Goal: Task Accomplishment & Management: Use online tool/utility

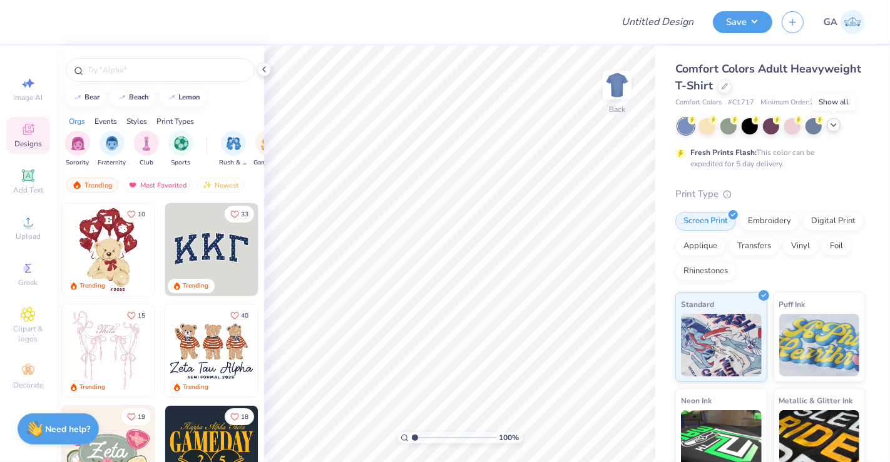
click at [831, 127] on icon at bounding box center [833, 125] width 10 height 10
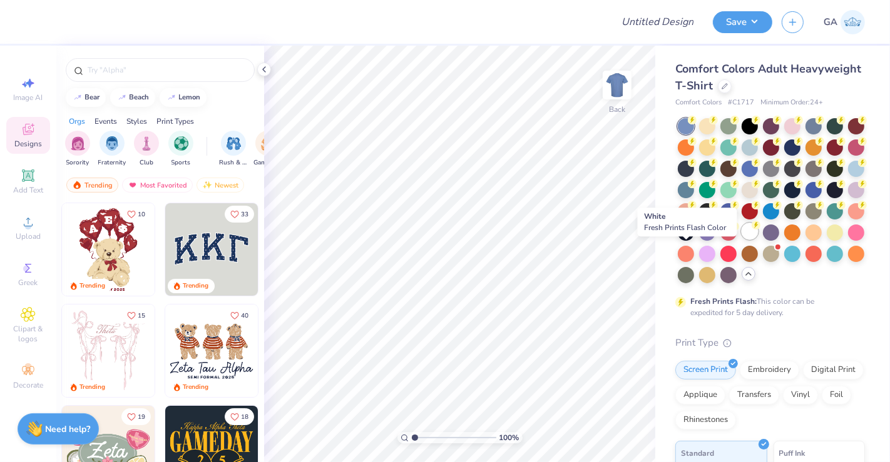
click at [741, 240] on div at bounding box center [749, 231] width 16 height 16
click at [263, 67] on icon at bounding box center [264, 69] width 10 height 10
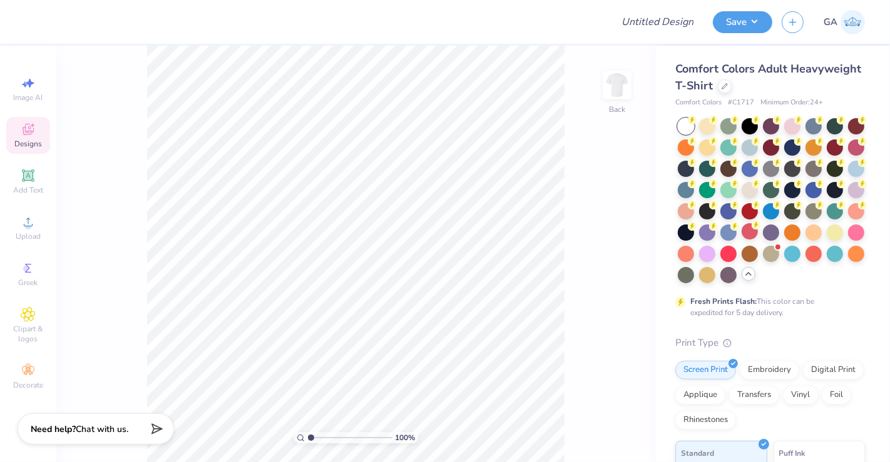
click at [36, 138] on div "Designs" at bounding box center [28, 135] width 44 height 37
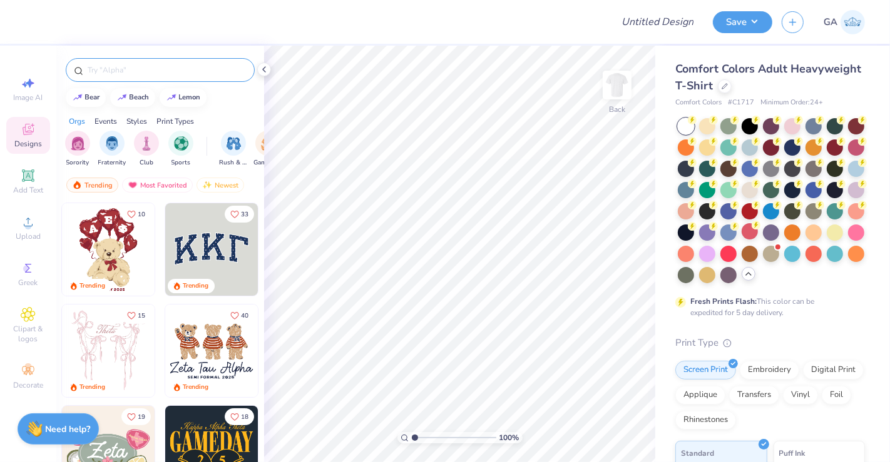
click at [148, 76] on div at bounding box center [160, 70] width 189 height 24
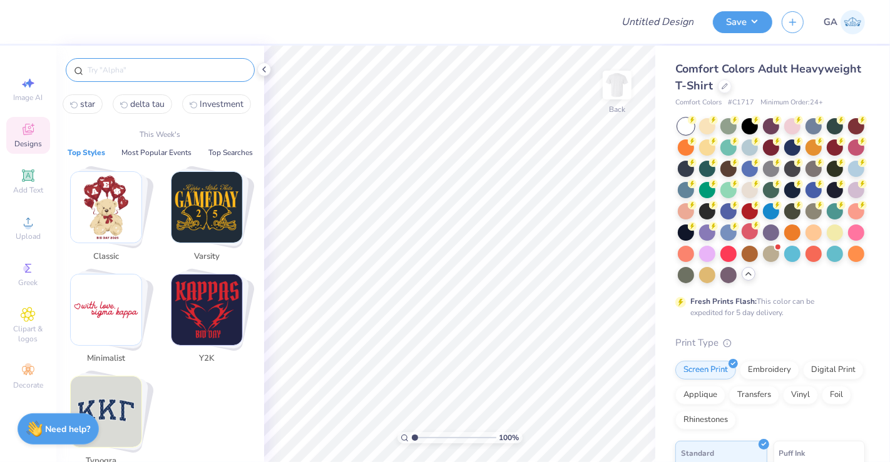
click at [136, 73] on input "text" at bounding box center [166, 70] width 160 height 13
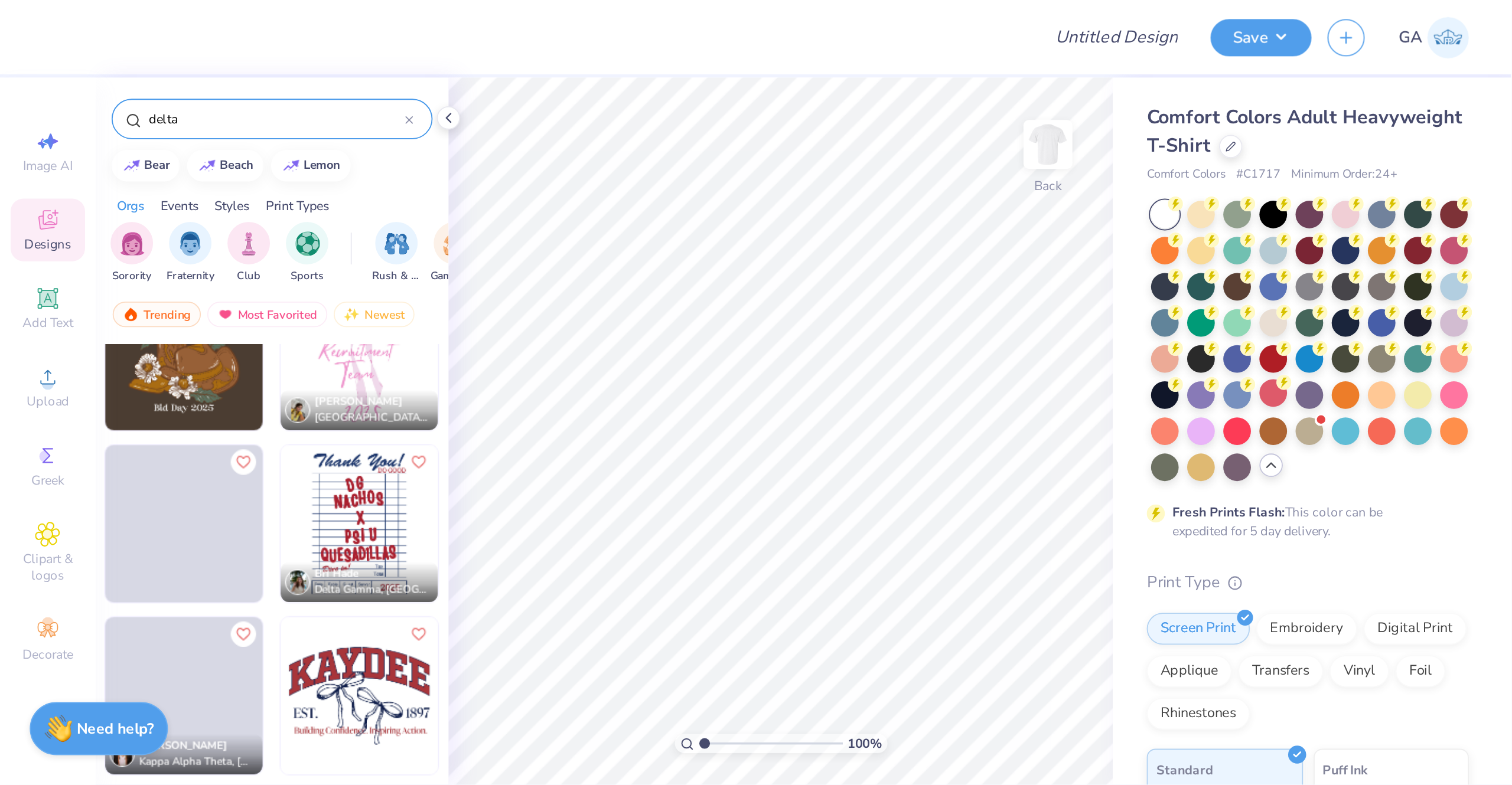
scroll to position [2821, 0]
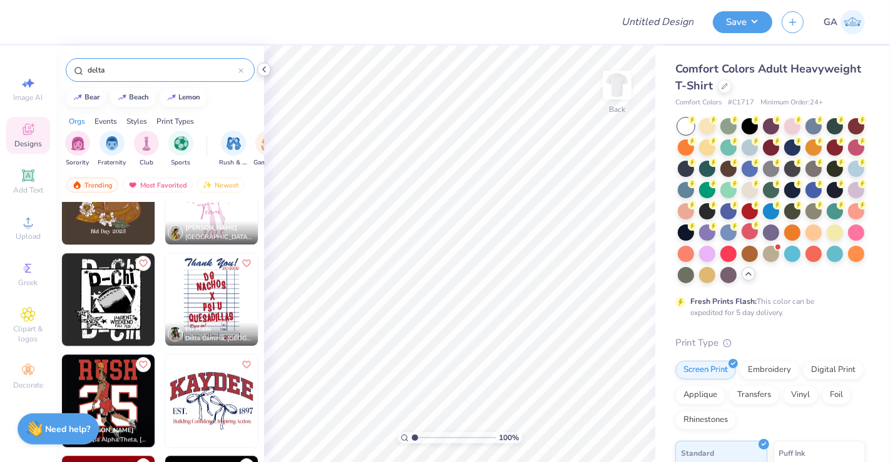
type input "delta"
click at [266, 72] on icon at bounding box center [264, 69] width 10 height 10
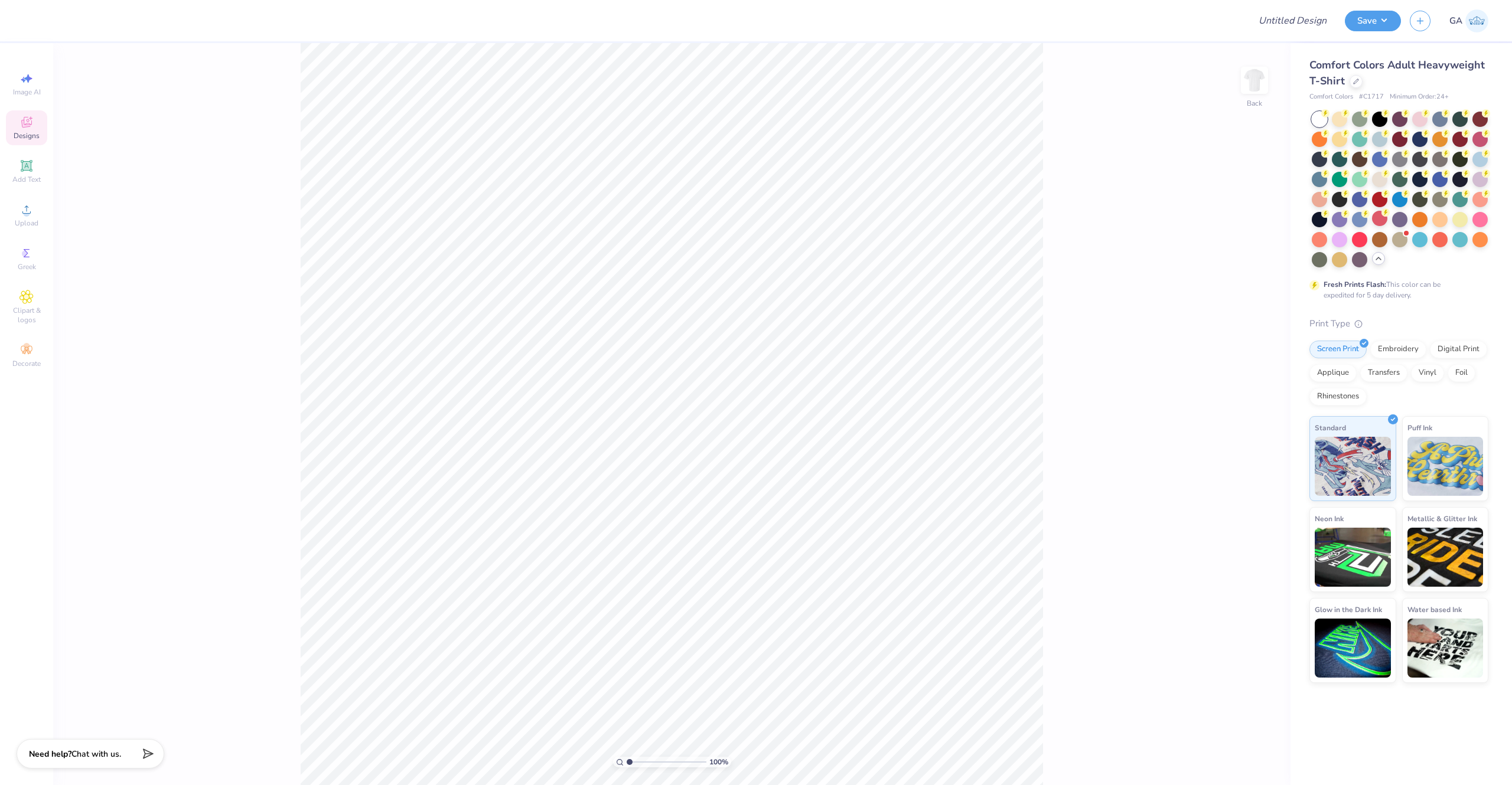
click at [31, 126] on icon at bounding box center [26, 122] width 14 height 14
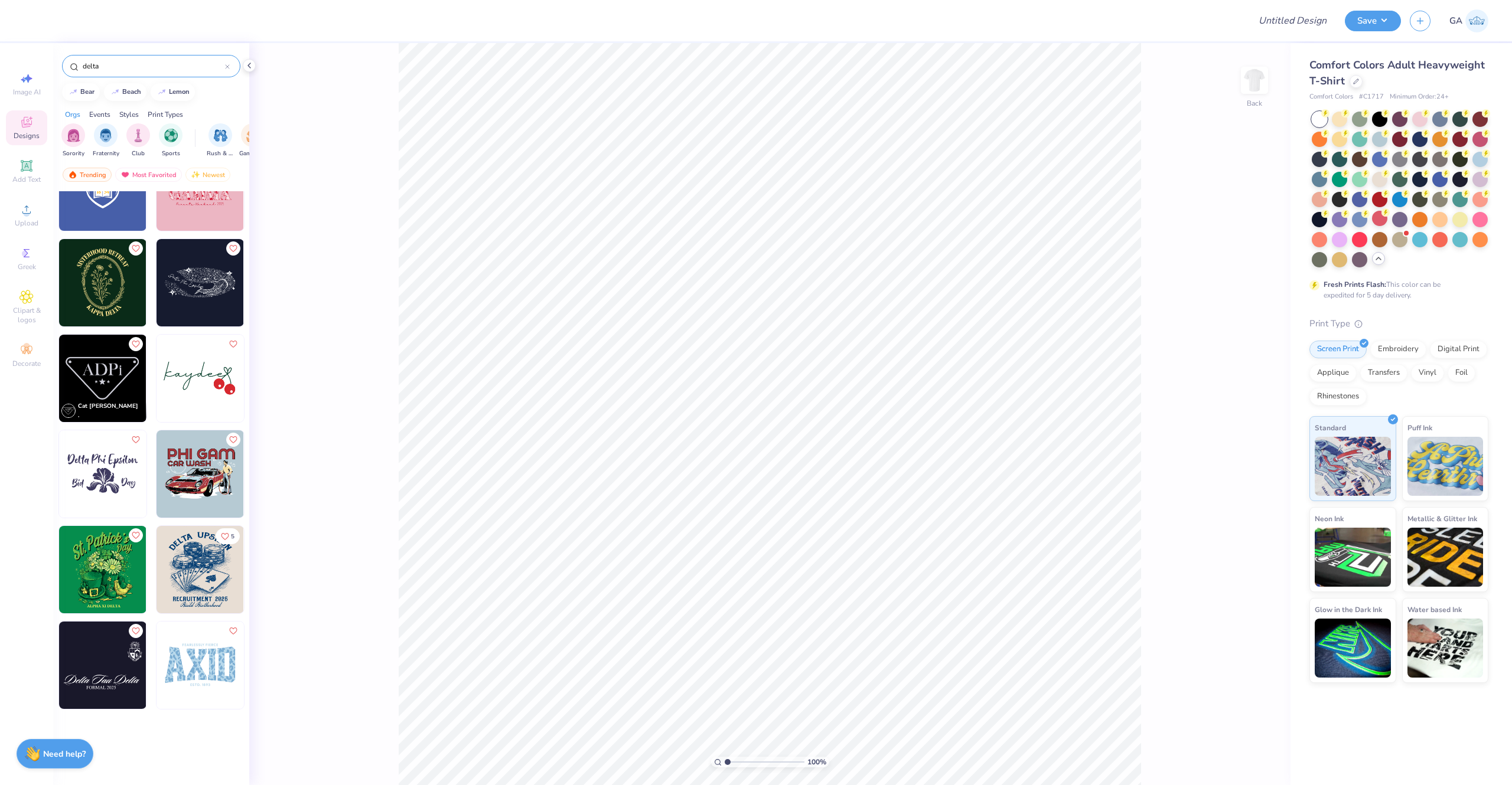
scroll to position [1768, 0]
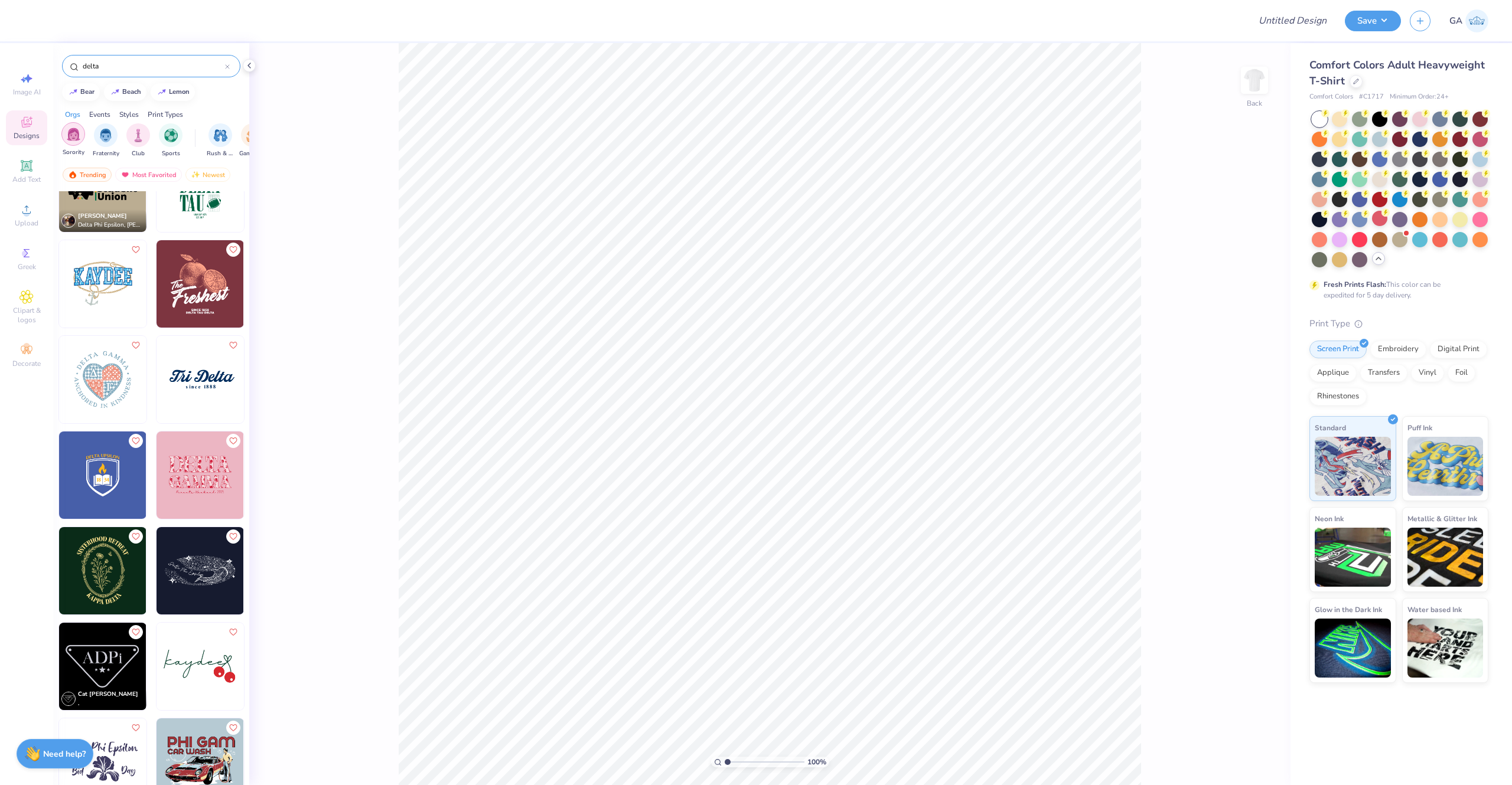
click at [74, 132] on img "filter for Sorority" at bounding box center [74, 134] width 13 height 13
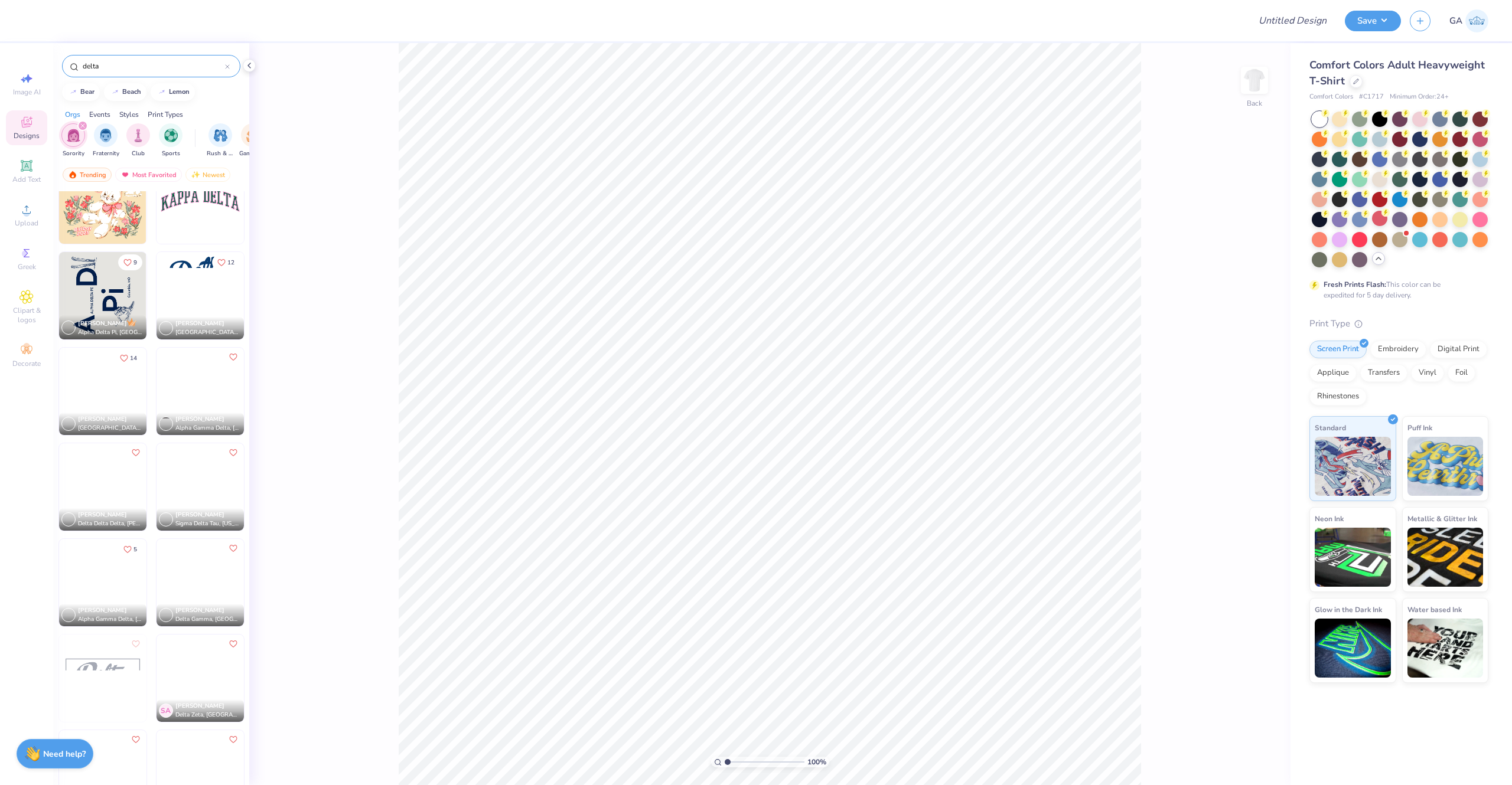
scroll to position [3563, 0]
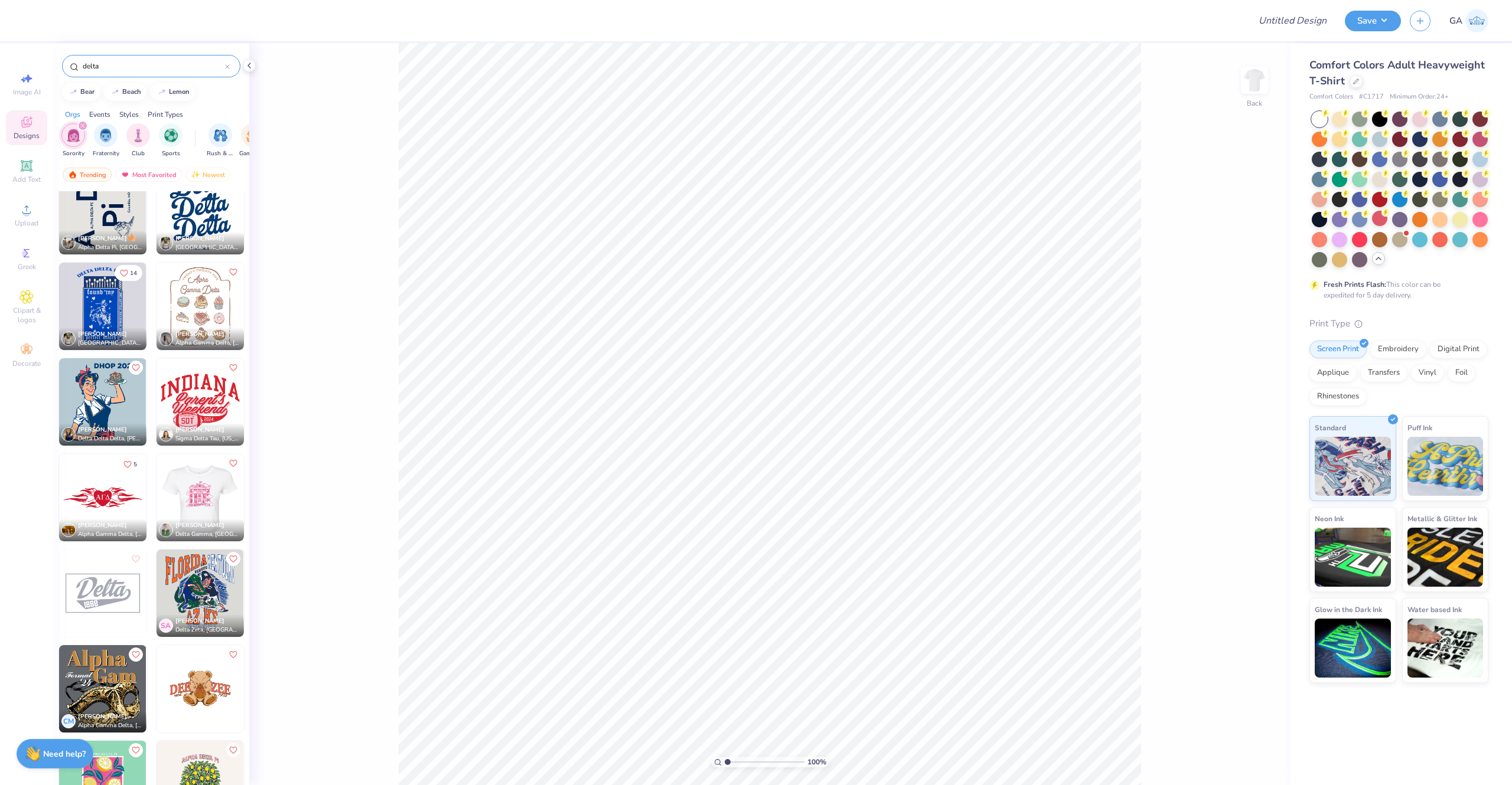
click at [194, 436] on img at bounding box center [199, 497] width 88 height 88
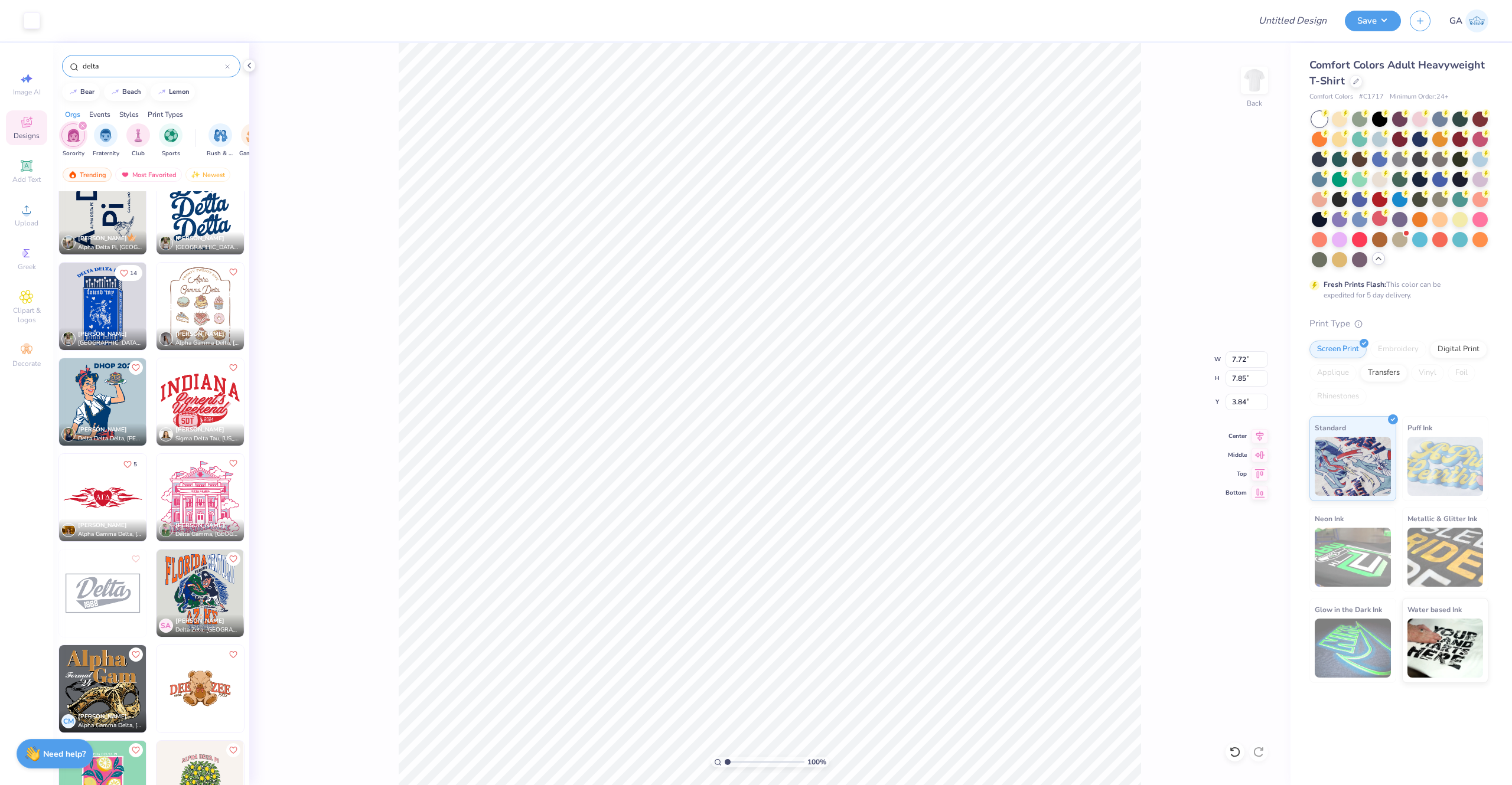
type input "7.72"
type input "7.85"
type input "3.84"
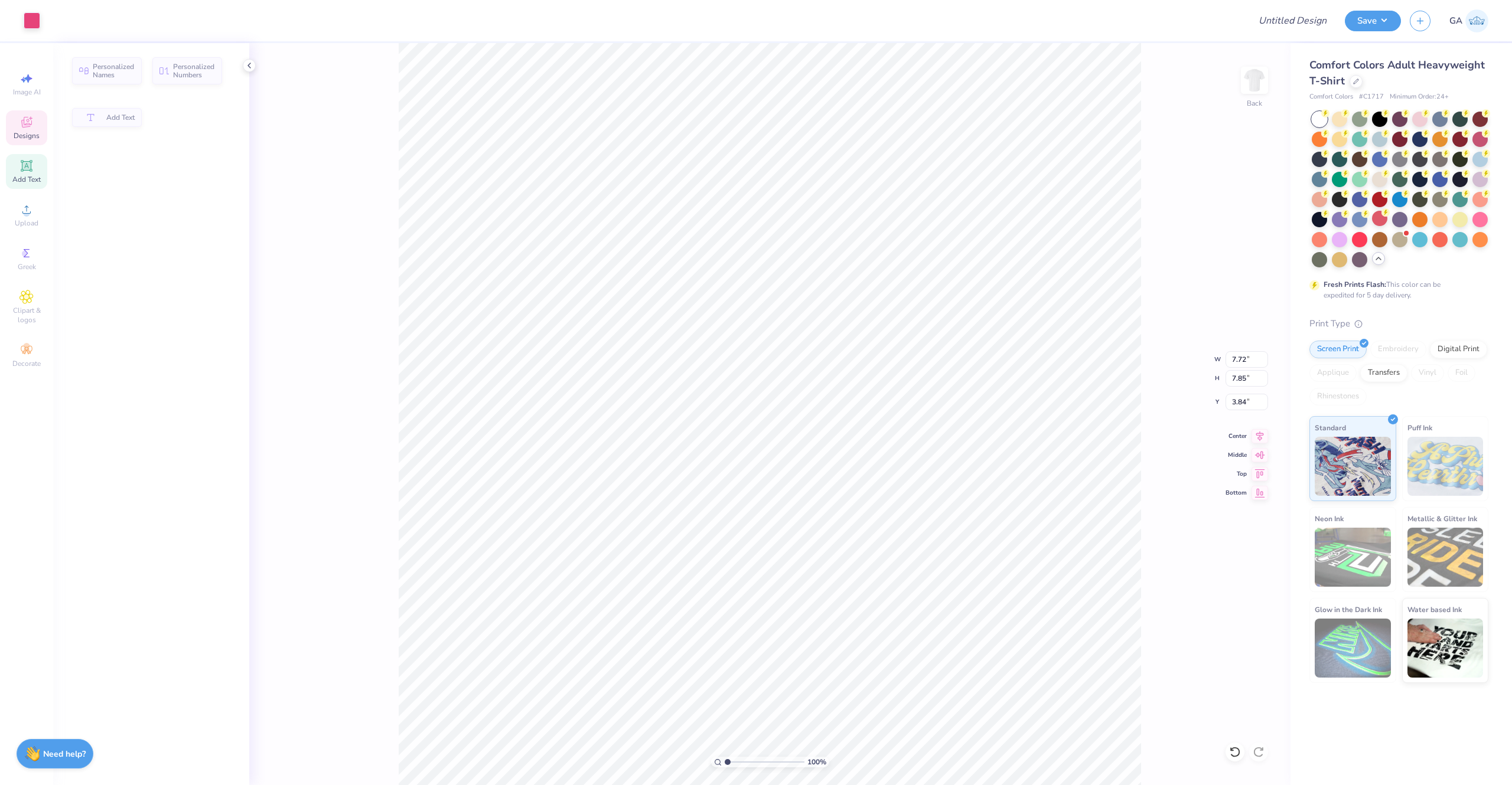
type input "2.41"
type input "0.21"
type input "6.75"
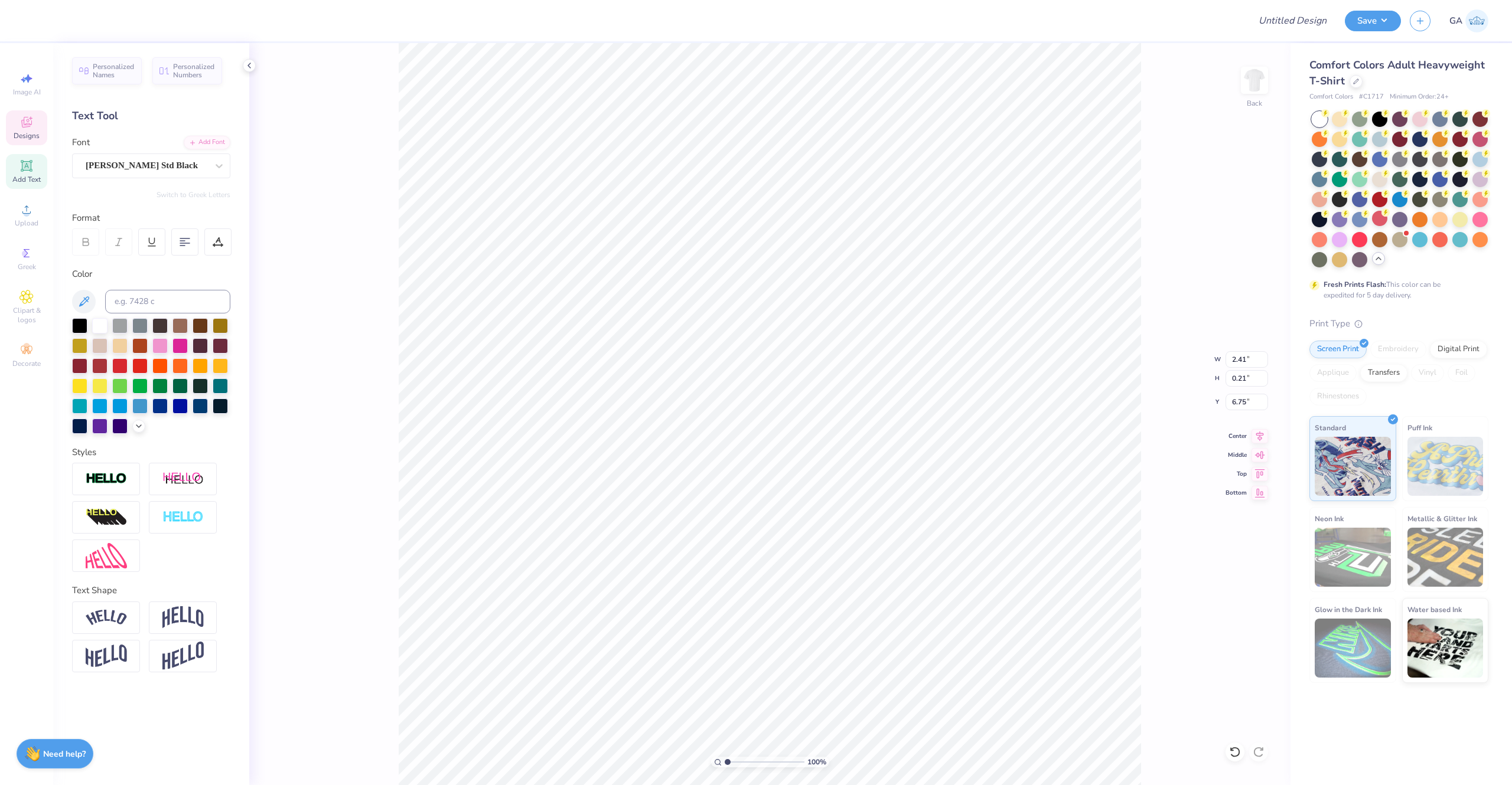
scroll to position [19, 3]
type textarea "DELTA"
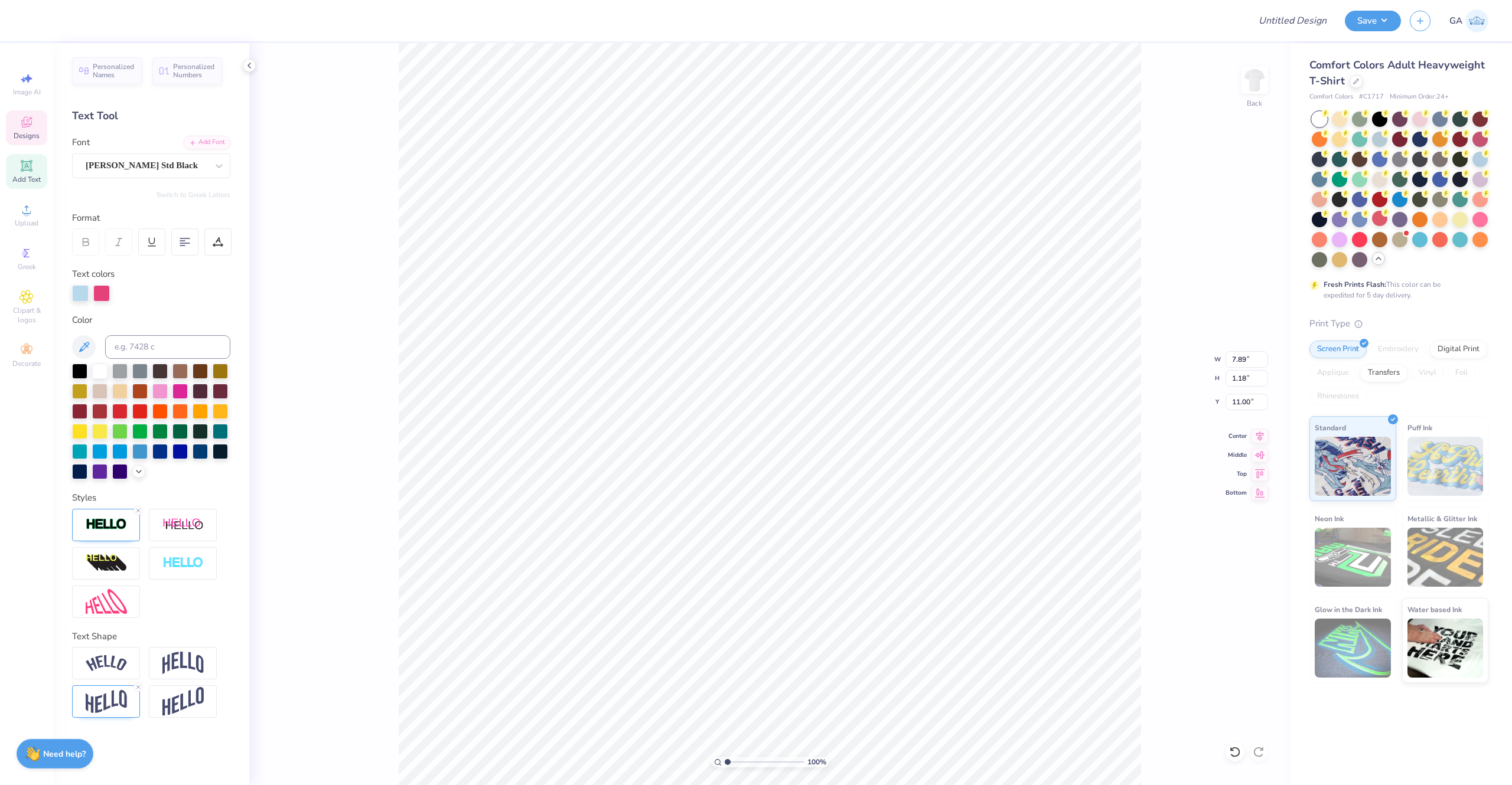
scroll to position [19, 1]
click at [204, 173] on div at bounding box center [146, 165] width 122 height 16
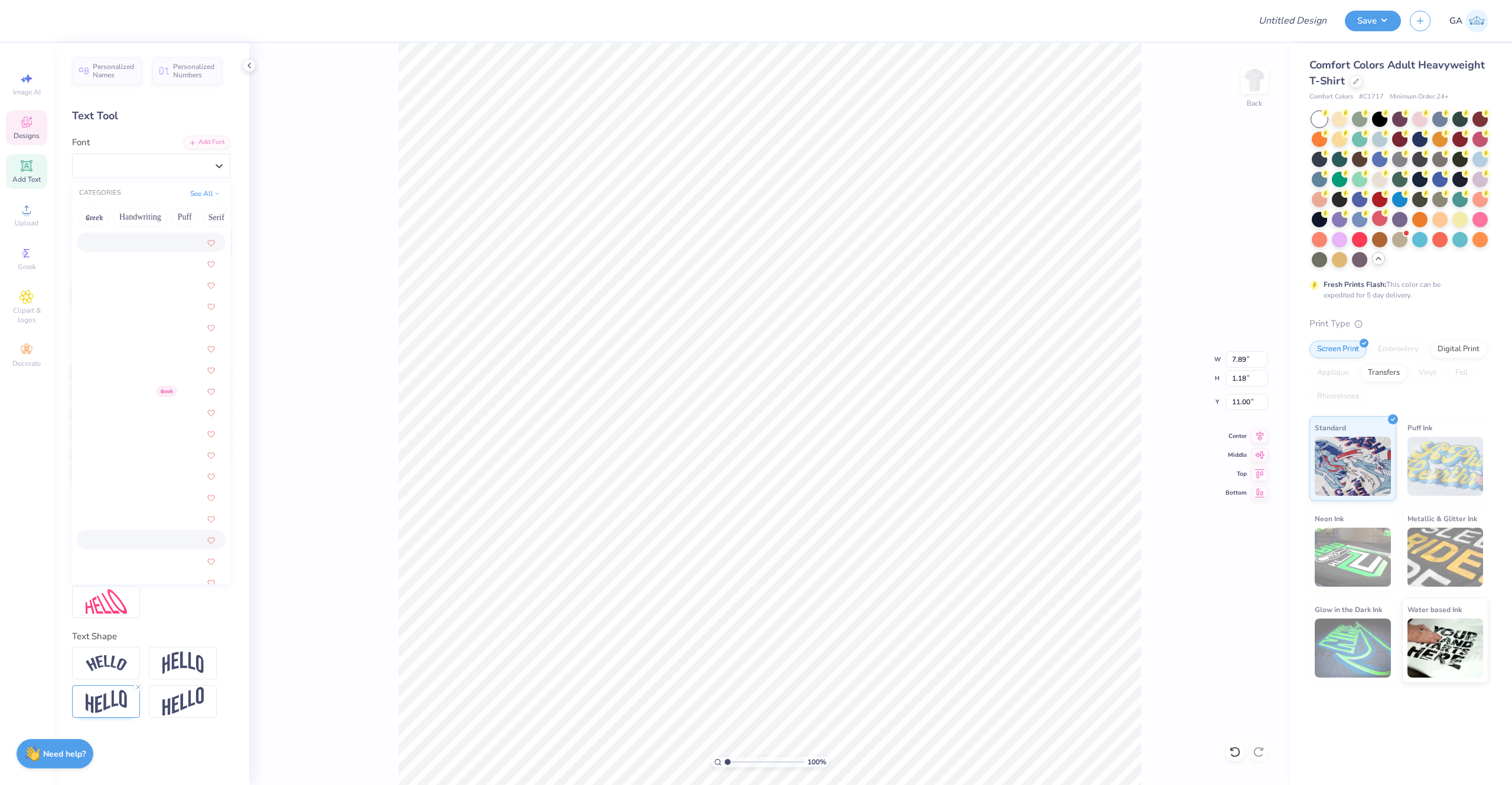
scroll to position [1131, 0]
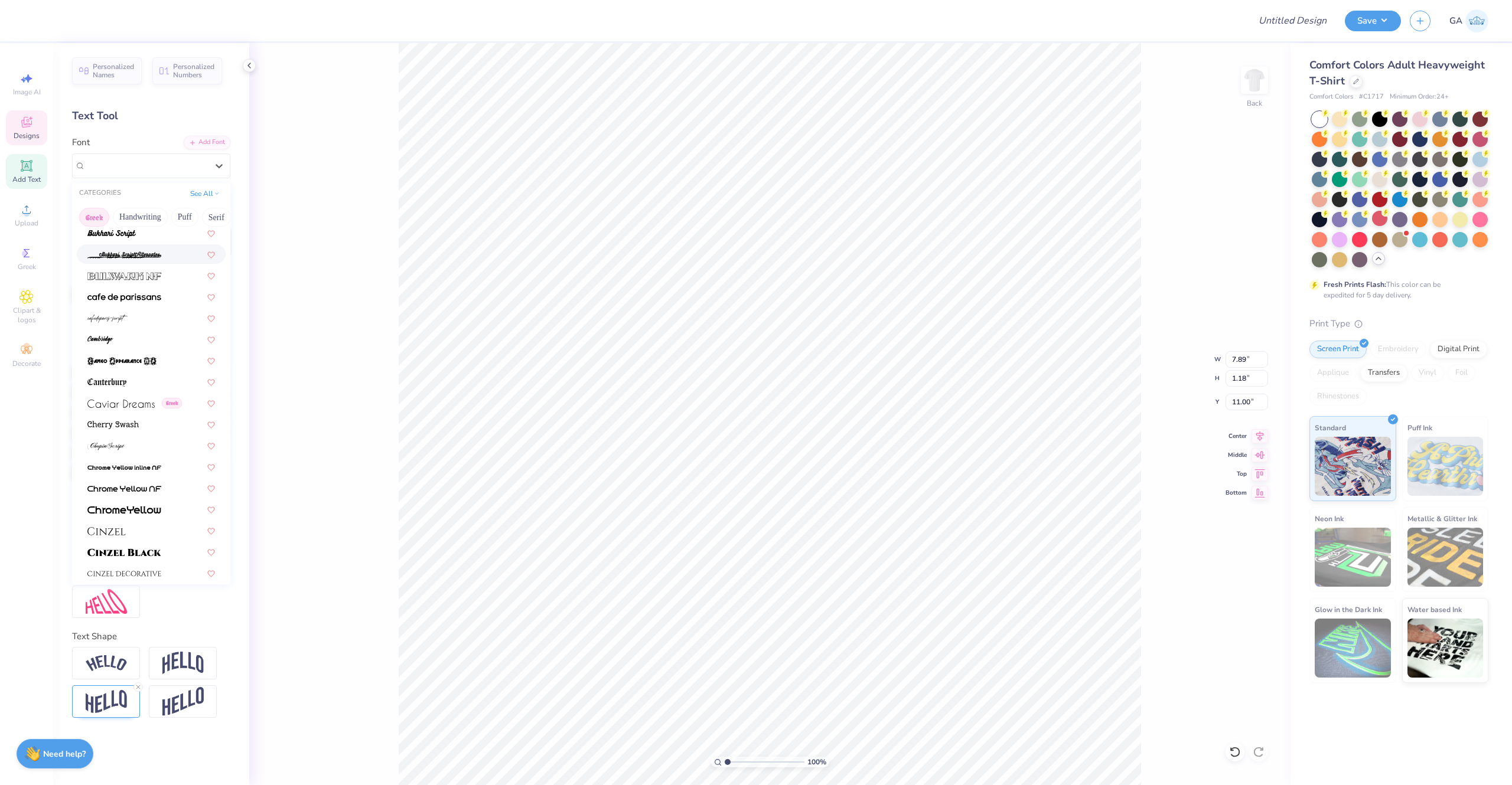
click at [98, 216] on button "Greek" at bounding box center [94, 217] width 30 height 19
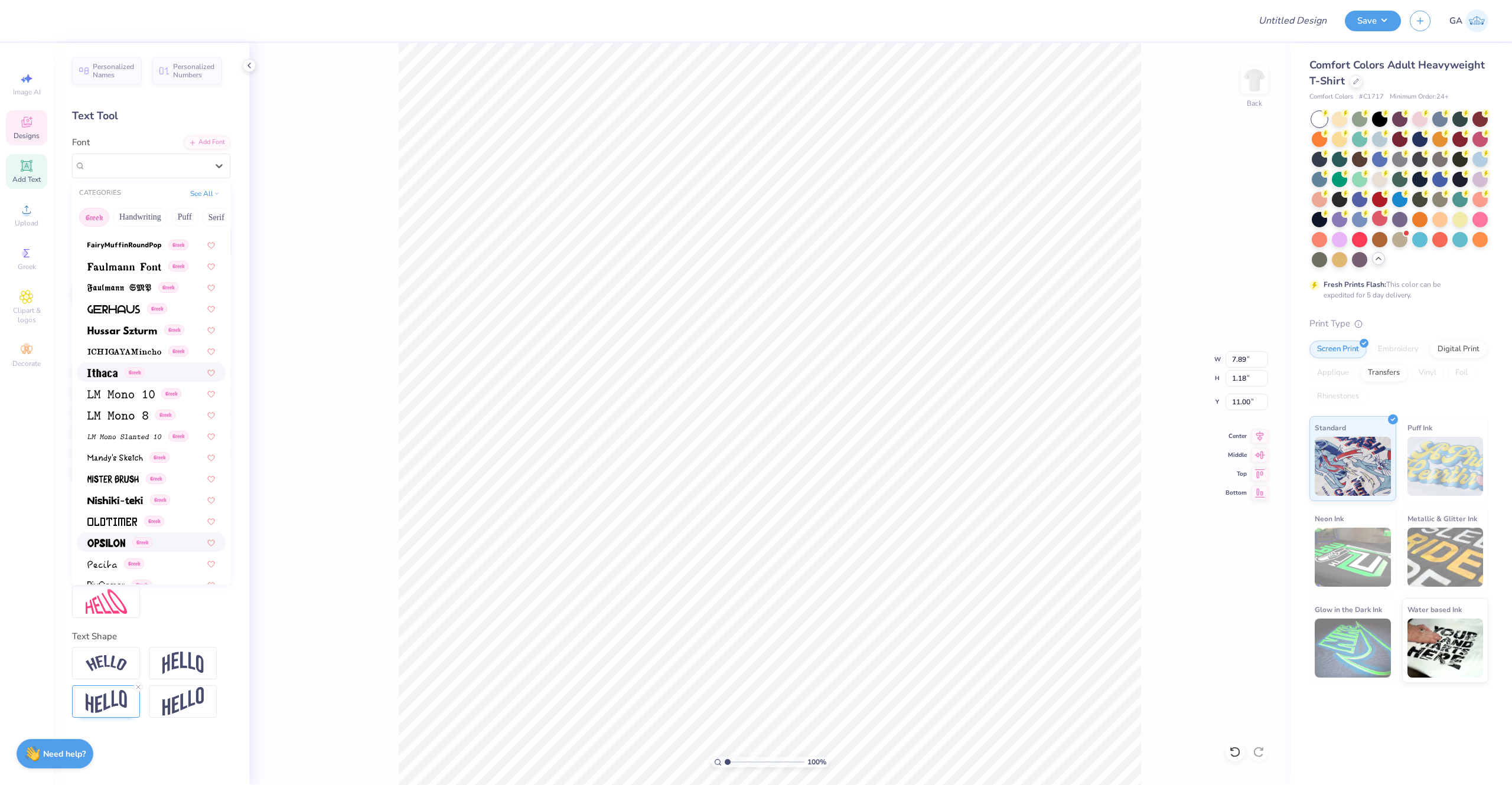
scroll to position [376, 0]
click at [116, 436] on img at bounding box center [107, 542] width 38 height 8
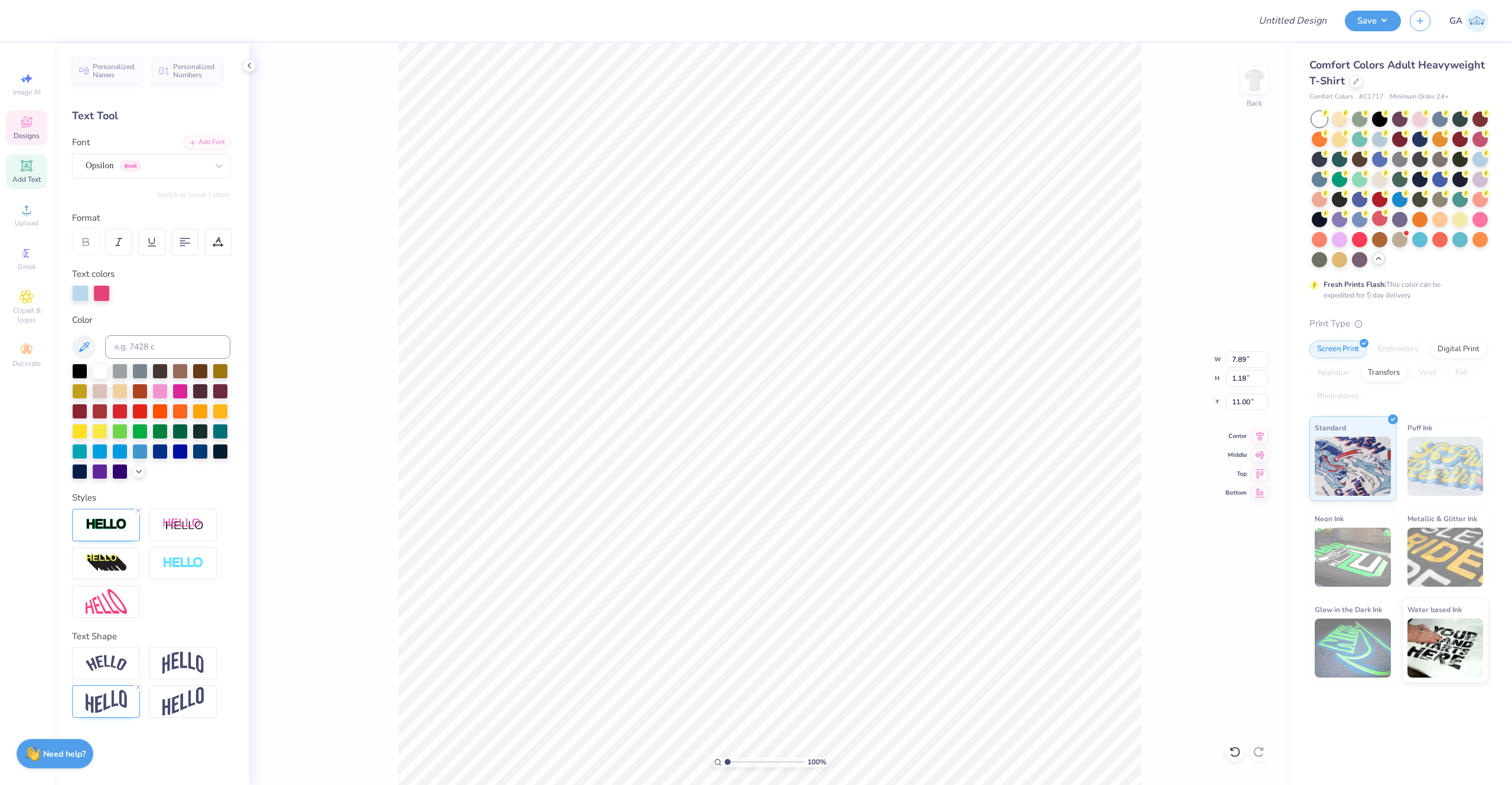
scroll to position [19, 3]
click at [133, 167] on div "Opsilon Greek" at bounding box center [145, 165] width 124 height 18
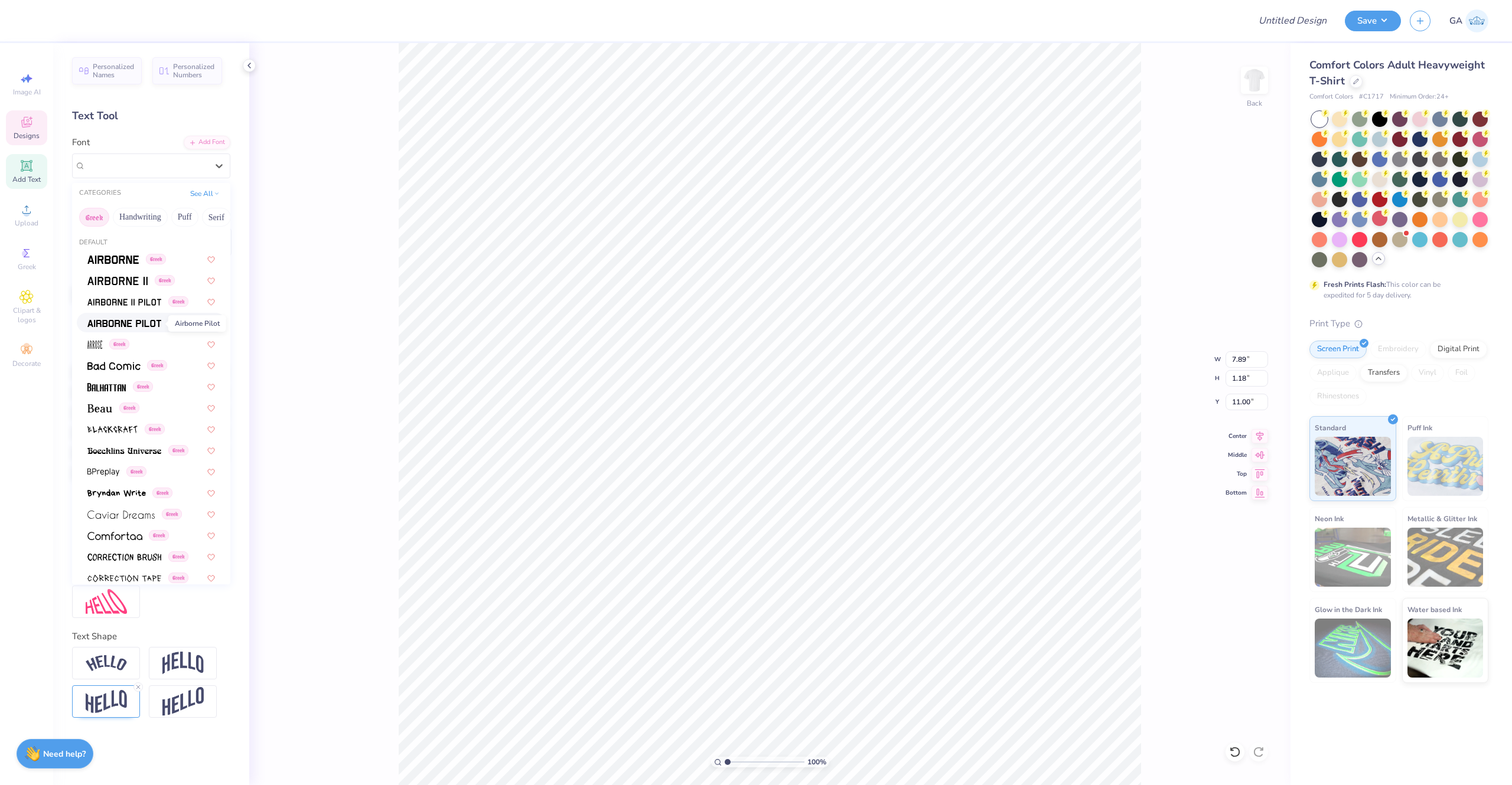
click at [138, 324] on img at bounding box center [125, 323] width 74 height 8
click at [180, 173] on div at bounding box center [146, 165] width 122 height 16
click at [137, 259] on img at bounding box center [113, 259] width 51 height 8
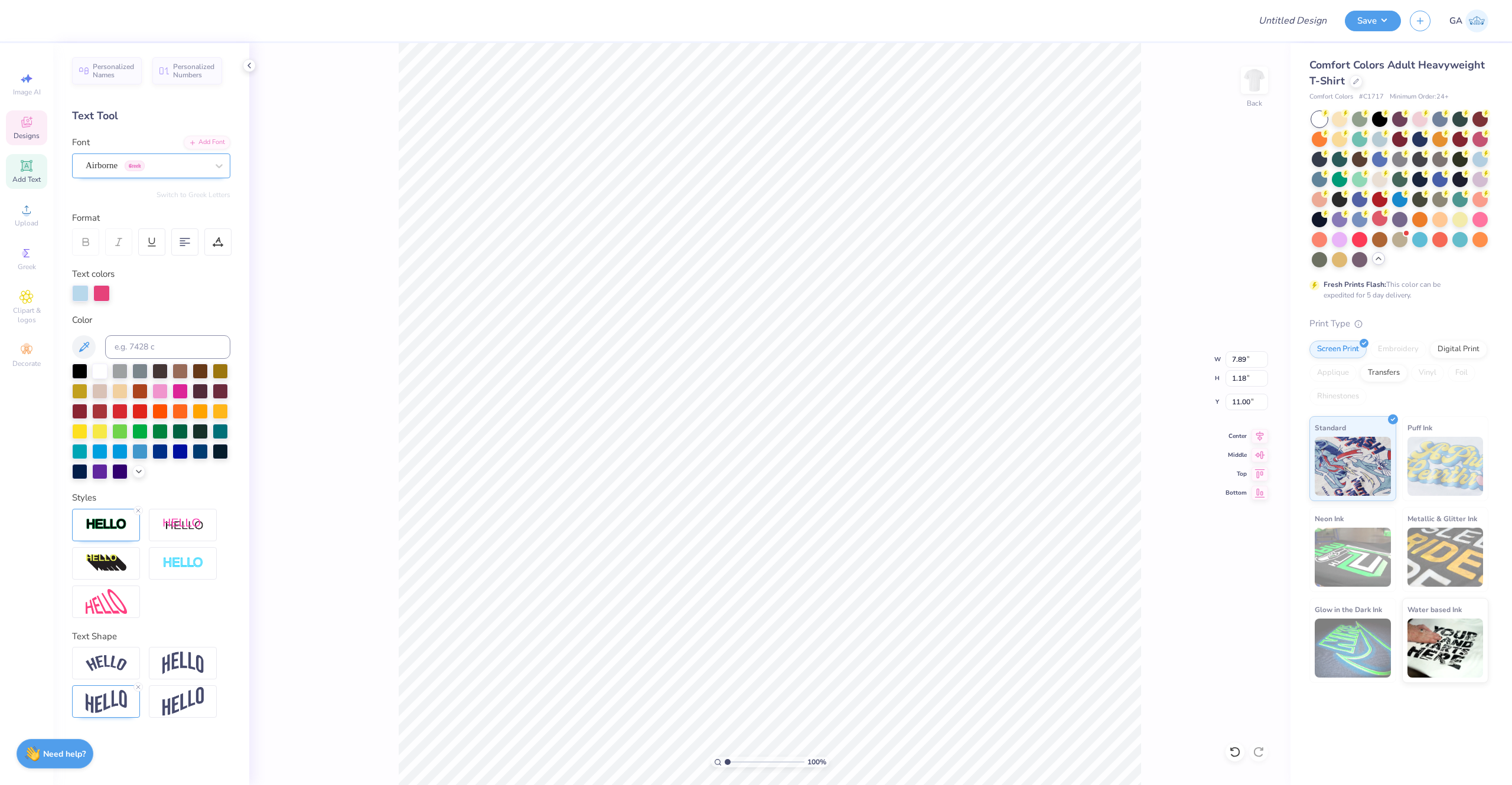
click at [163, 160] on div "Airborne Greek" at bounding box center [145, 165] width 124 height 18
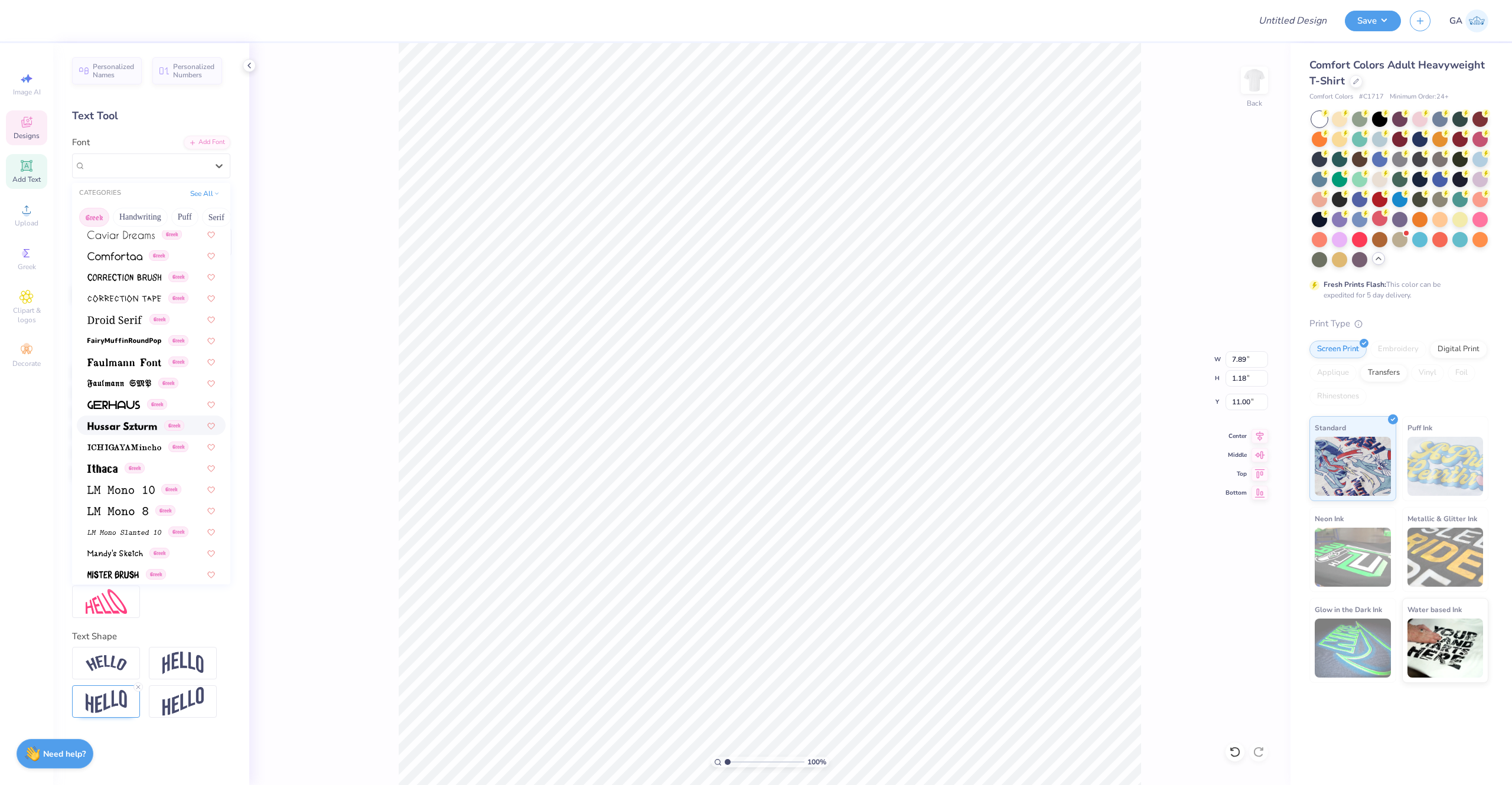
scroll to position [285, 0]
click at [128, 436] on span "Greek" at bounding box center [134, 462] width 20 height 10
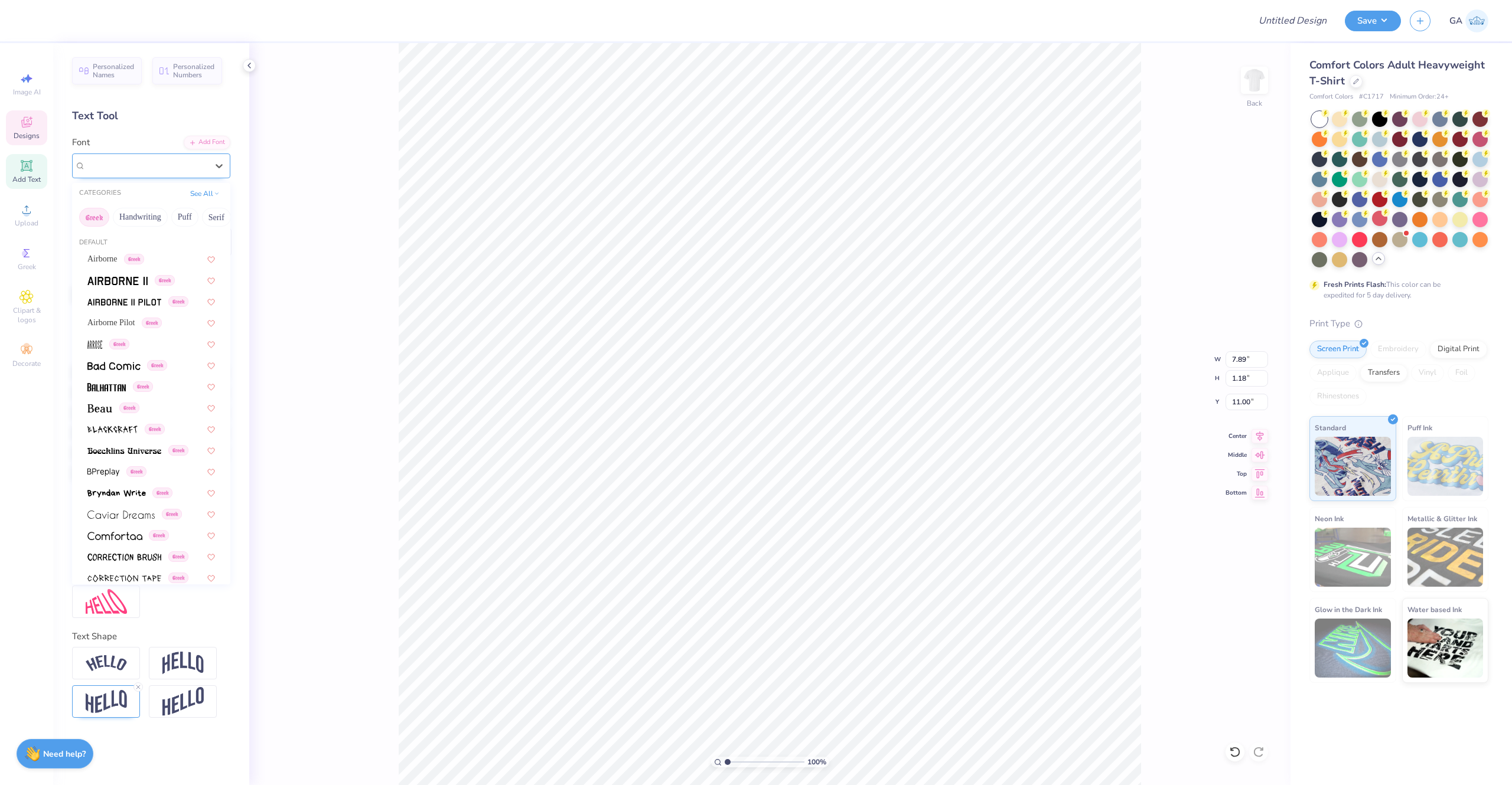
click at [174, 170] on div "Ithaca Greek" at bounding box center [145, 165] width 124 height 18
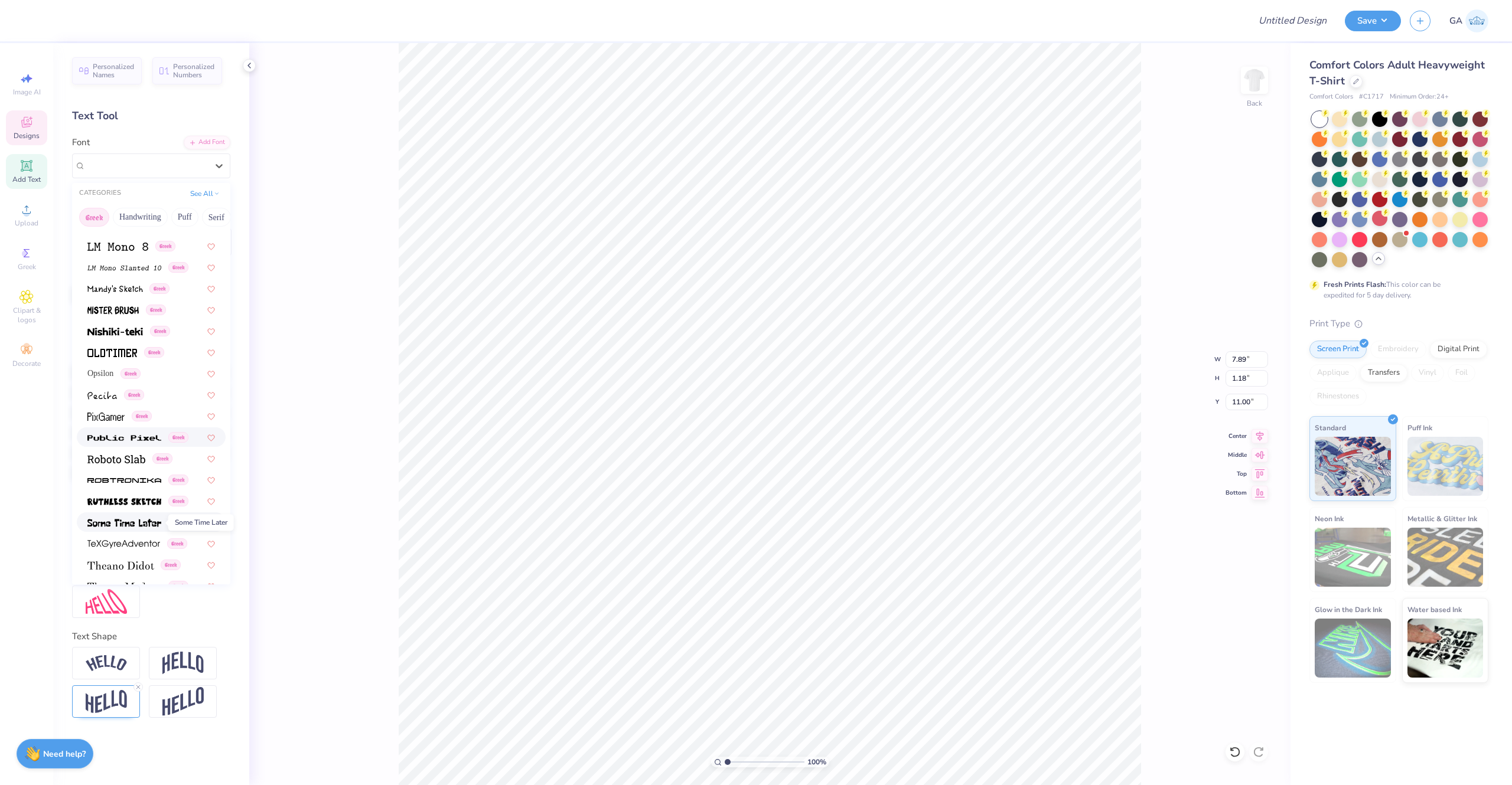
scroll to position [548, 0]
click at [126, 436] on div "Greek" at bounding box center [151, 497] width 149 height 20
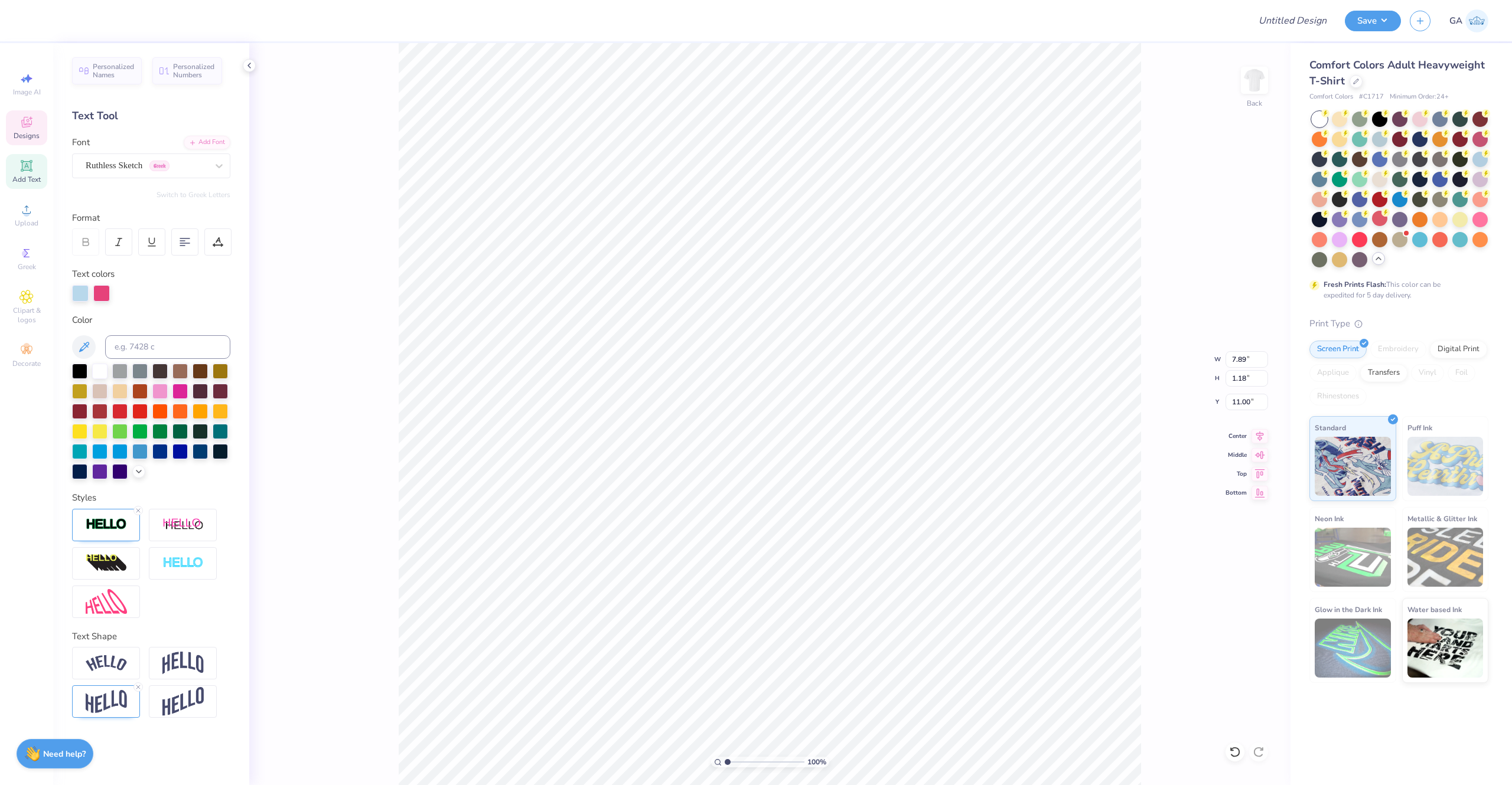
type textarea "FAIRYTALE"
click at [839, 436] on icon at bounding box center [1232, 749] width 3 height 3
type textarea "Delta FAIRYTALE"
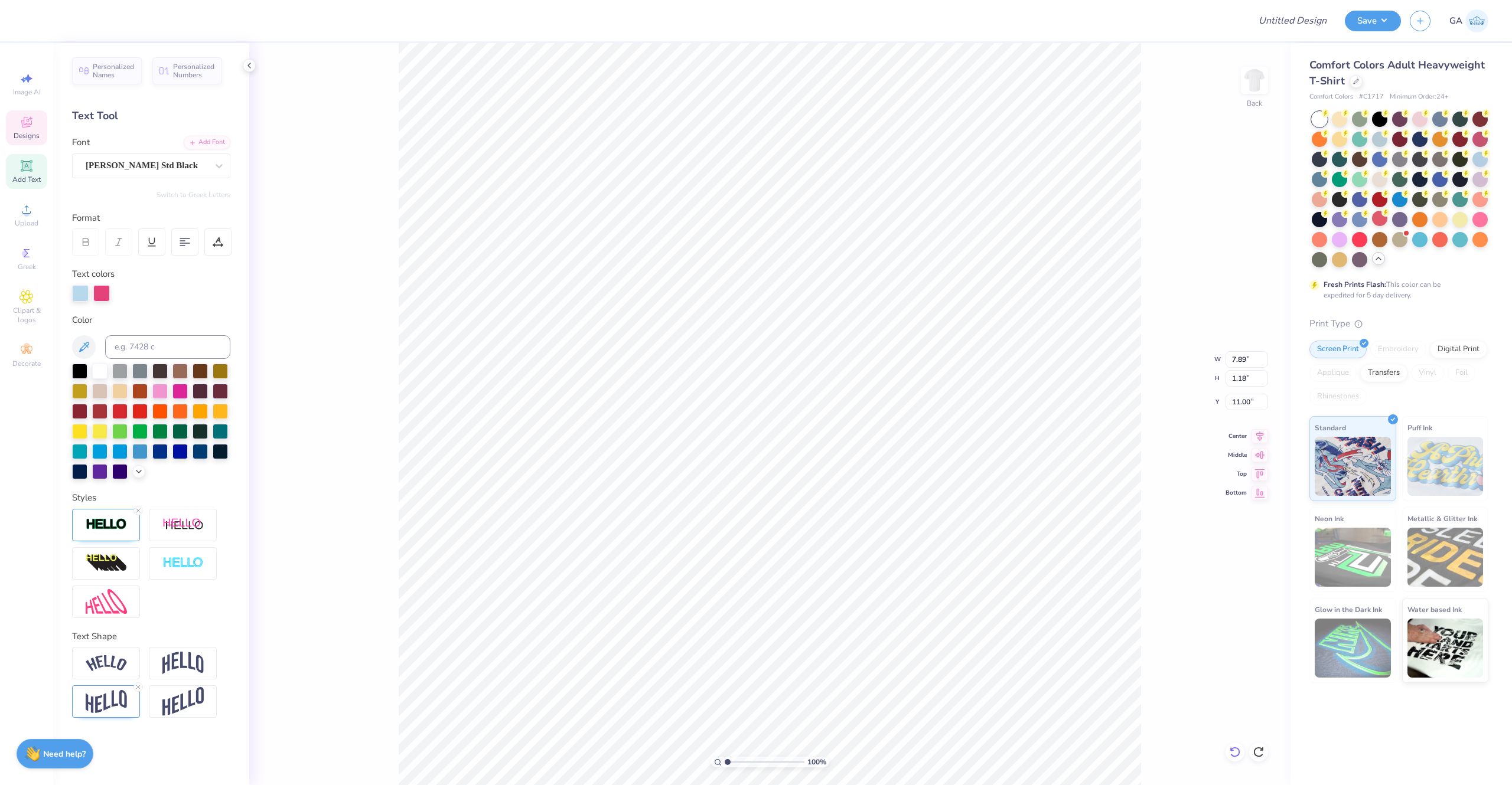
scroll to position [19, 3]
click at [50, 19] on div at bounding box center [54, 20] width 17 height 17
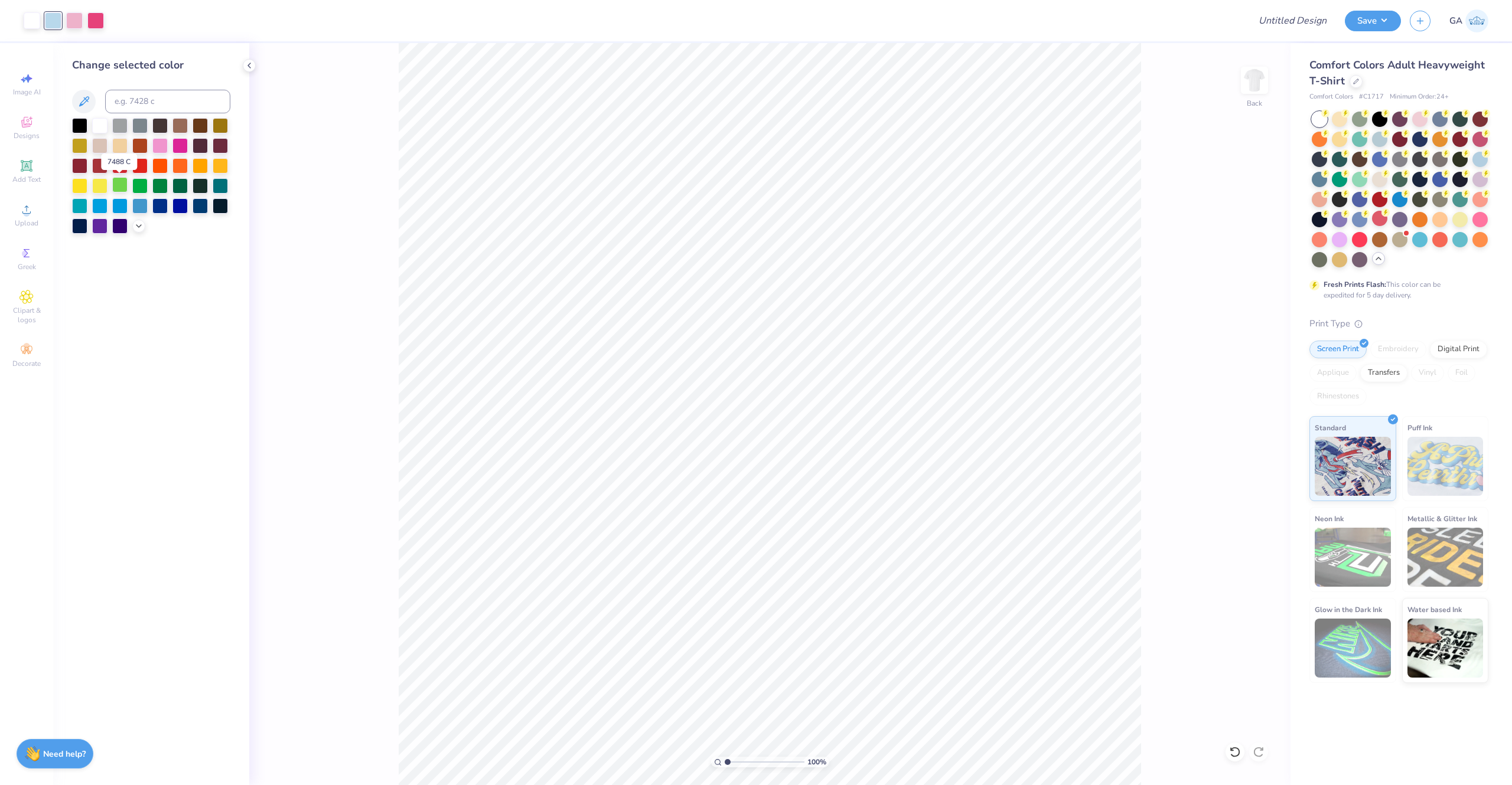
click at [122, 188] on div at bounding box center [120, 185] width 15 height 15
click at [75, 14] on div at bounding box center [75, 20] width 17 height 17
click at [144, 188] on div at bounding box center [140, 185] width 15 height 15
click at [93, 20] on div at bounding box center [96, 20] width 17 height 17
click at [173, 186] on div at bounding box center [180, 185] width 15 height 15
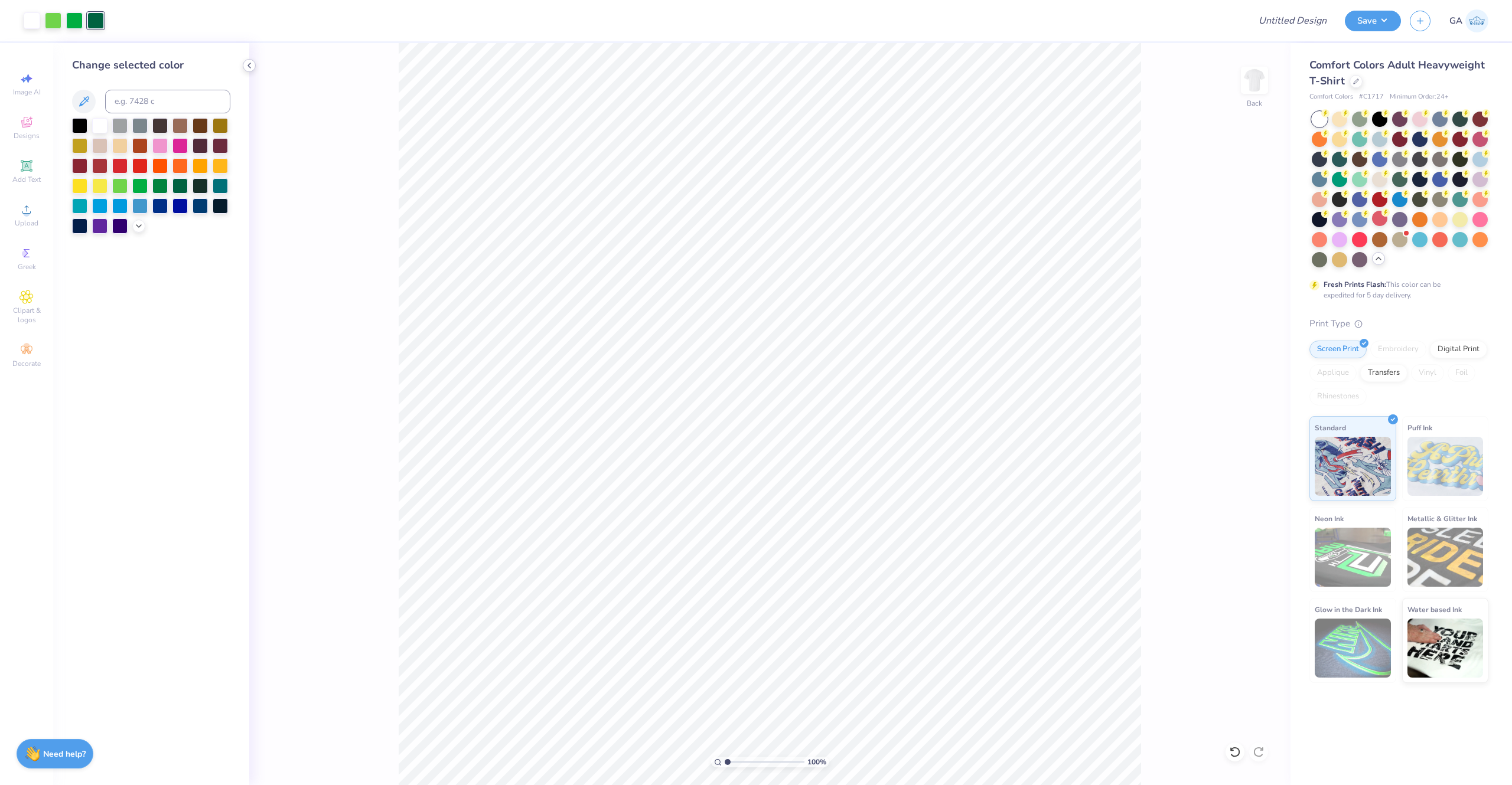
click at [247, 63] on icon at bounding box center [249, 65] width 9 height 9
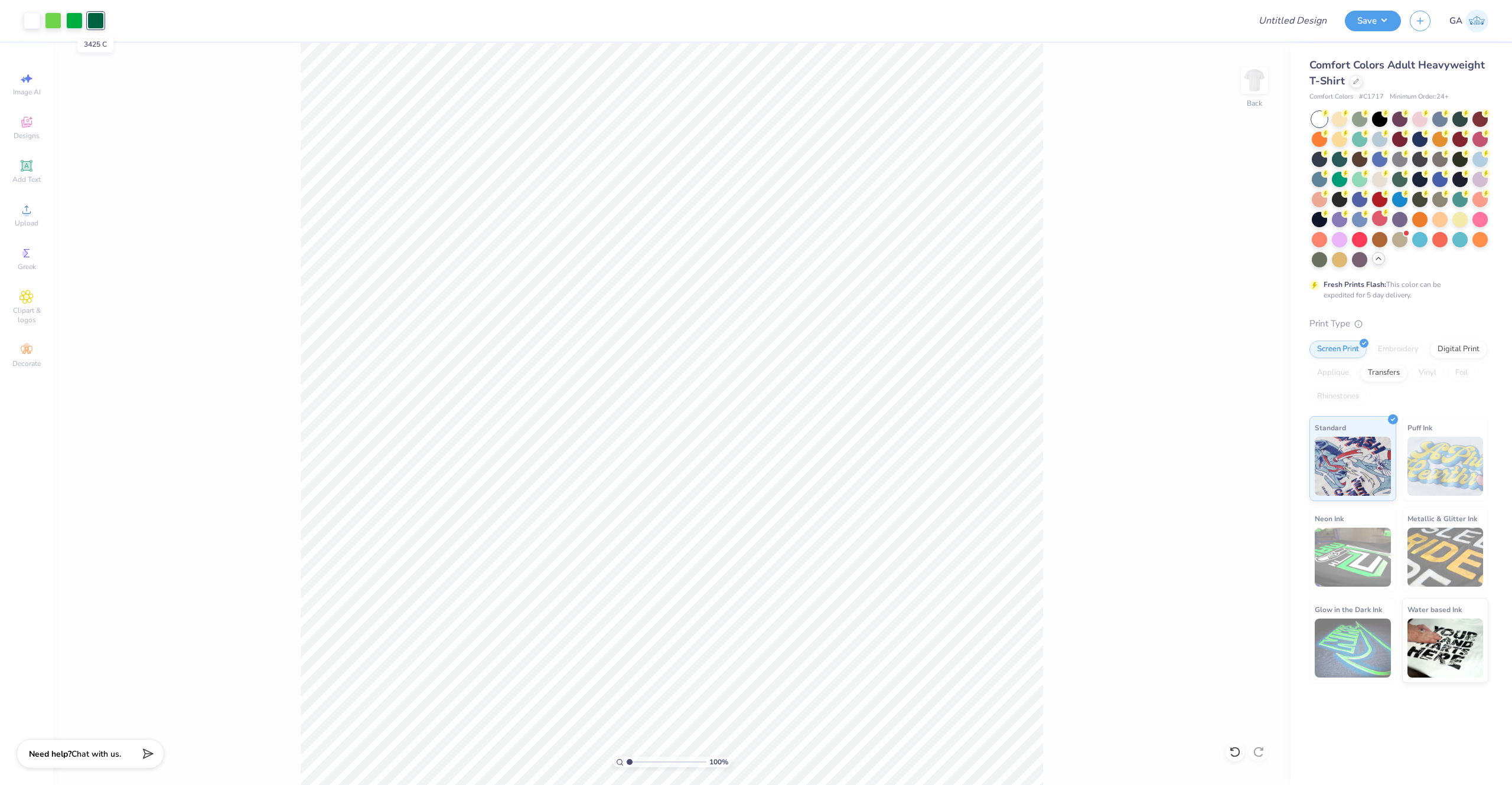
click at [97, 27] on div at bounding box center [96, 21] width 17 height 17
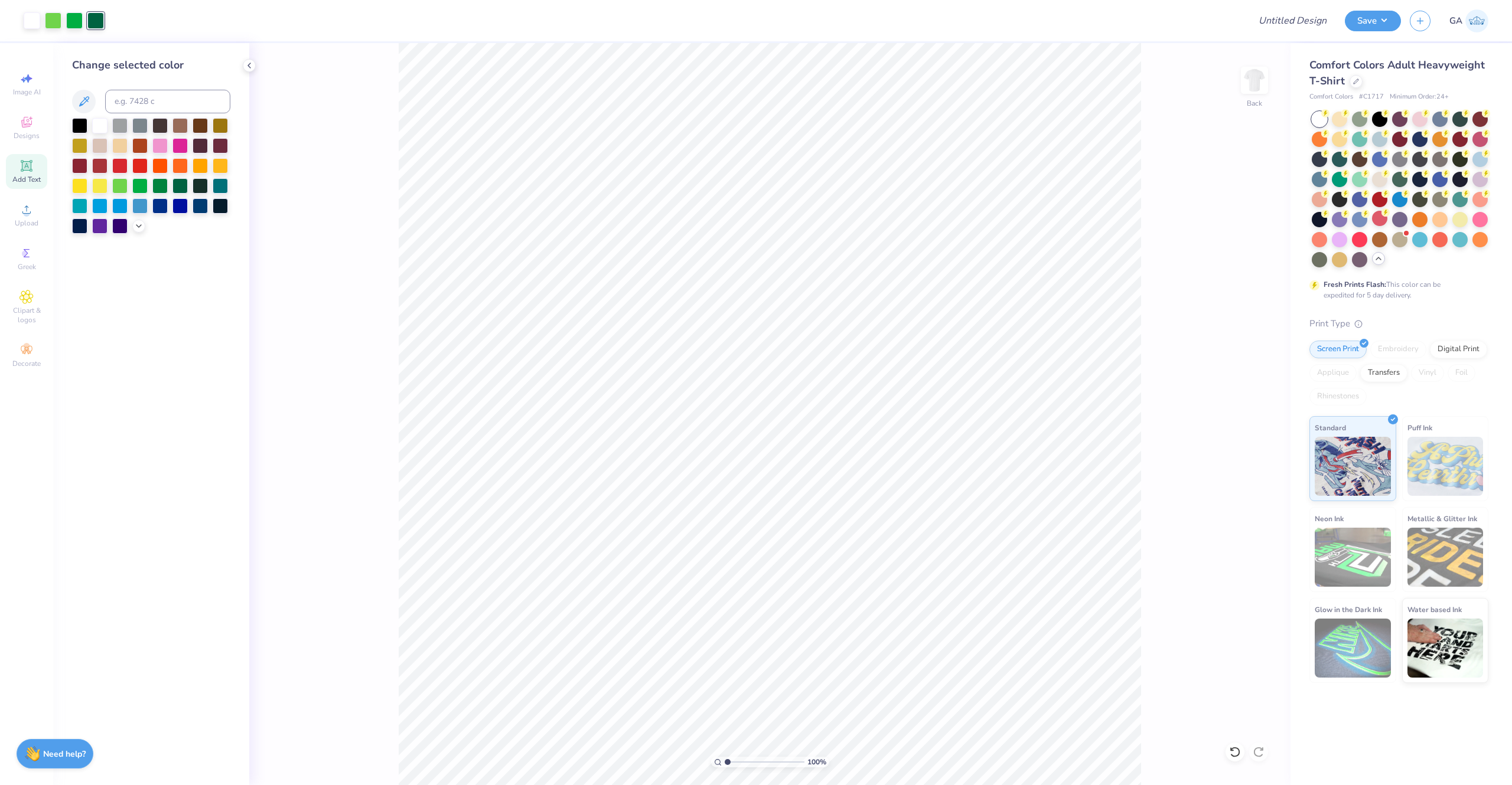
click at [23, 166] on icon at bounding box center [25, 165] width 8 height 8
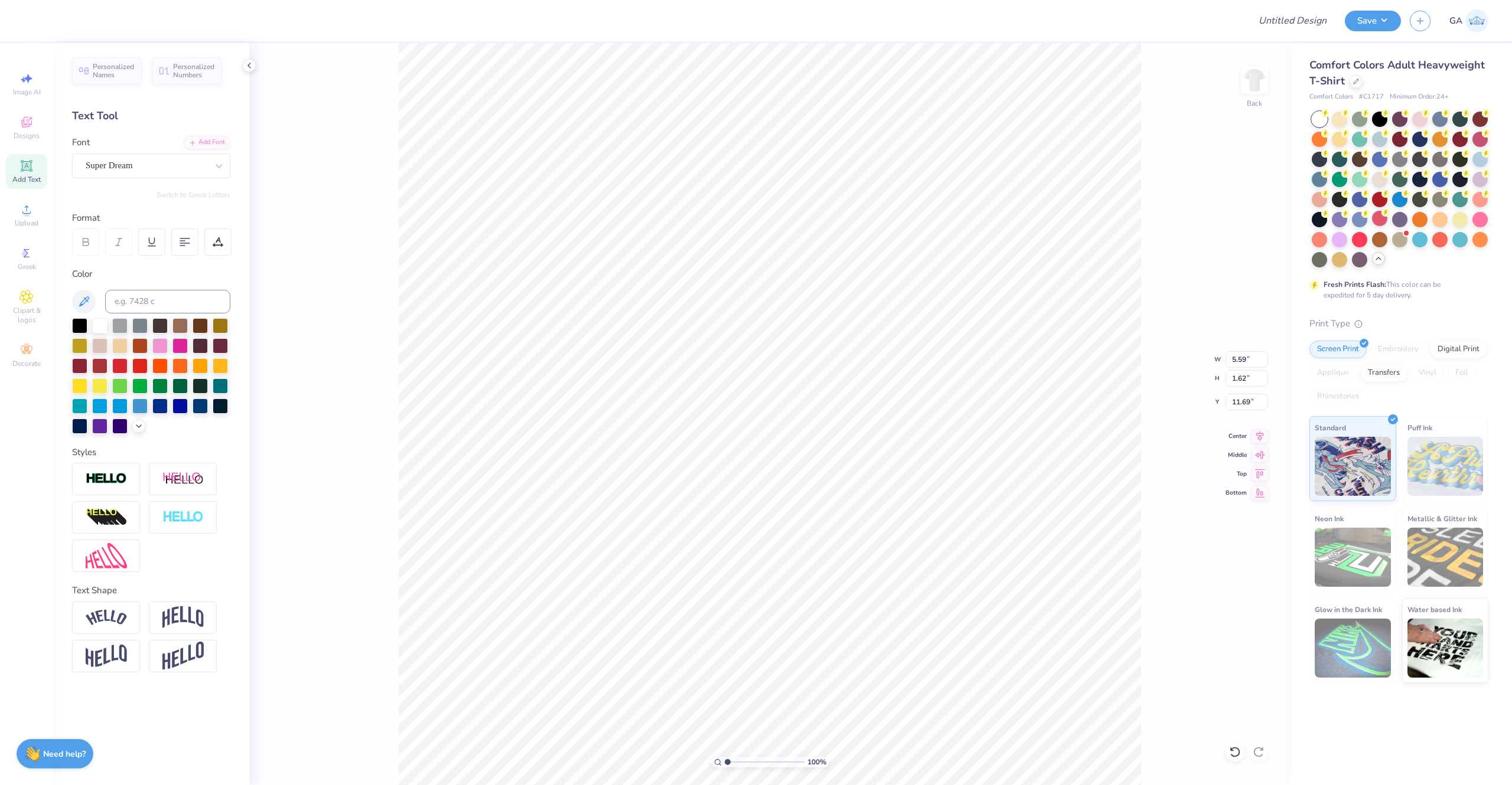
scroll to position [19, 1]
type textarea "T"
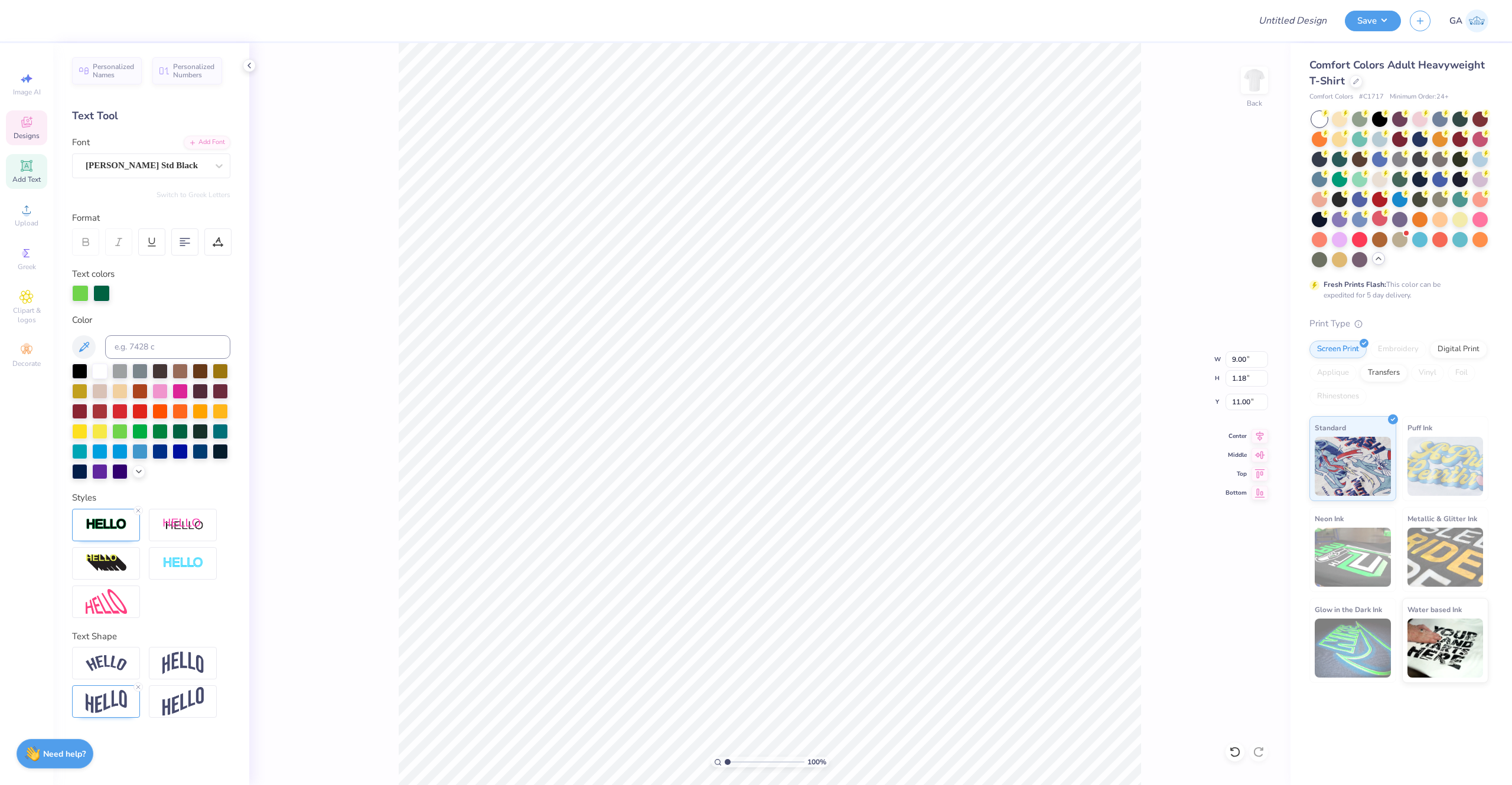
type input "9.00"
type input "1.18"
type input "11.00"
click at [91, 436] on div at bounding box center [106, 525] width 68 height 32
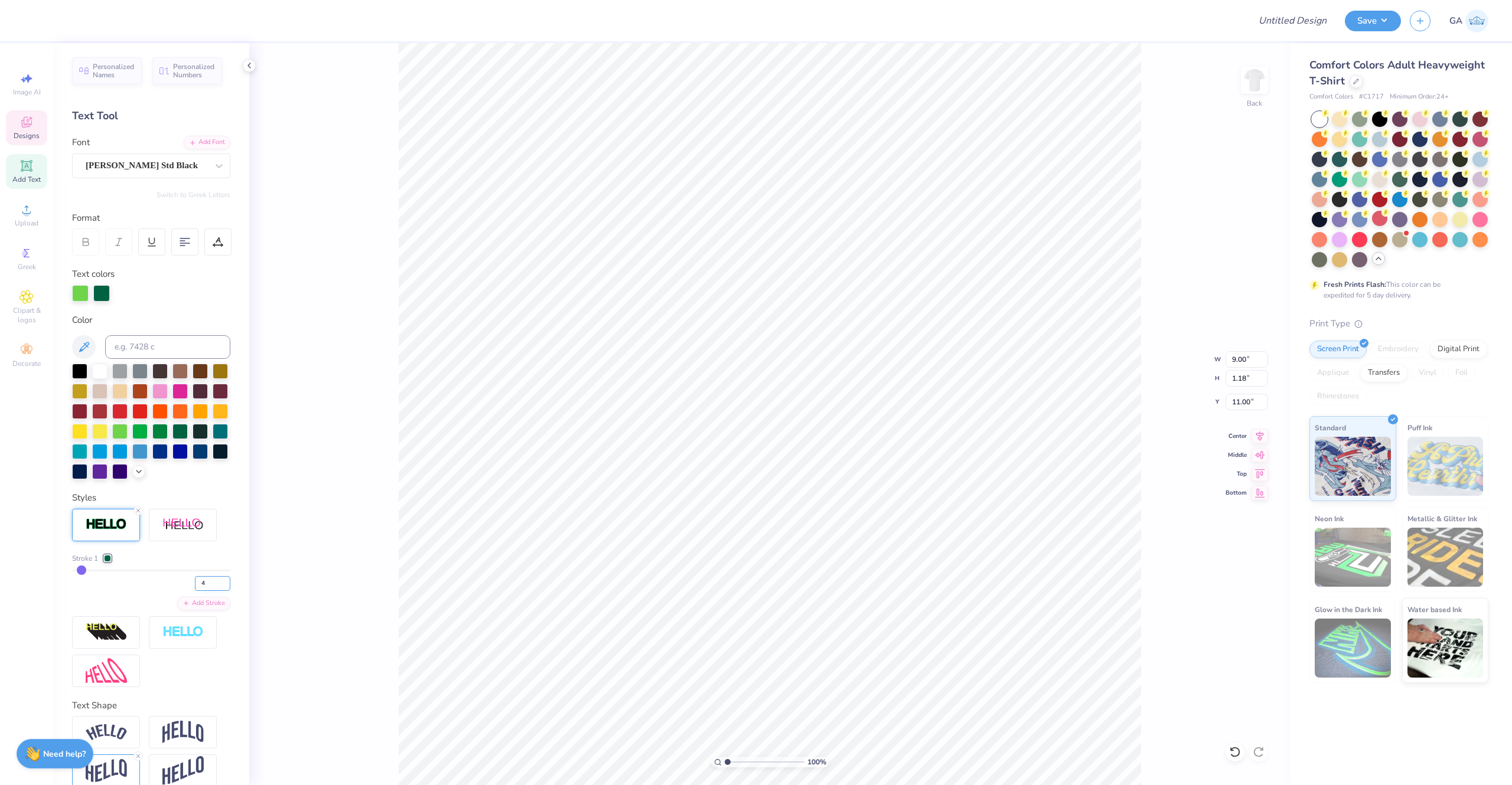
click at [198, 436] on input "4" at bounding box center [212, 584] width 36 height 15
type input "10"
click at [323, 436] on div "100 % Back W 9.00 9.00 " H 1.18 1.18 " Y 11.00 11.00 " Center Middle Top Bottom" at bounding box center [769, 414] width 1041 height 742
click at [83, 436] on input "range" at bounding box center [151, 571] width 159 height 2
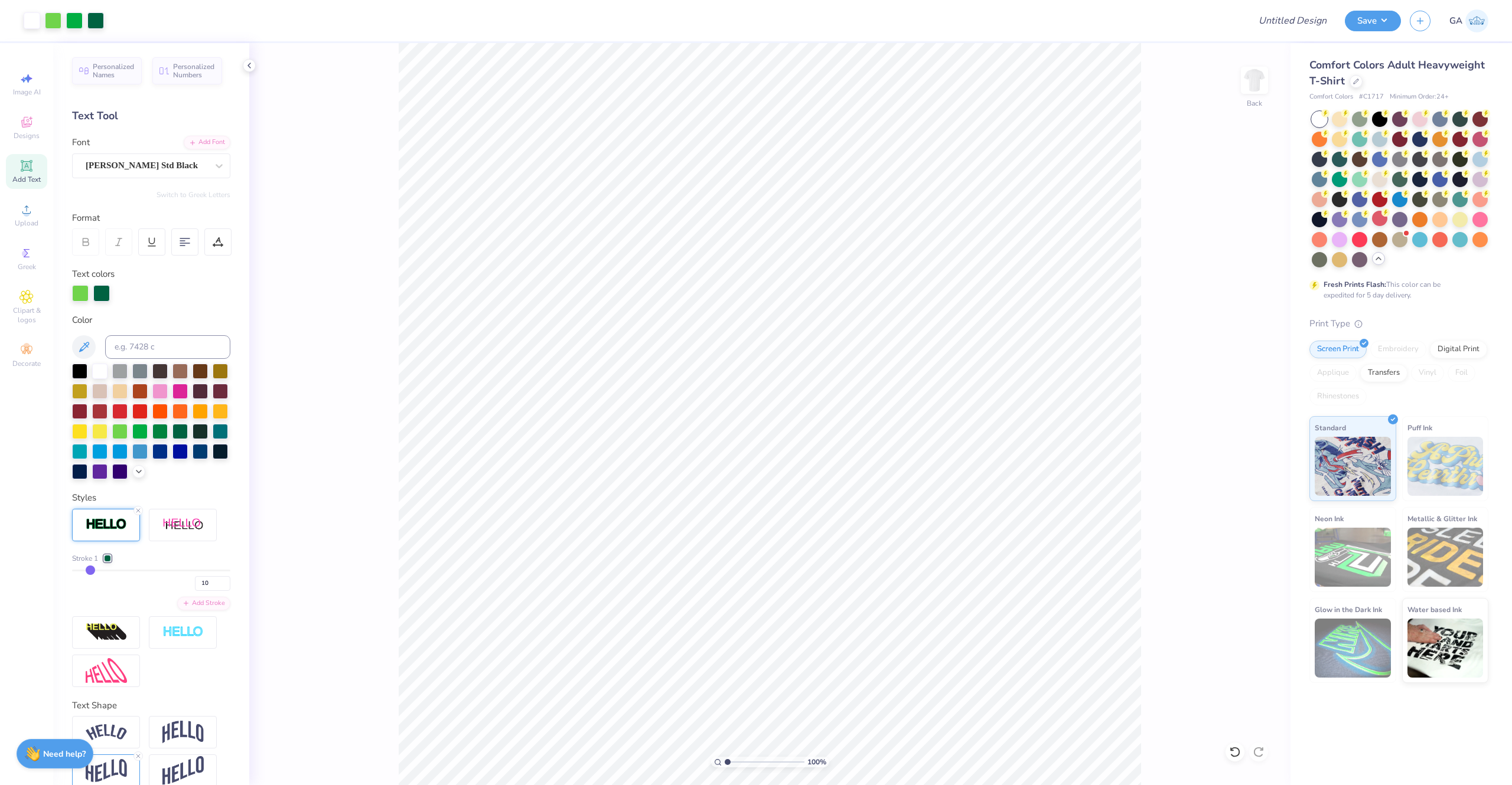
type input "4"
click at [80, 436] on input "range" at bounding box center [151, 571] width 159 height 2
click at [84, 436] on input "range" at bounding box center [151, 571] width 159 height 2
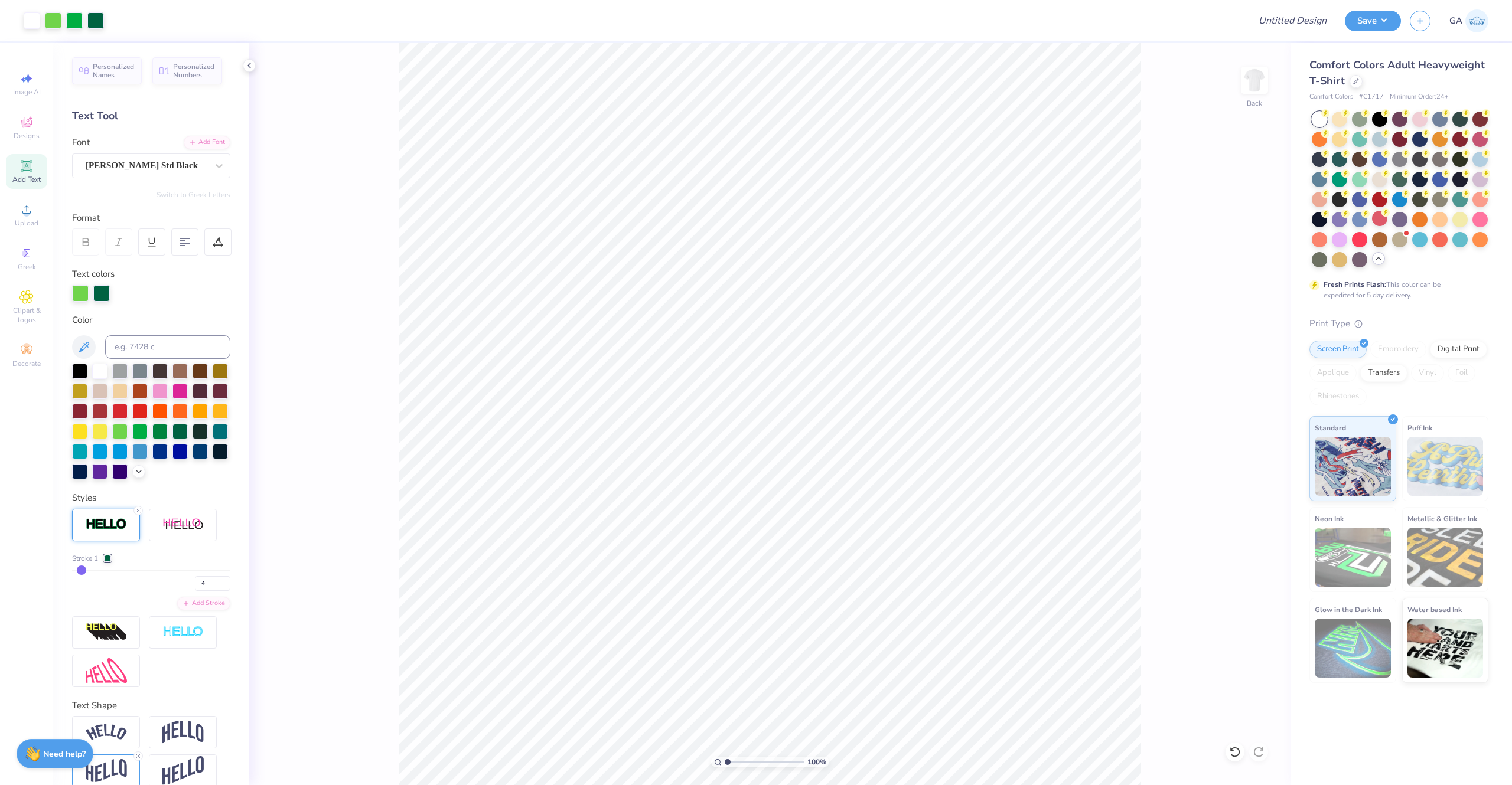
type input "5"
type input "6"
click at [207, 436] on input "6" at bounding box center [212, 584] width 36 height 15
type input "6"
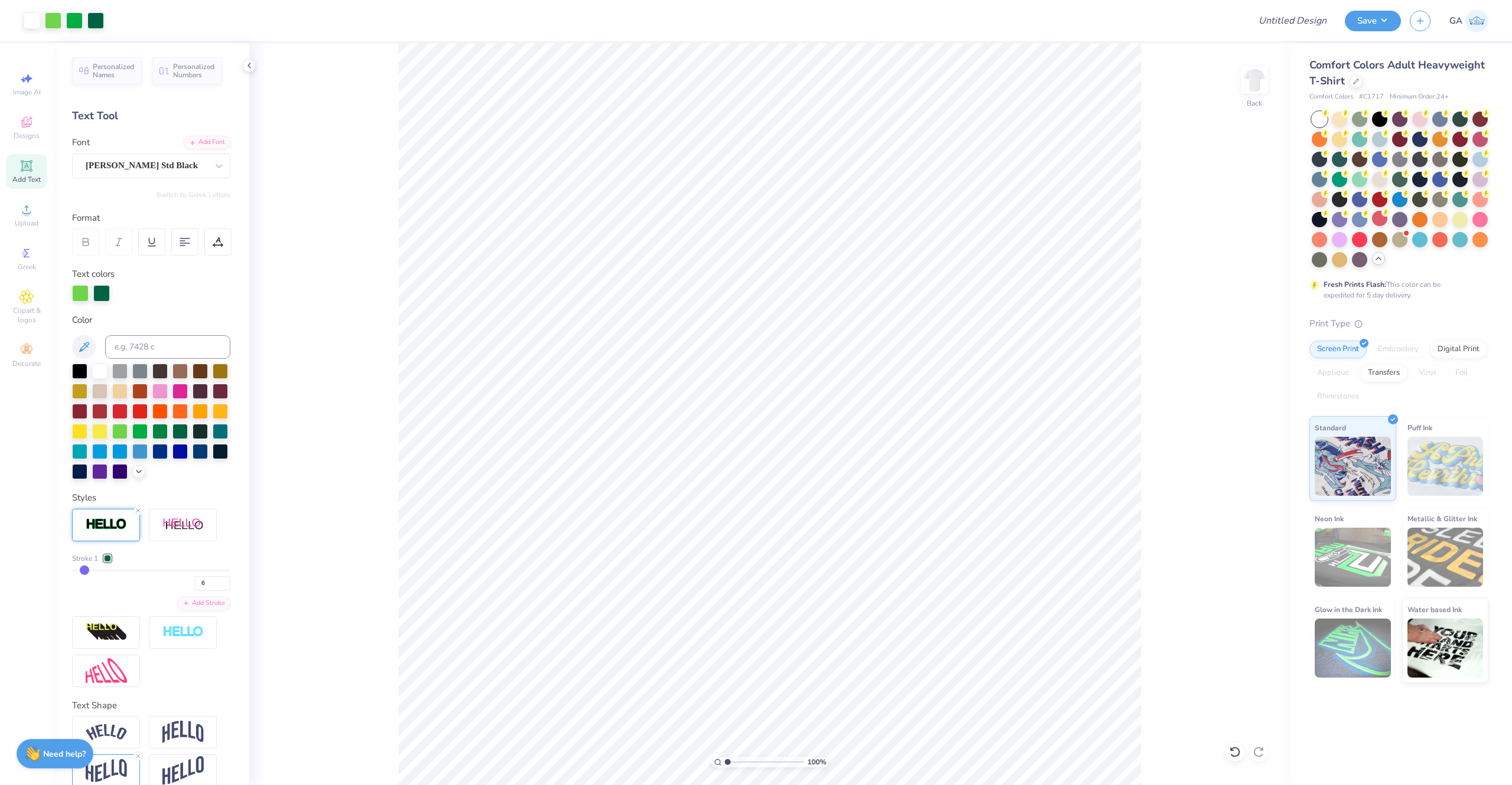
click at [277, 436] on div "100 % Back" at bounding box center [769, 414] width 1041 height 742
click at [839, 23] on button "Save" at bounding box center [1372, 19] width 56 height 21
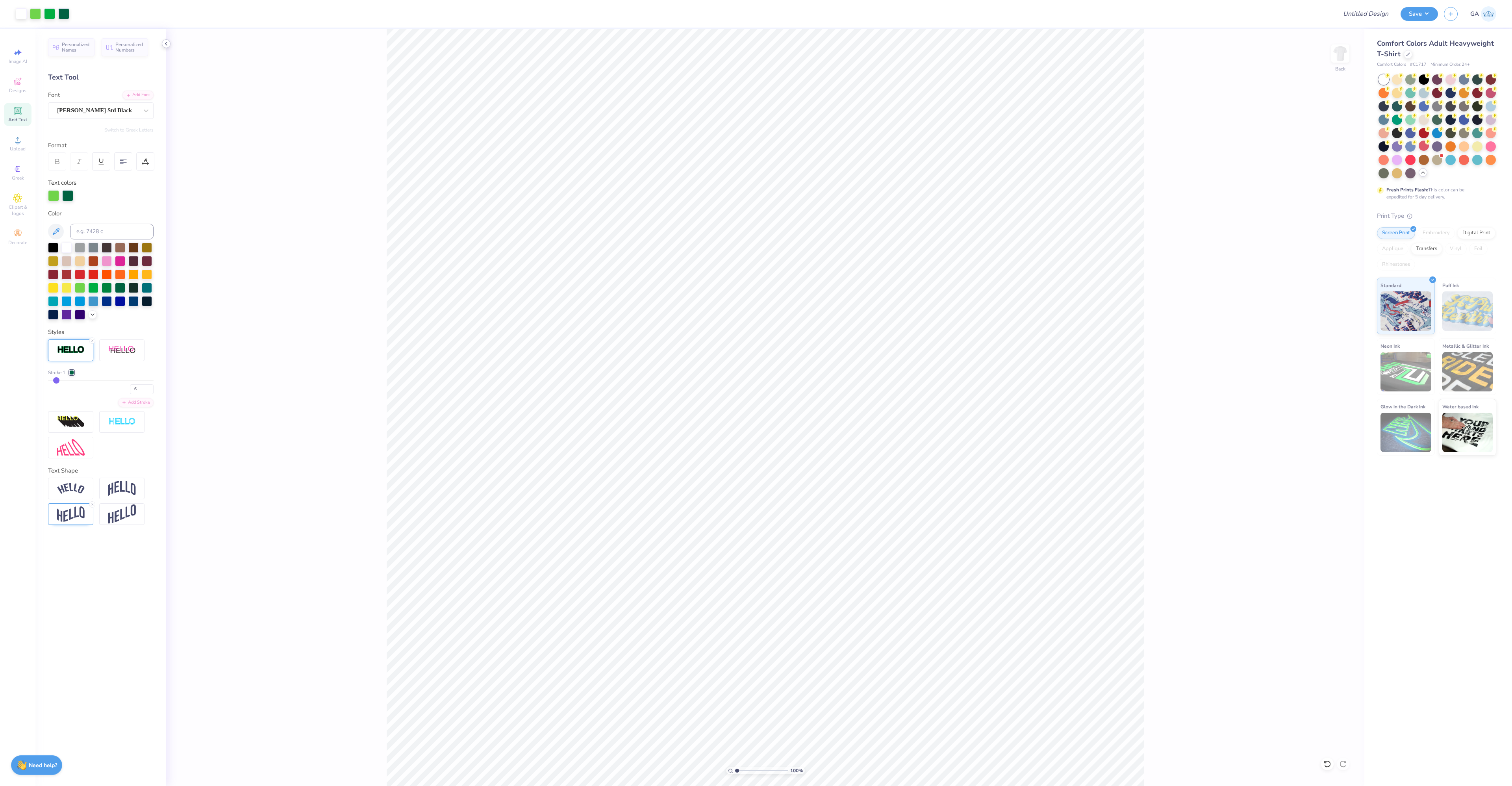
click at [167, 43] on icon at bounding box center [166, 43] width 6 height 6
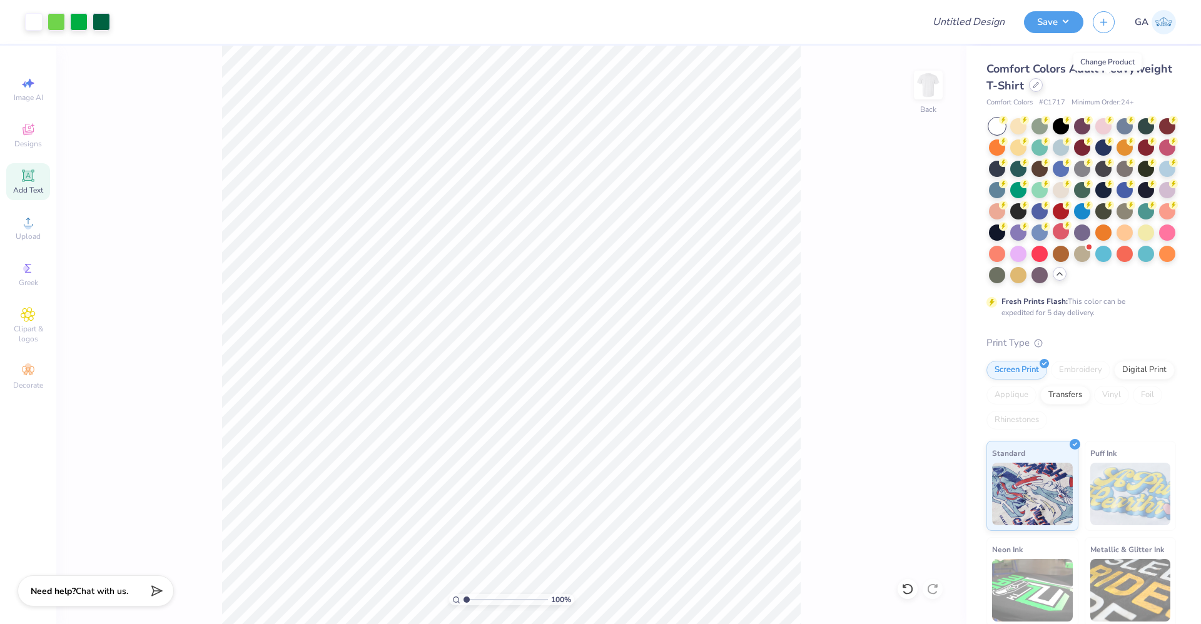
click at [889, 86] on icon at bounding box center [1036, 85] width 6 height 6
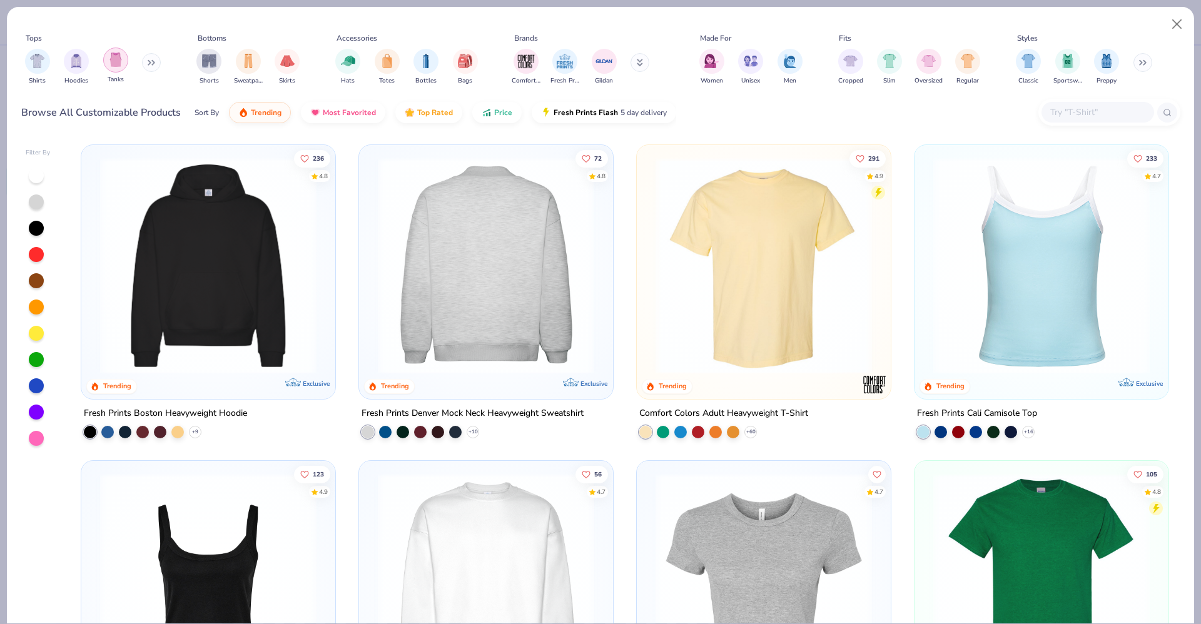
click at [118, 69] on div "filter for Tanks" at bounding box center [115, 60] width 25 height 25
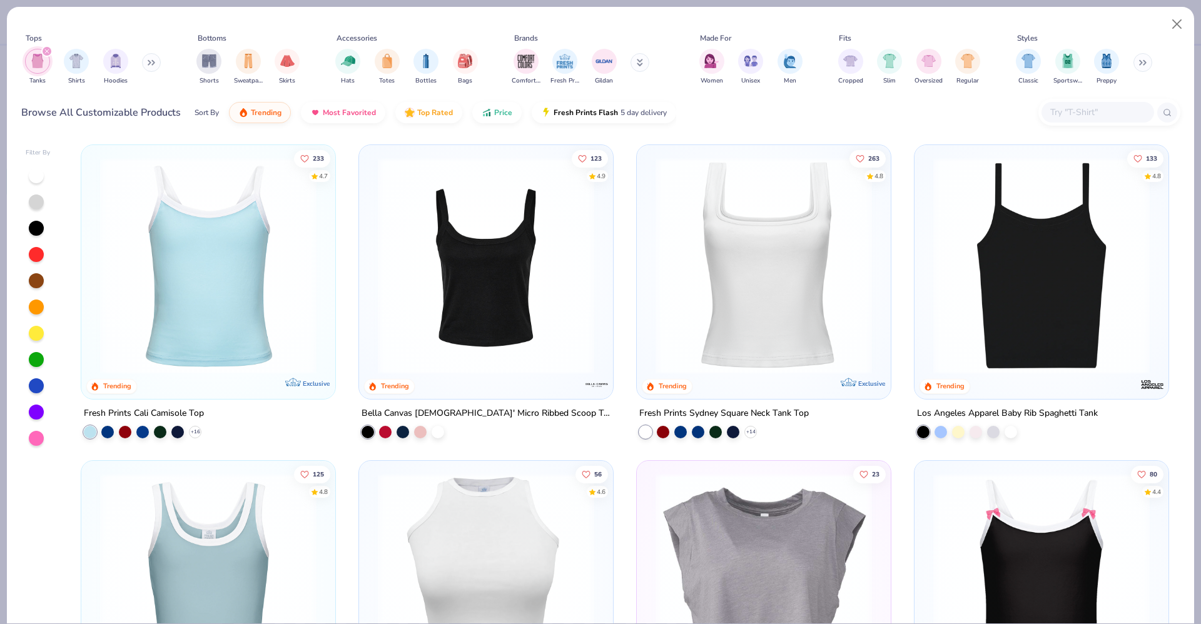
click at [462, 316] on img at bounding box center [486, 266] width 229 height 216
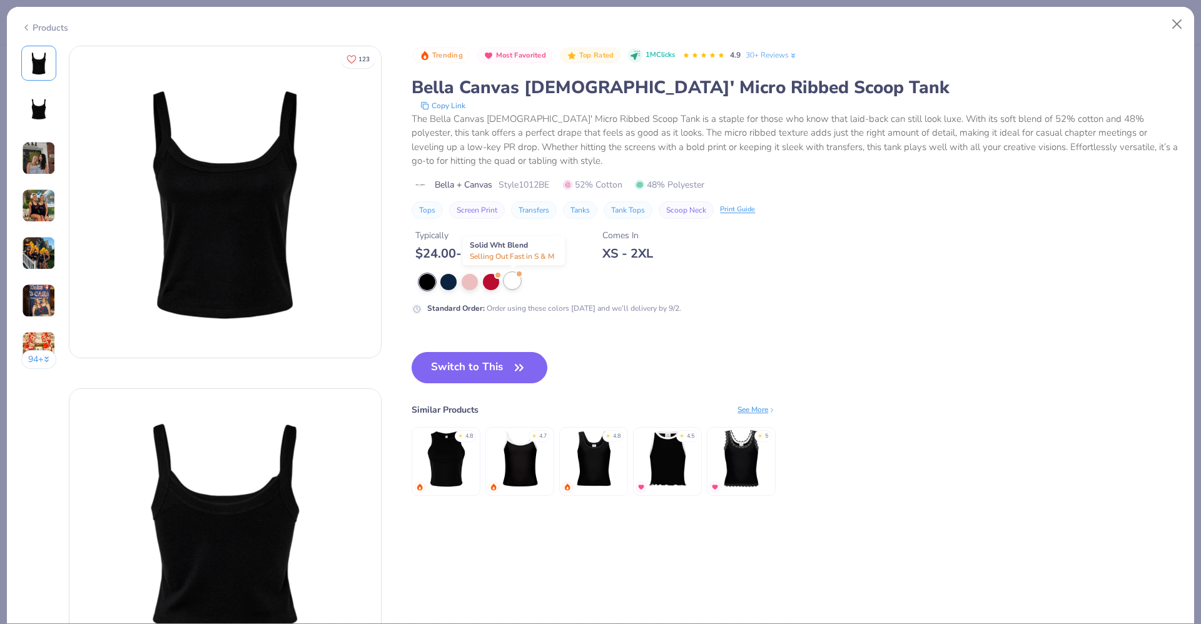
click at [521, 280] on div at bounding box center [512, 281] width 16 height 16
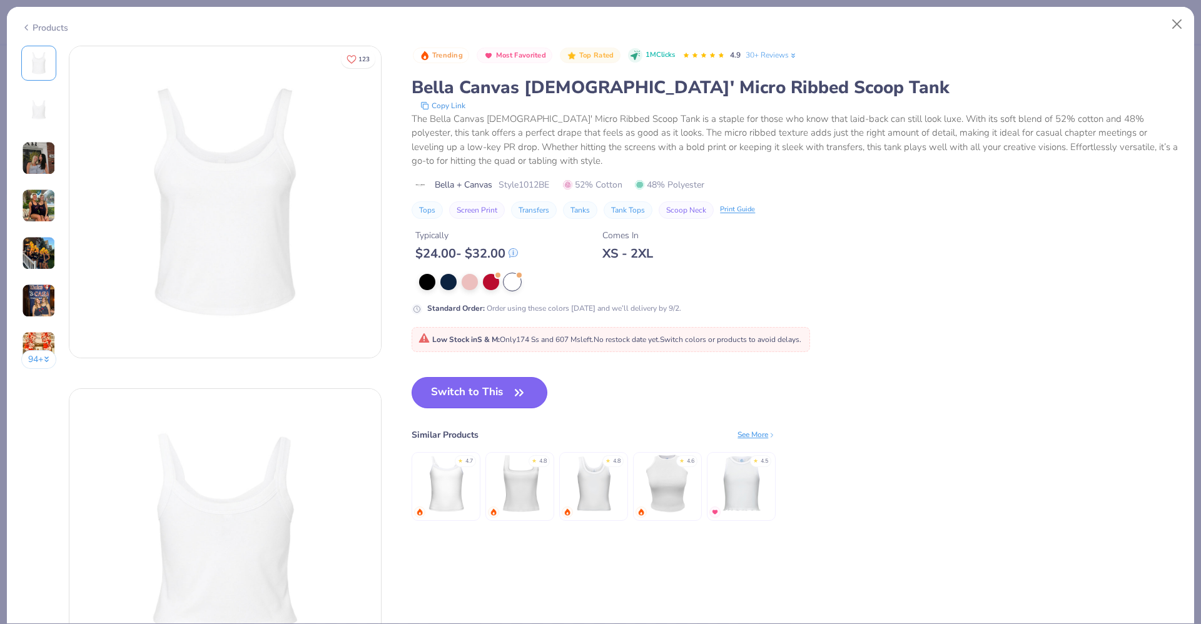
click at [487, 394] on button "Switch to This" at bounding box center [480, 392] width 136 height 31
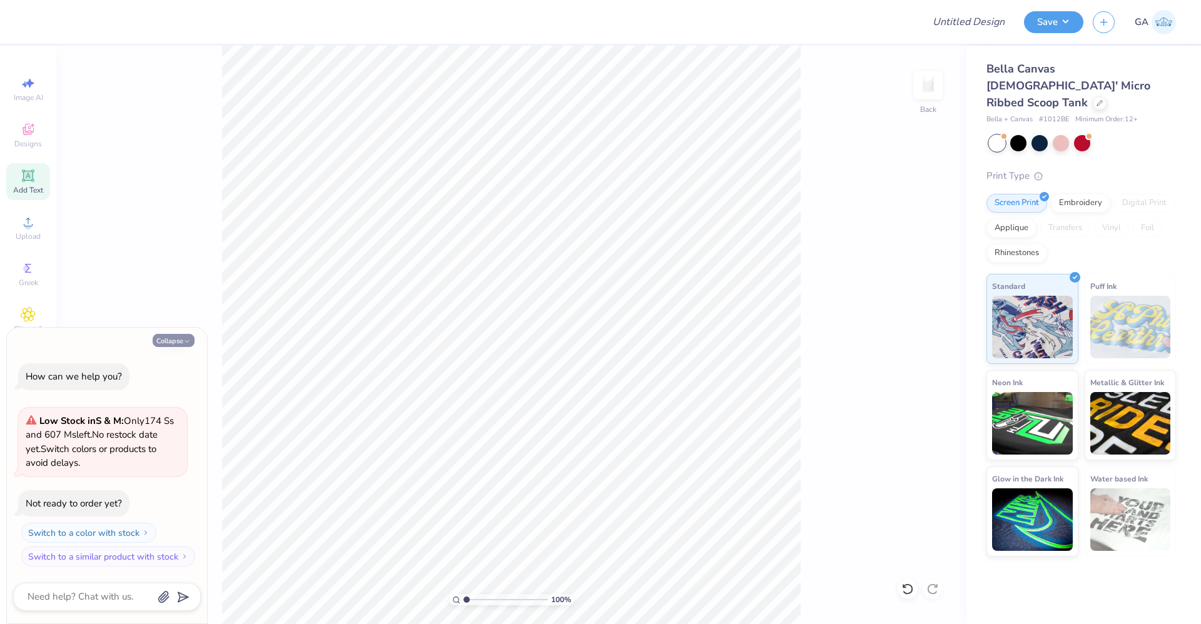
click at [169, 335] on button "Collapse" at bounding box center [174, 340] width 42 height 13
type textarea "x"
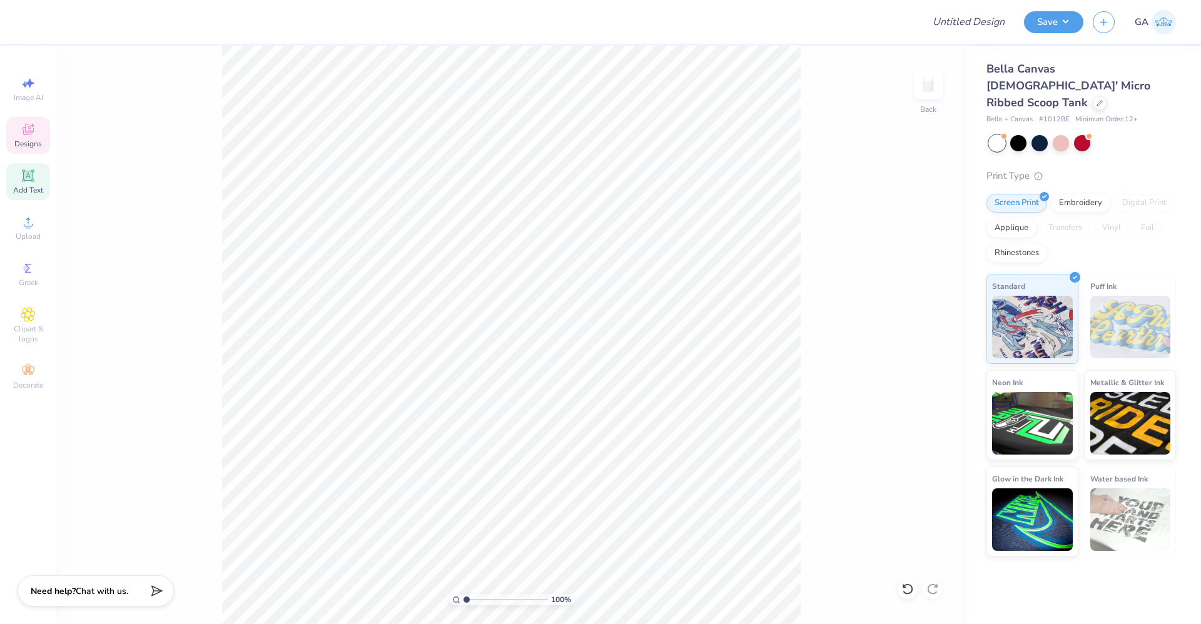
click at [23, 141] on span "Designs" at bounding box center [28, 144] width 28 height 10
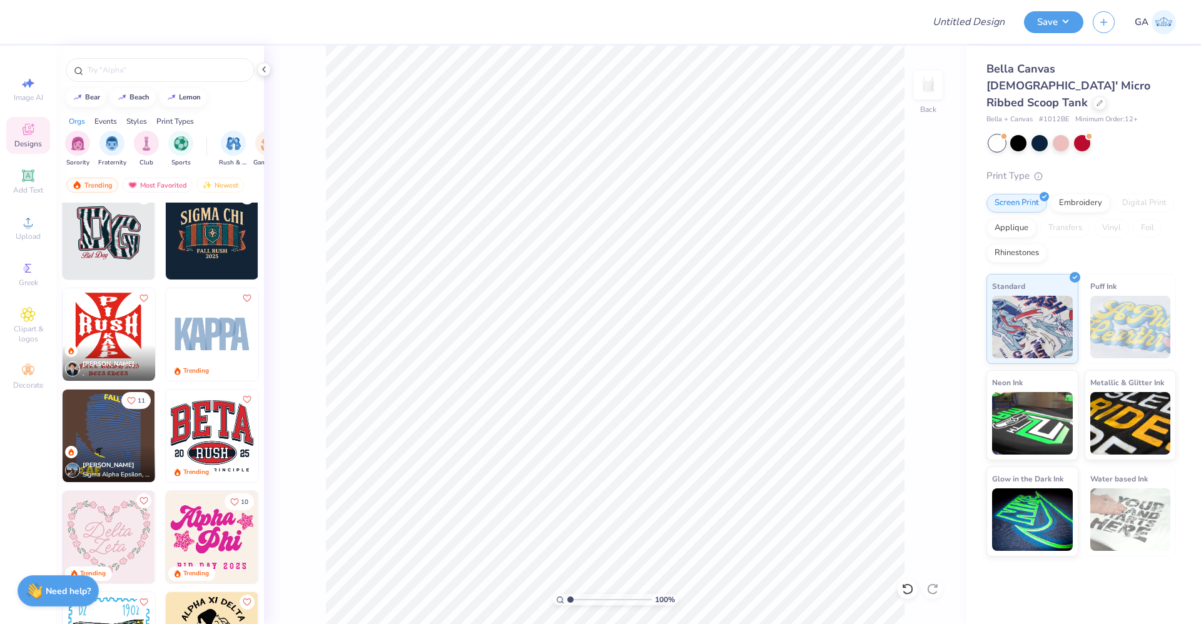
scroll to position [2291, 0]
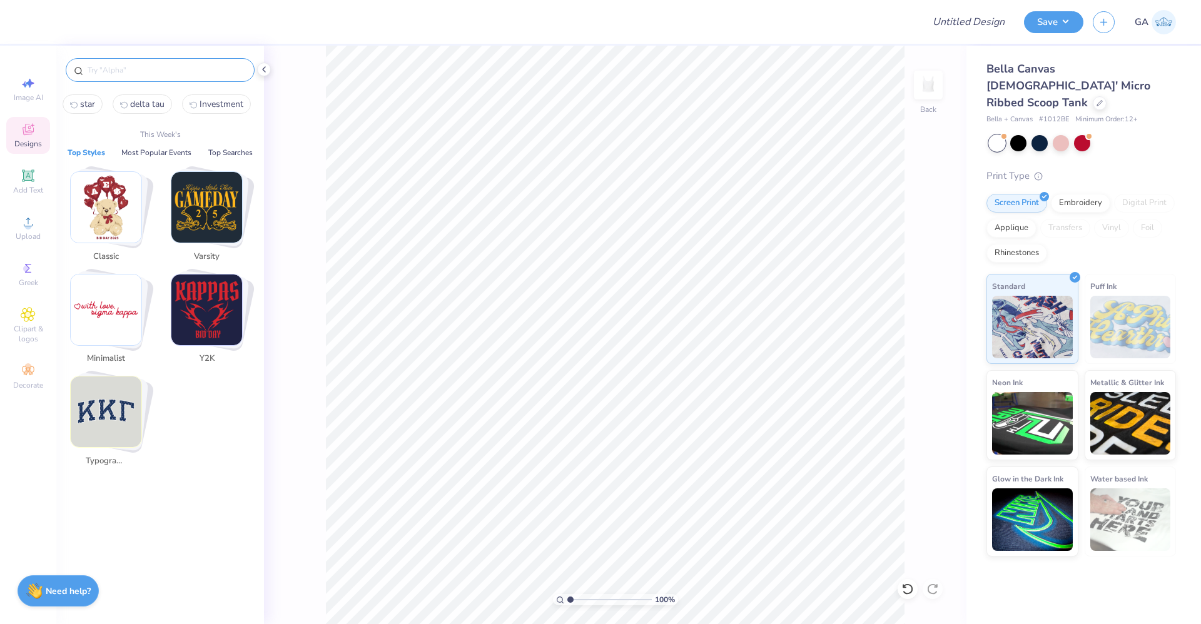
click at [128, 69] on input "text" at bounding box center [166, 70] width 160 height 13
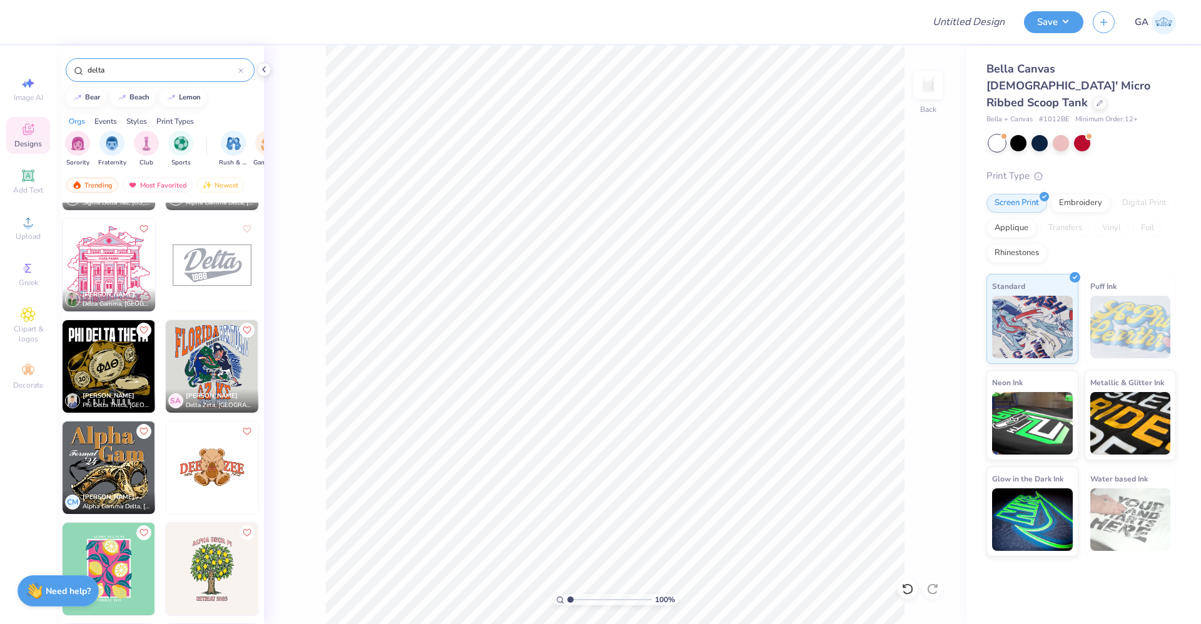
scroll to position [5559, 0]
type input "delta"
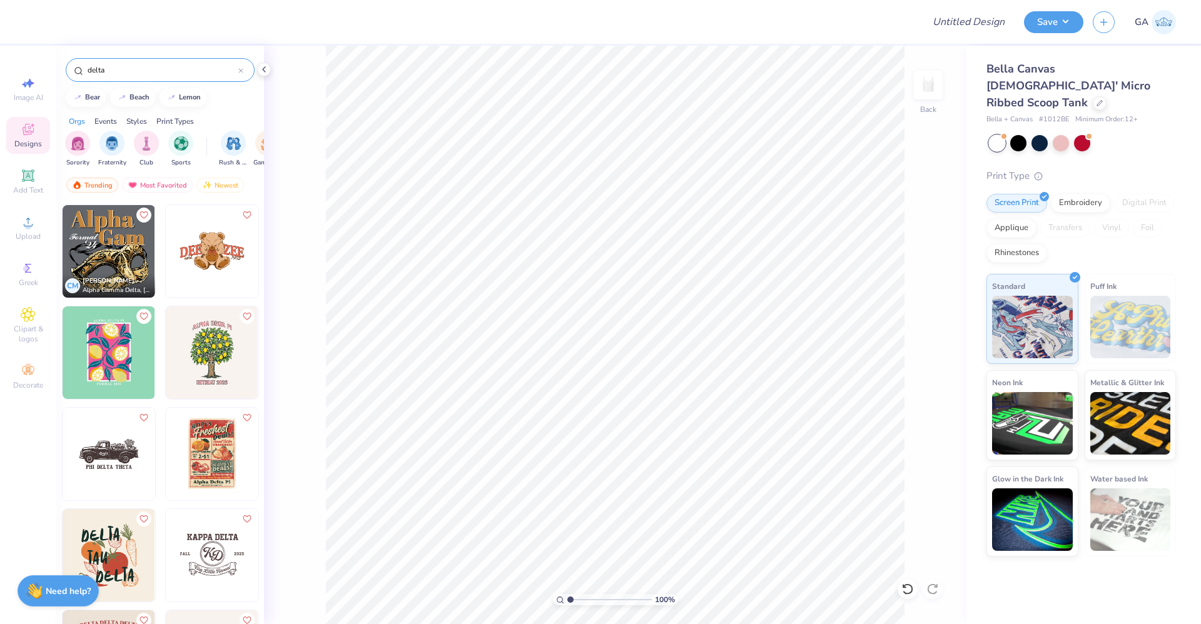
scroll to position [5779, 0]
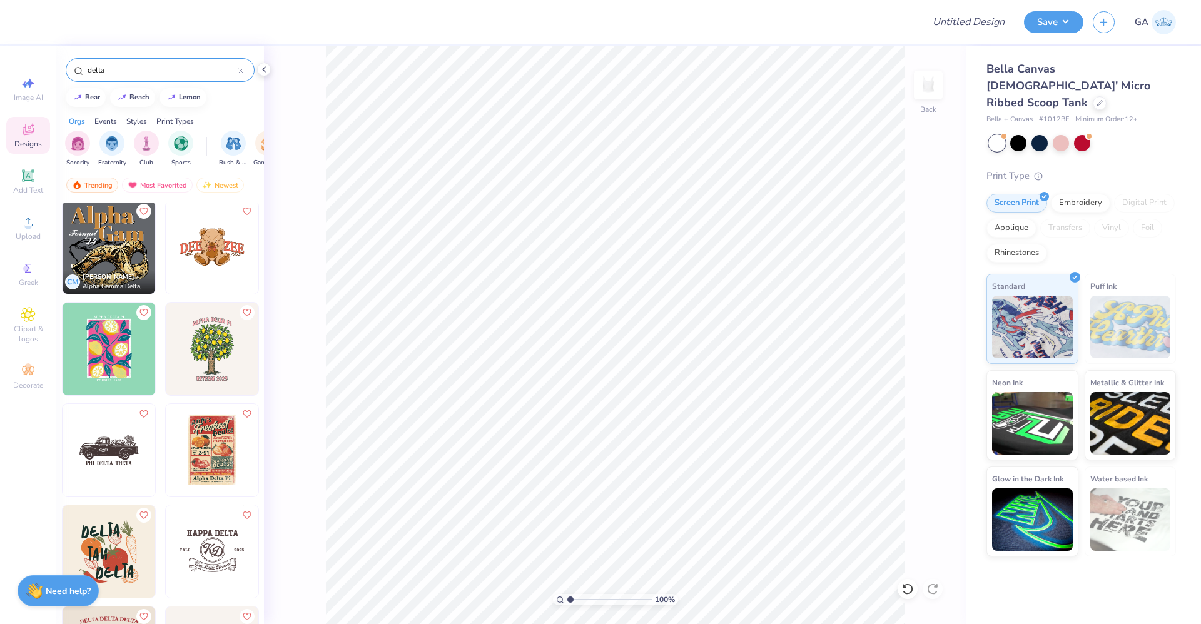
click at [130, 378] on img at bounding box center [109, 349] width 93 height 93
click at [889, 95] on div at bounding box center [1100, 102] width 14 height 14
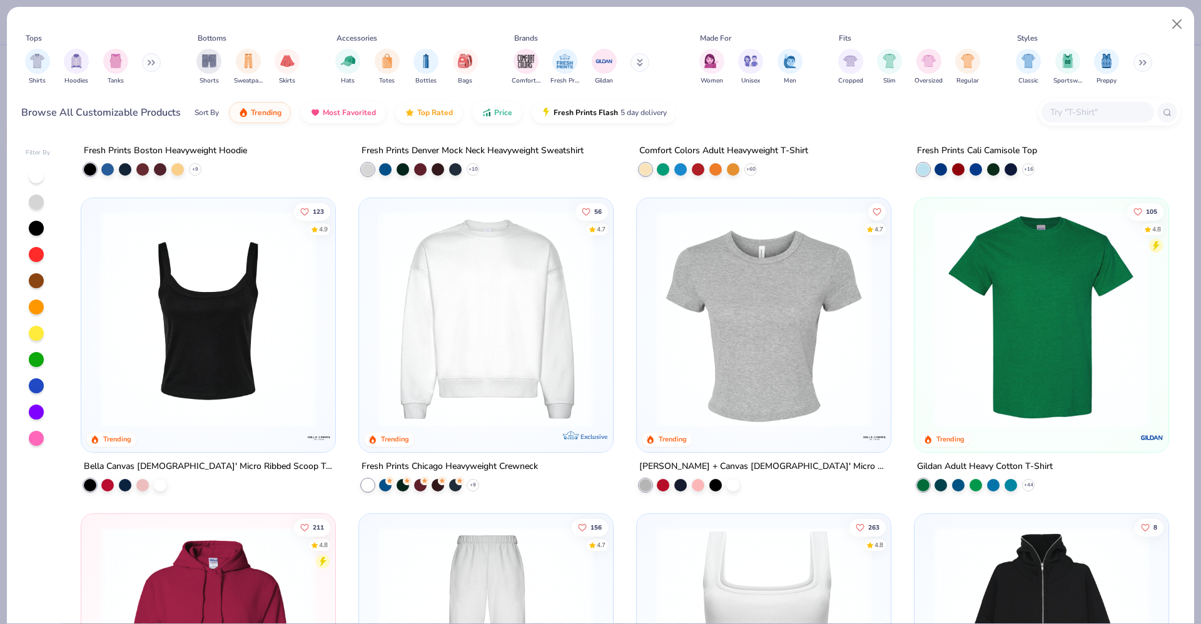
scroll to position [526, 0]
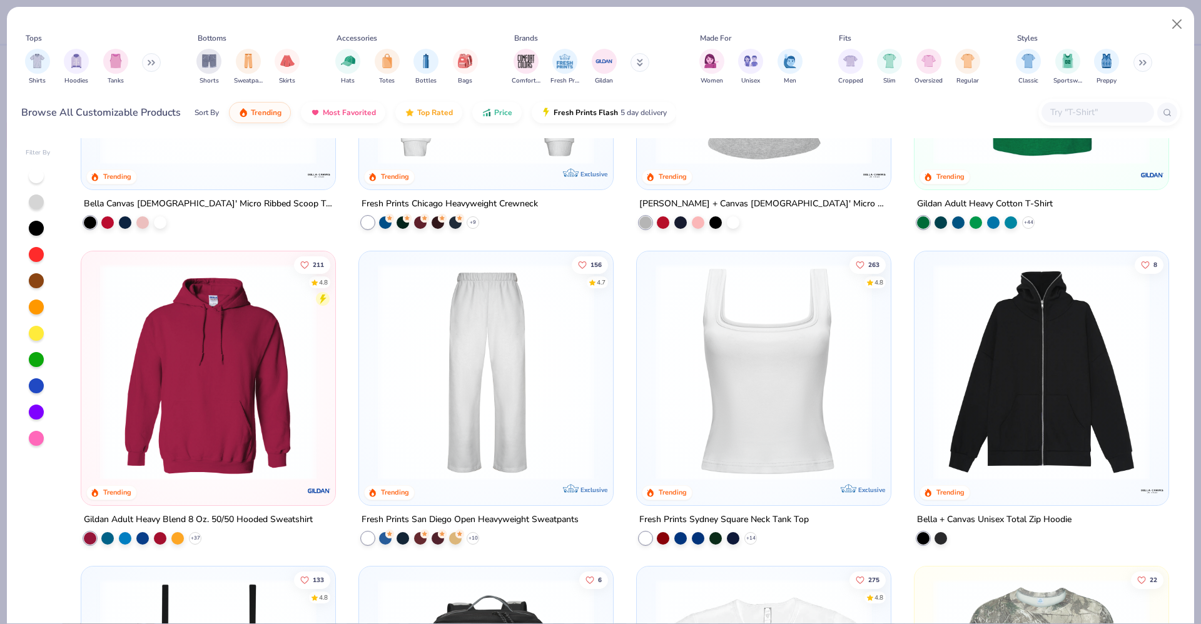
click at [748, 438] on img at bounding box center [763, 371] width 229 height 216
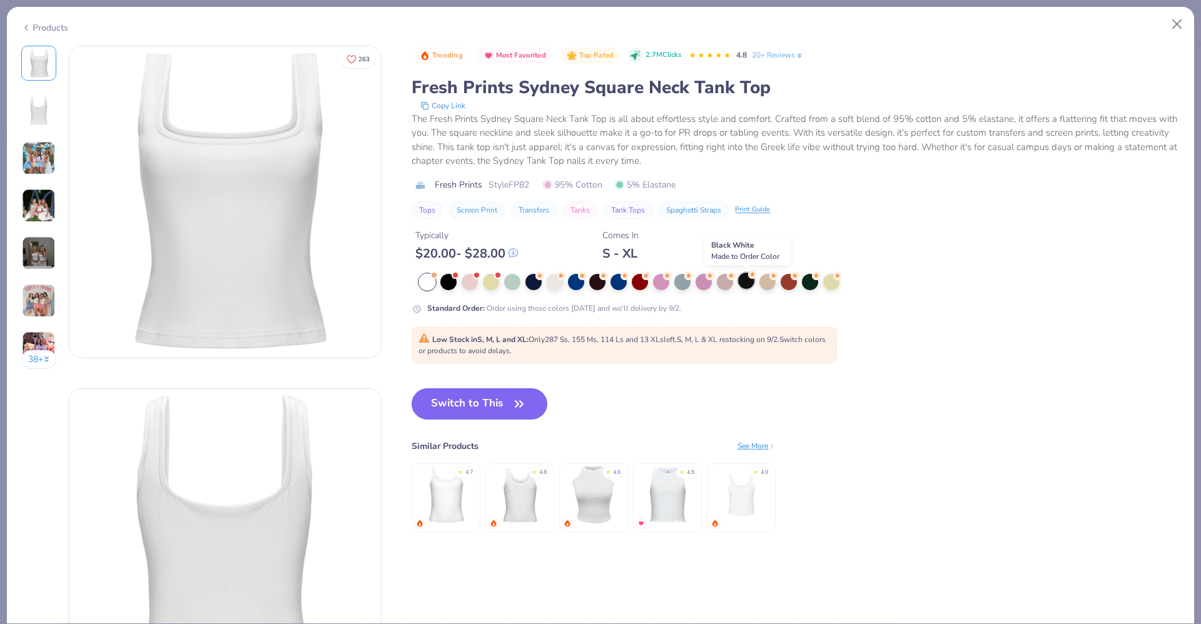
click at [748, 287] on div at bounding box center [746, 281] width 16 height 16
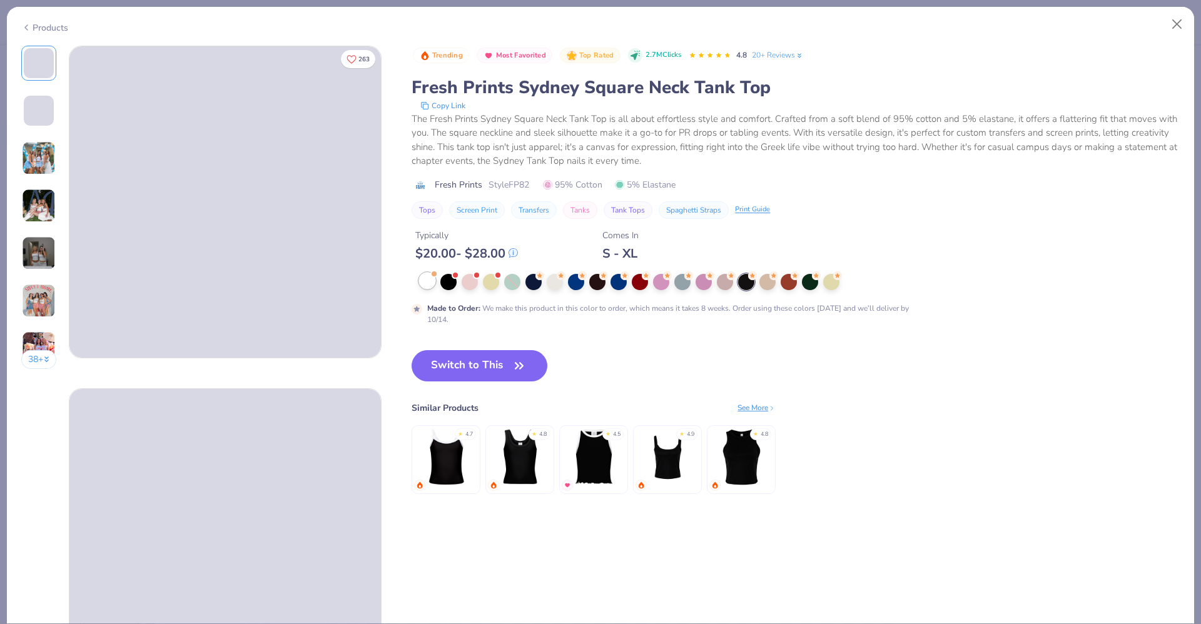
click at [423, 284] on div at bounding box center [427, 281] width 16 height 16
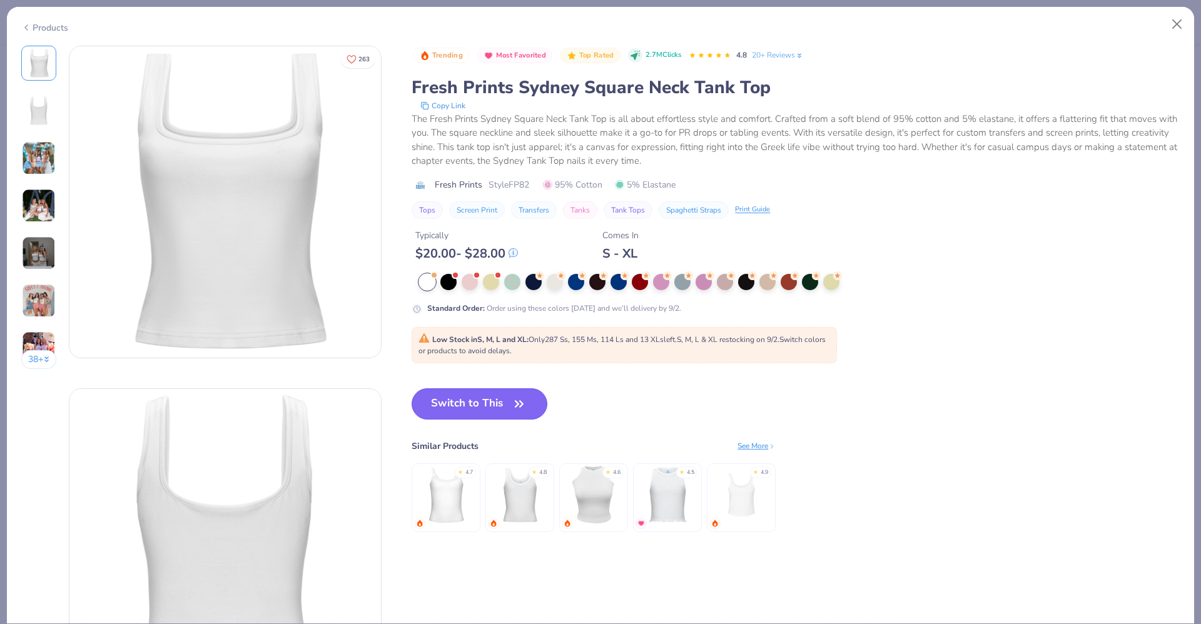
click at [505, 400] on button "Switch to This" at bounding box center [480, 404] width 136 height 31
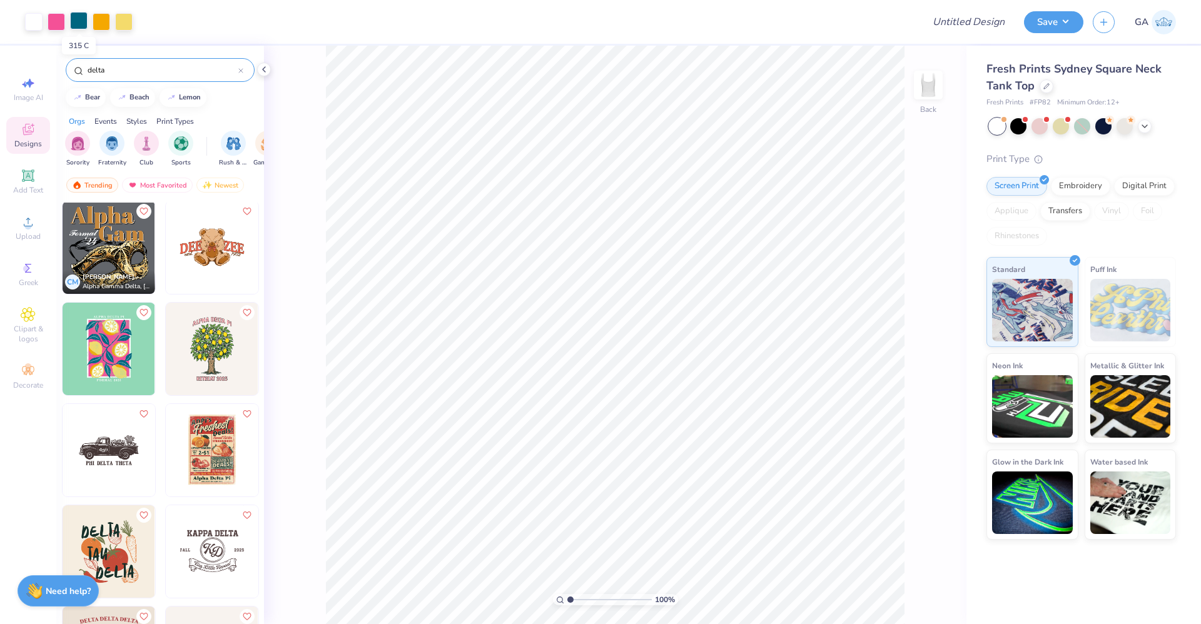
click at [80, 24] on div at bounding box center [79, 21] width 18 height 18
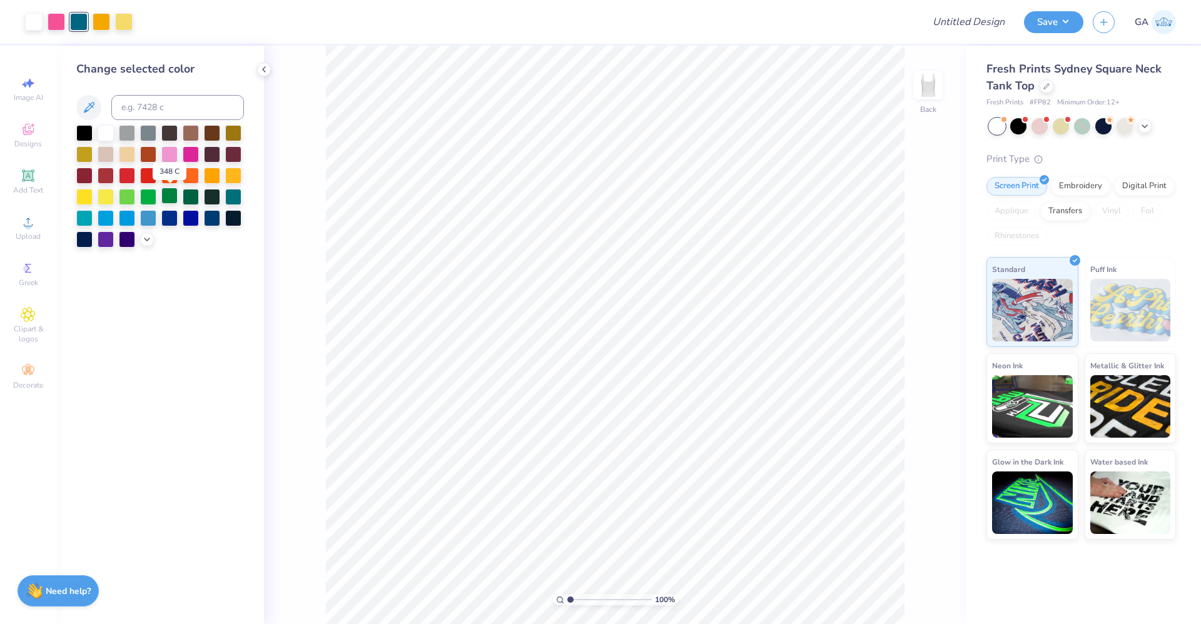
click at [174, 197] on div at bounding box center [169, 196] width 16 height 16
click at [33, 23] on div at bounding box center [34, 21] width 18 height 18
click at [131, 198] on div at bounding box center [127, 196] width 16 height 16
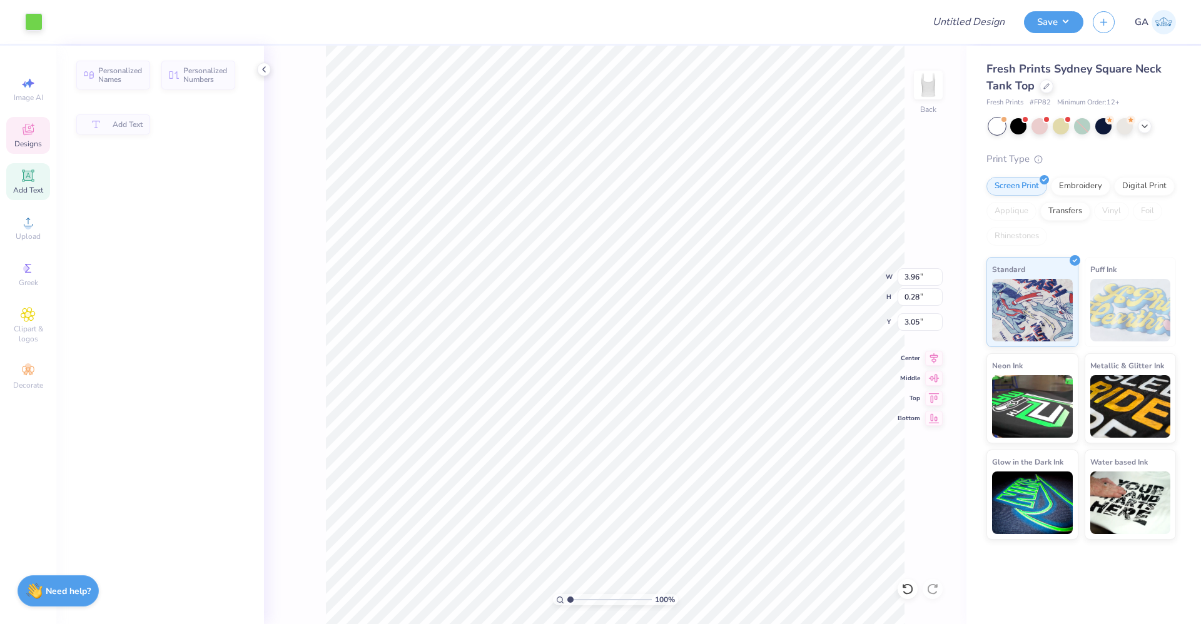
type input "3.96"
type input "0.28"
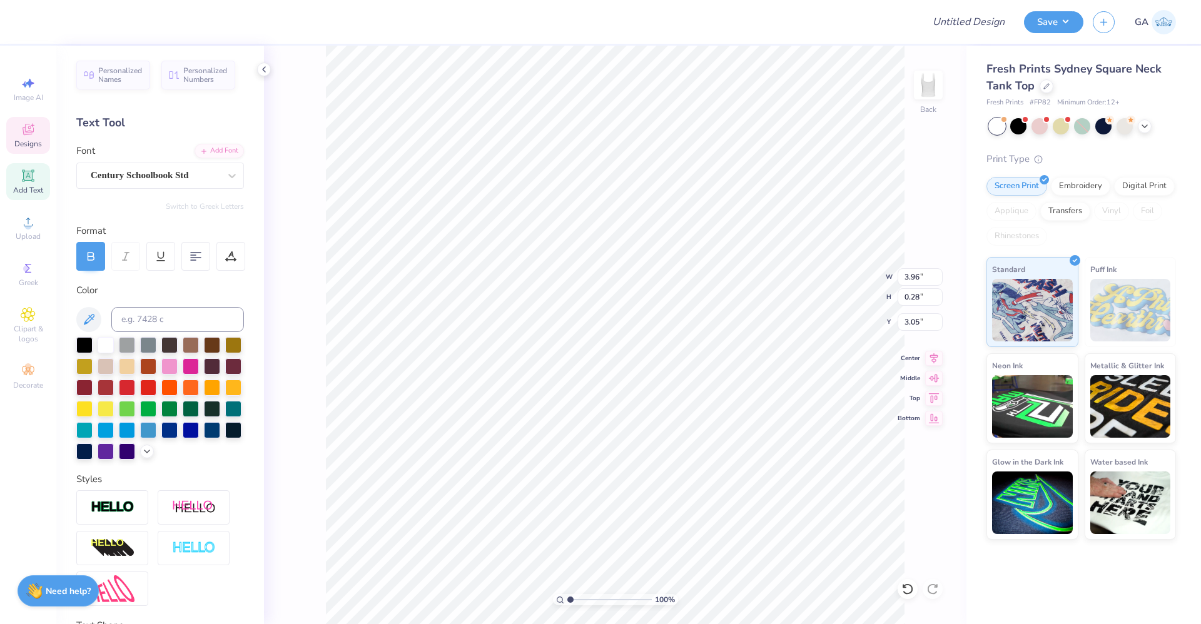
scroll to position [15, 2]
type textarea "A"
type textarea "DELTA SOCIETY"
type input "3.12"
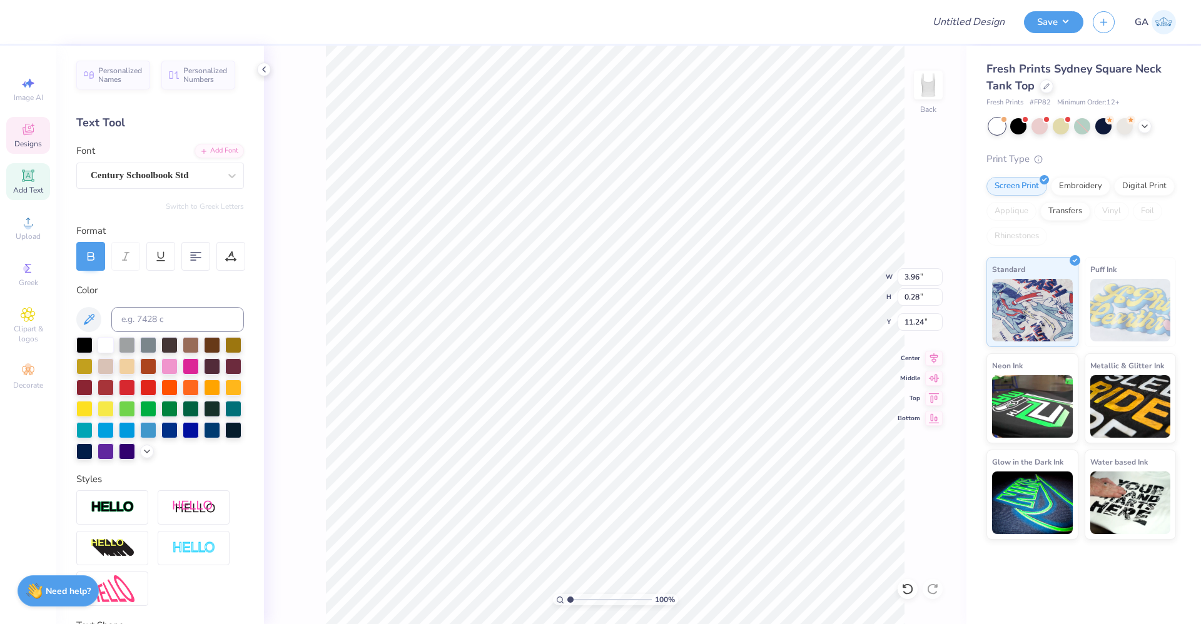
type input "11.24"
type input "3.00"
click at [98, 30] on div at bounding box center [482, 22] width 861 height 44
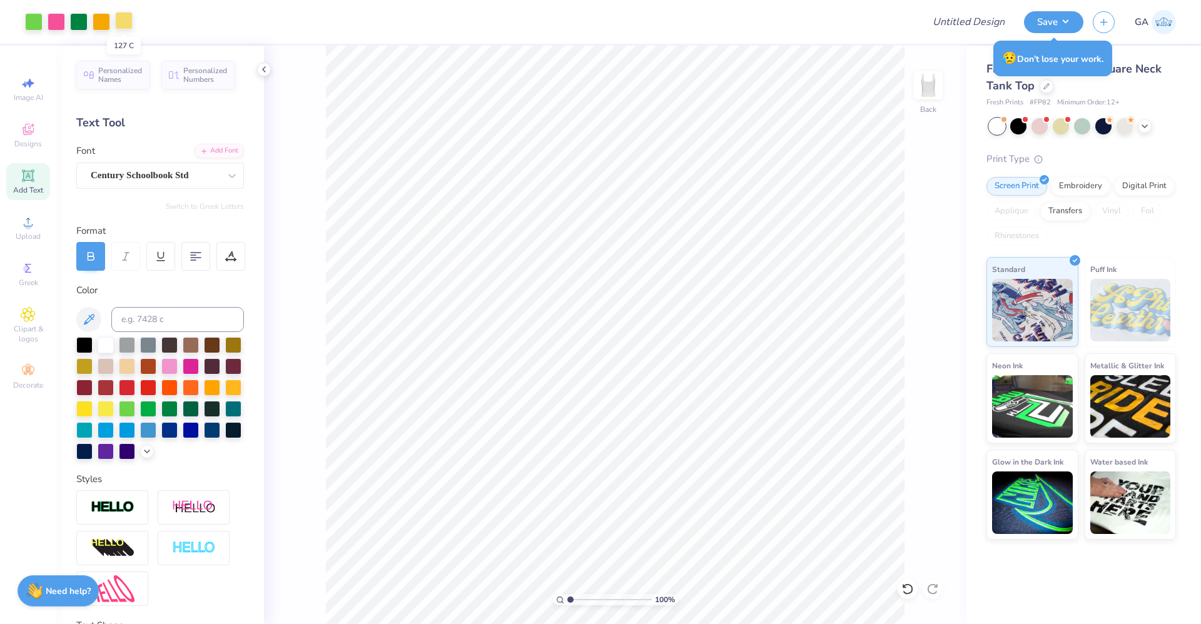
click at [120, 25] on div at bounding box center [124, 21] width 18 height 18
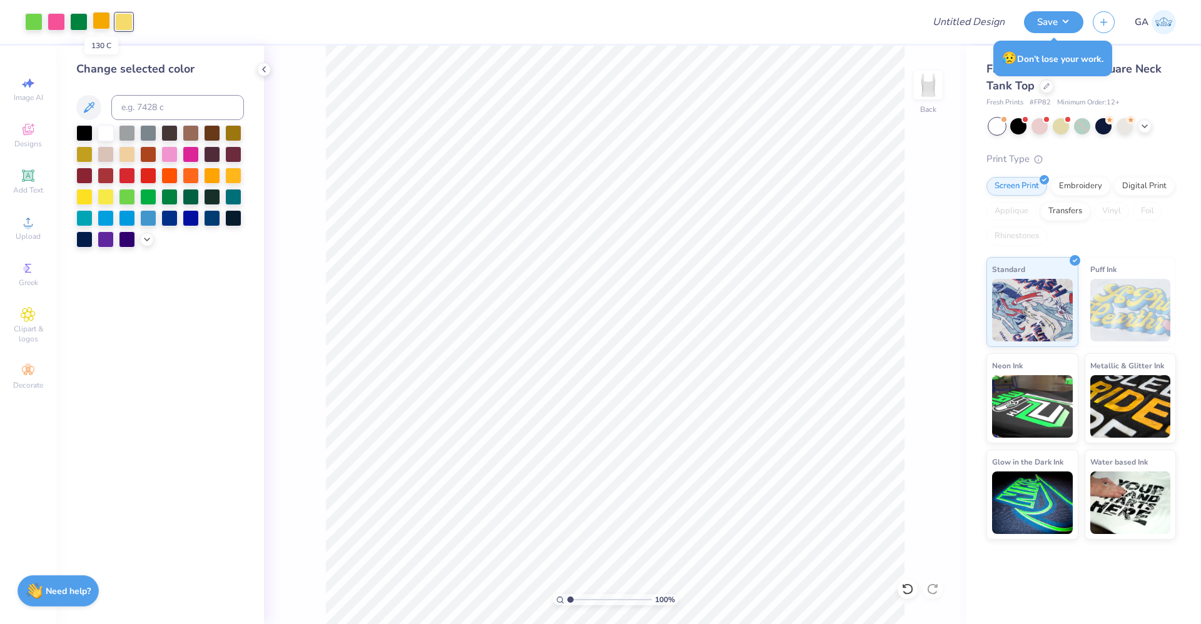
click at [96, 29] on div at bounding box center [102, 21] width 18 height 18
click at [129, 22] on div at bounding box center [124, 21] width 18 height 18
click at [268, 68] on icon at bounding box center [264, 69] width 10 height 10
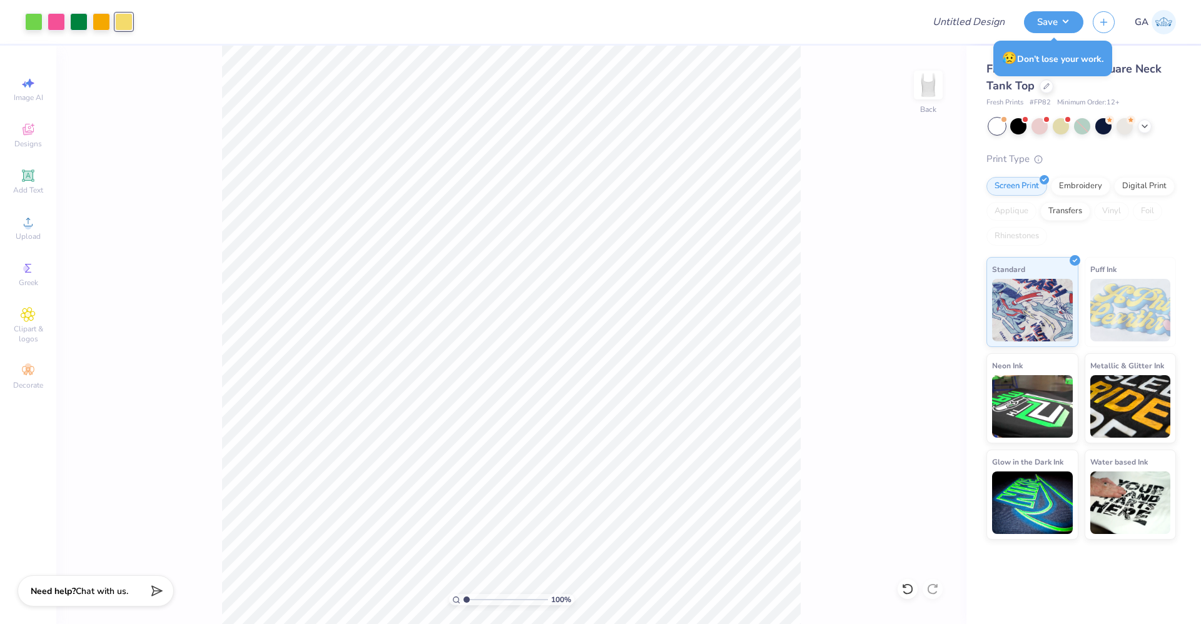
click at [861, 205] on div "100 % Back" at bounding box center [511, 335] width 910 height 579
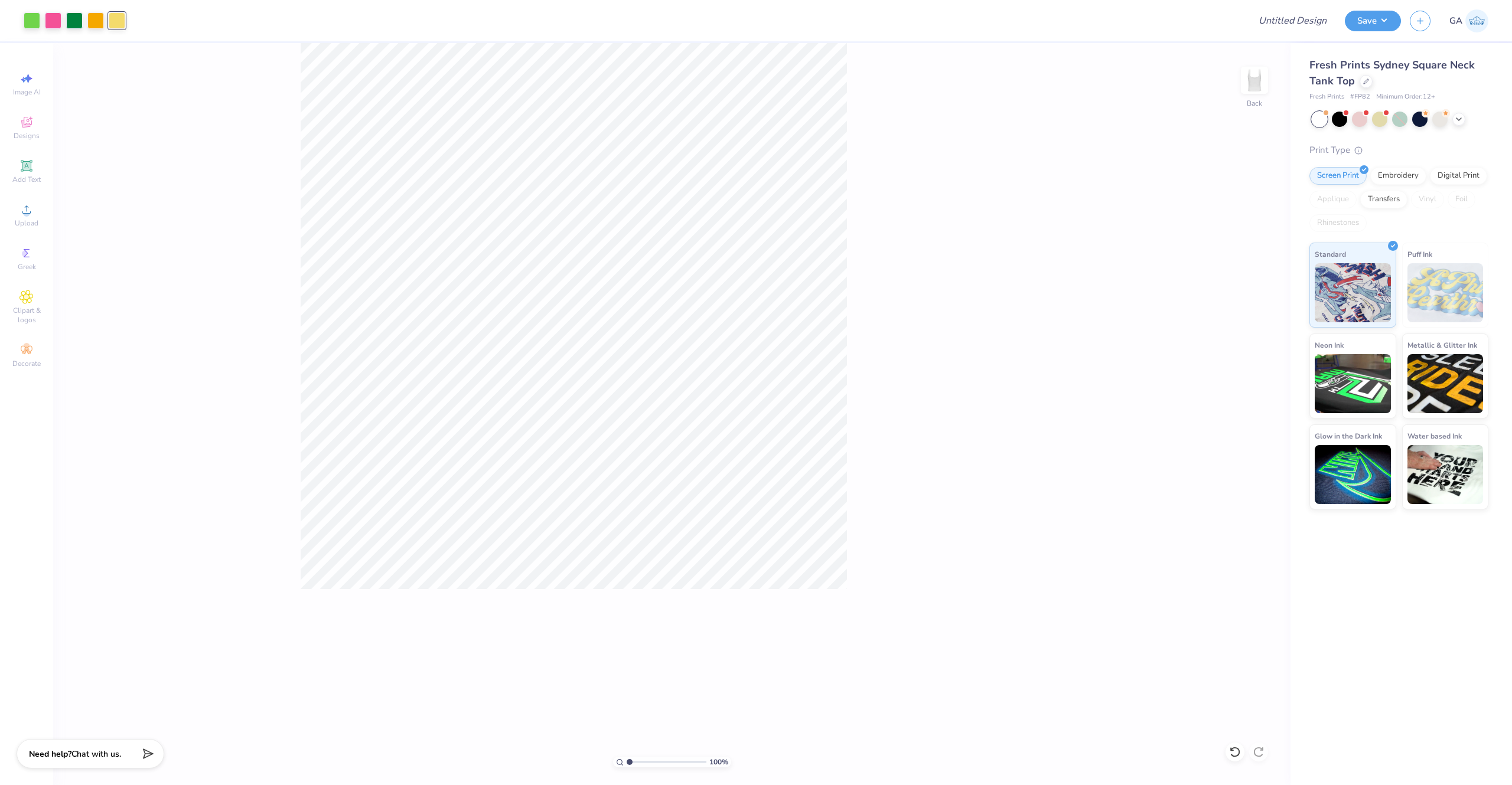
drag, startPoint x: 1004, startPoint y: 4, endPoint x: 1045, endPoint y: 540, distance: 537.6
click at [839, 436] on div "100 % Back" at bounding box center [671, 414] width 1237 height 742
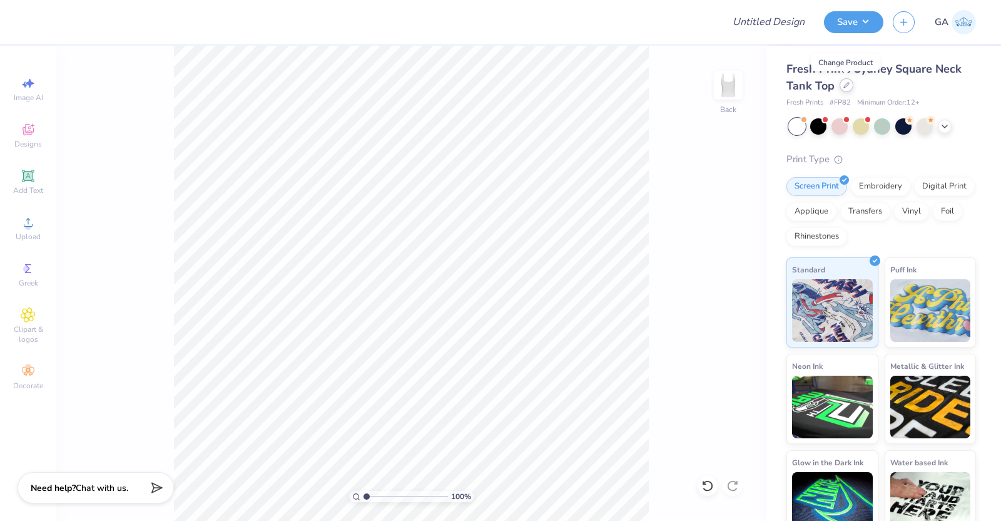
click at [841, 90] on div at bounding box center [847, 85] width 14 height 14
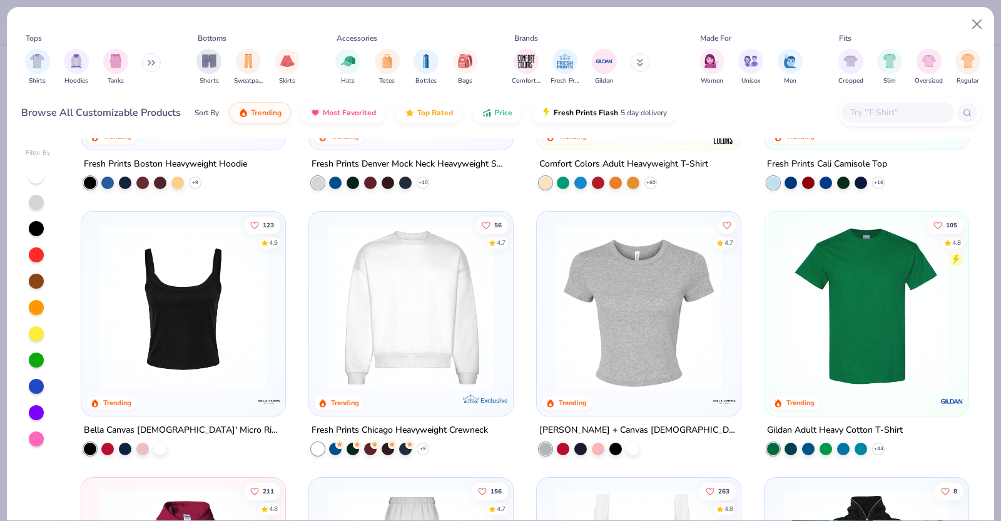
scroll to position [170, 0]
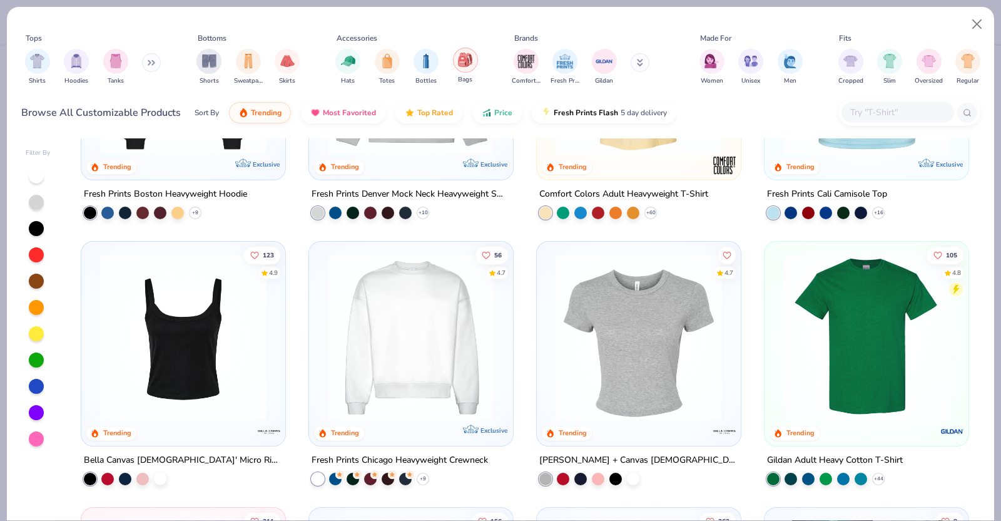
click at [469, 65] on img "filter for Bags" at bounding box center [465, 60] width 14 height 14
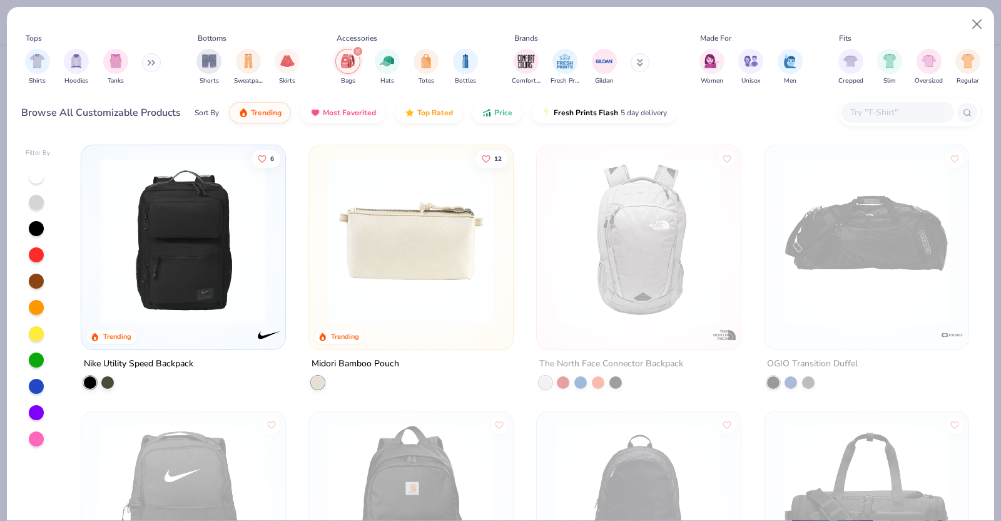
click at [418, 287] on img at bounding box center [411, 241] width 179 height 166
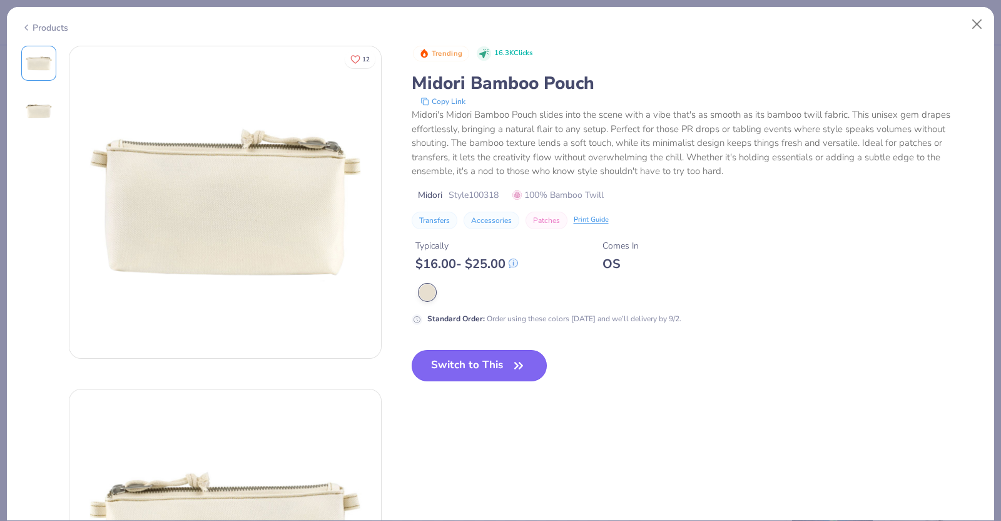
click at [472, 363] on button "Switch to This" at bounding box center [480, 365] width 136 height 31
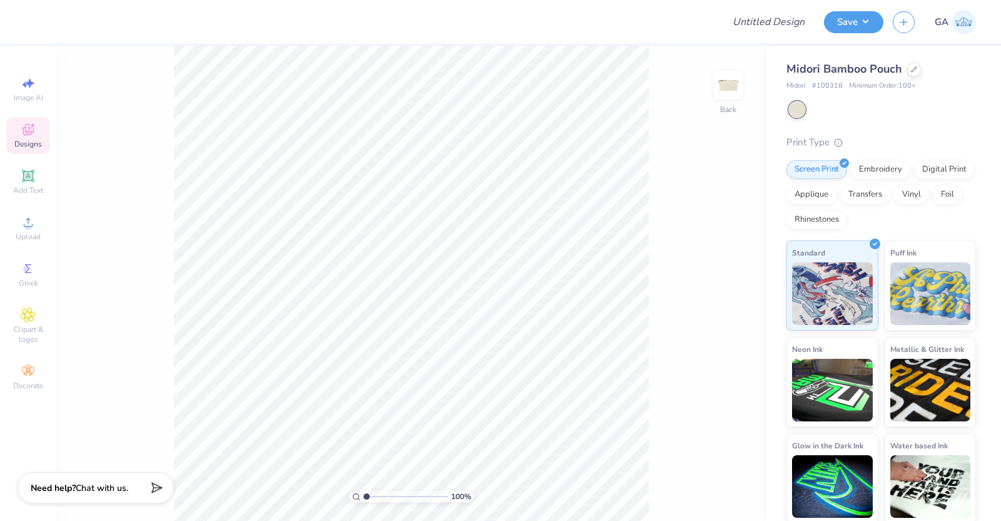
click at [38, 141] on span "Designs" at bounding box center [28, 144] width 28 height 10
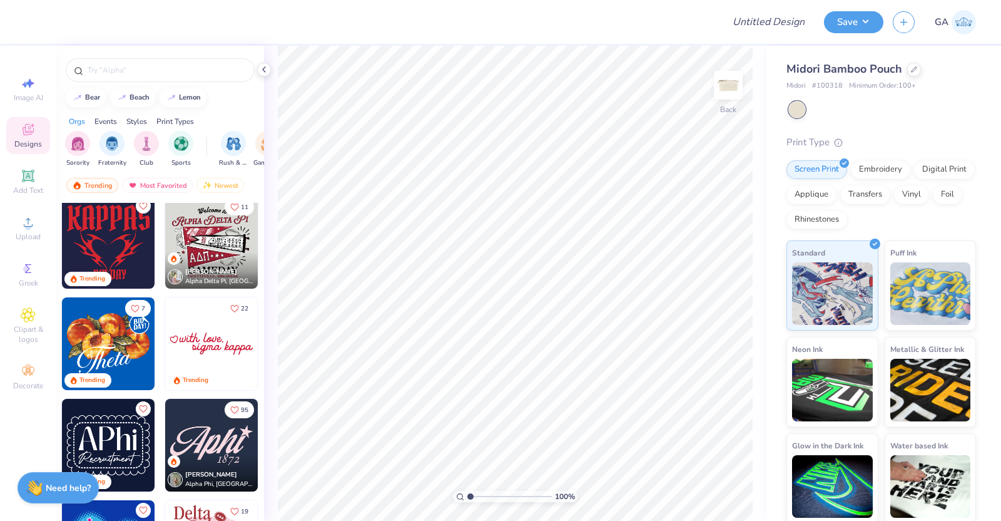
scroll to position [416, 0]
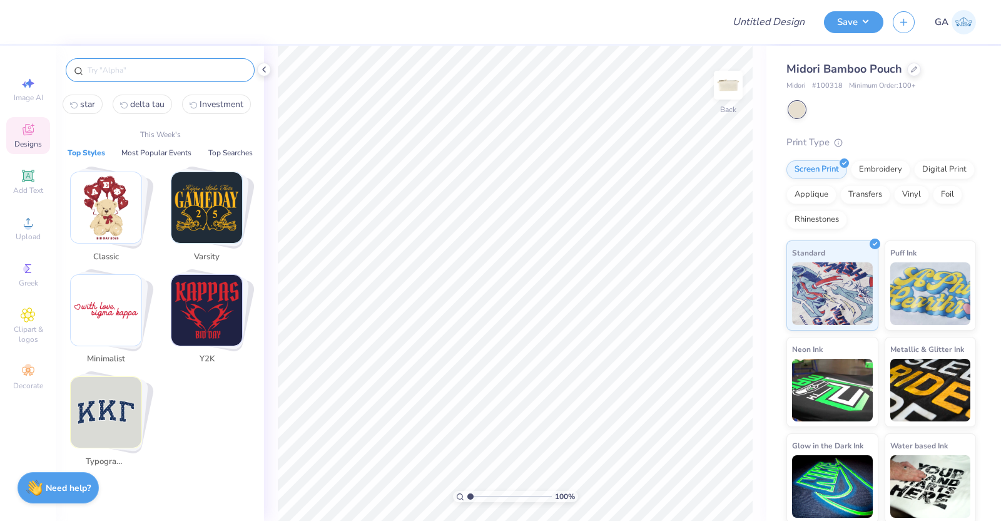
click at [122, 68] on input "text" at bounding box center [166, 70] width 160 height 13
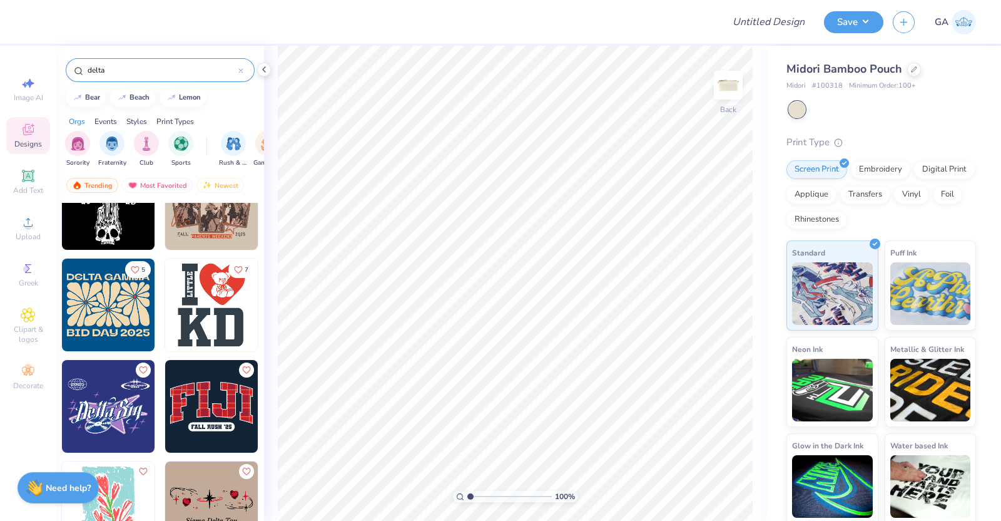
scroll to position [3695, 0]
type input "delta"
click at [202, 305] on img at bounding box center [211, 304] width 93 height 93
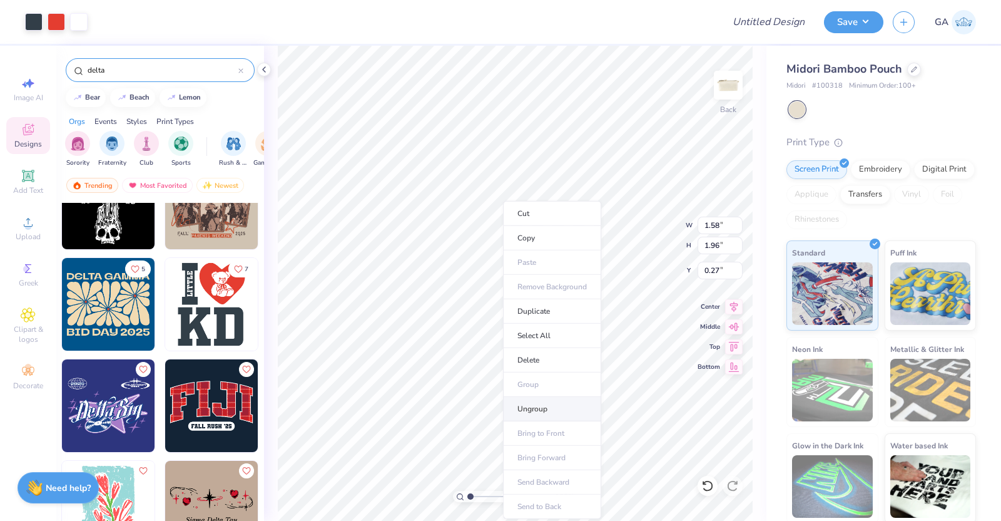
click at [557, 409] on li "Ungroup" at bounding box center [552, 409] width 98 height 24
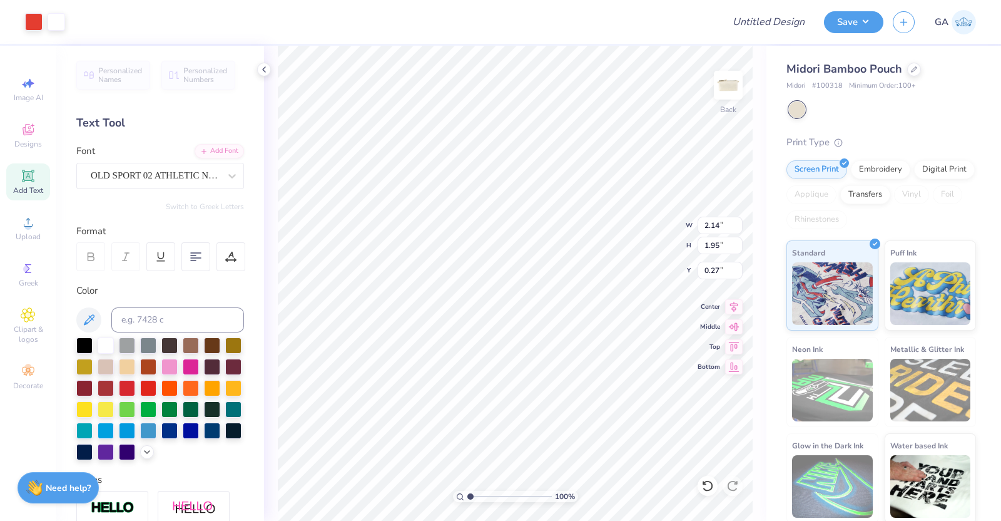
type input "2.14"
type input "1.95"
click at [27, 23] on div at bounding box center [34, 21] width 18 height 18
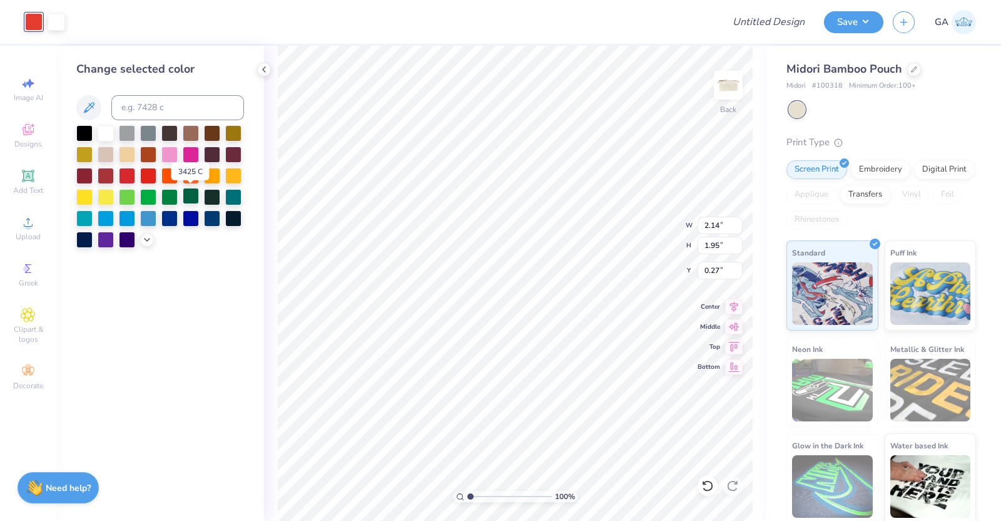
click at [194, 198] on div at bounding box center [191, 196] width 16 height 16
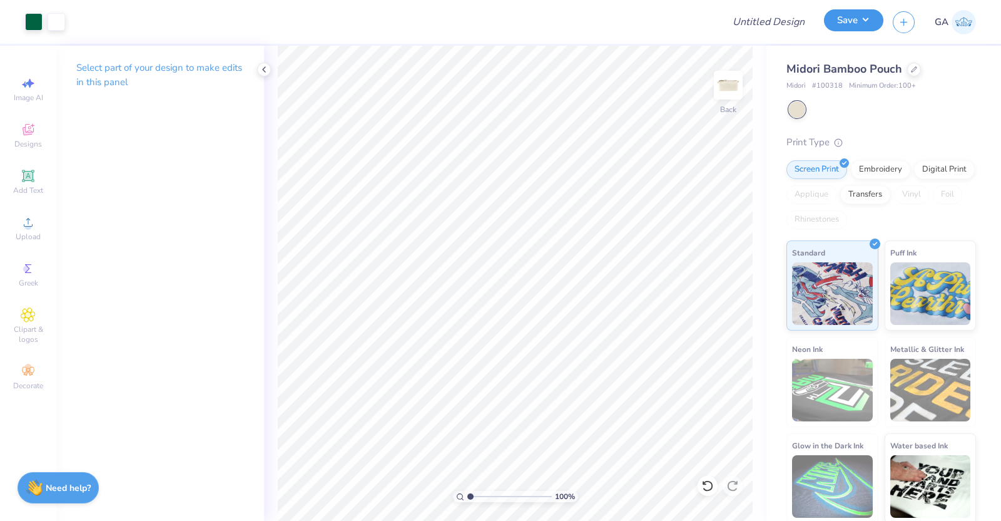
click at [852, 21] on button "Save" at bounding box center [853, 20] width 59 height 22
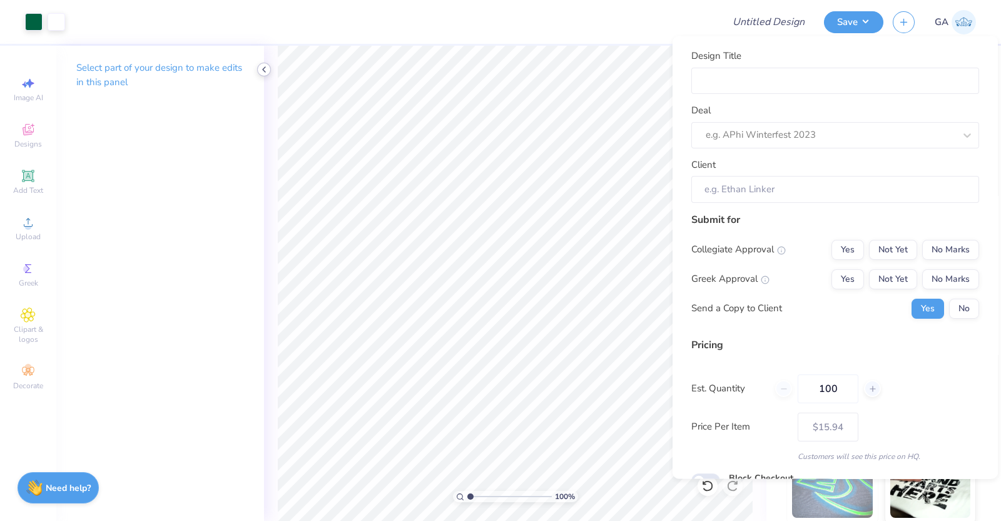
click at [269, 72] on div at bounding box center [264, 70] width 14 height 14
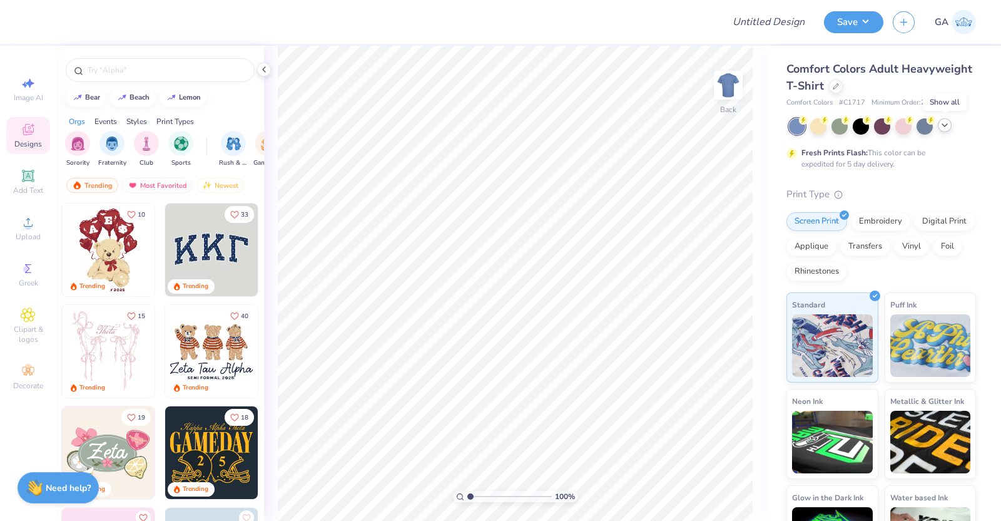
click at [945, 126] on polyline at bounding box center [944, 125] width 5 height 3
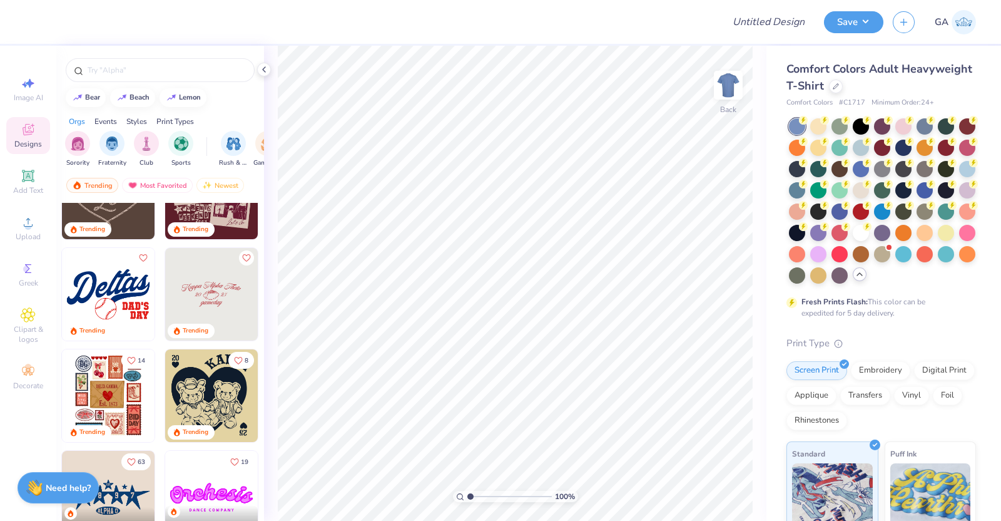
scroll to position [972, 0]
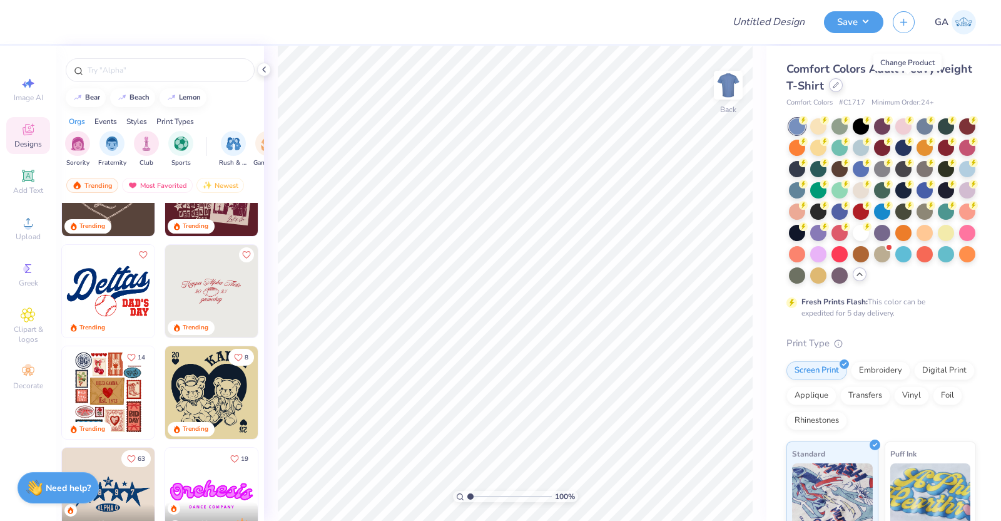
click at [839, 86] on icon at bounding box center [836, 85] width 6 height 6
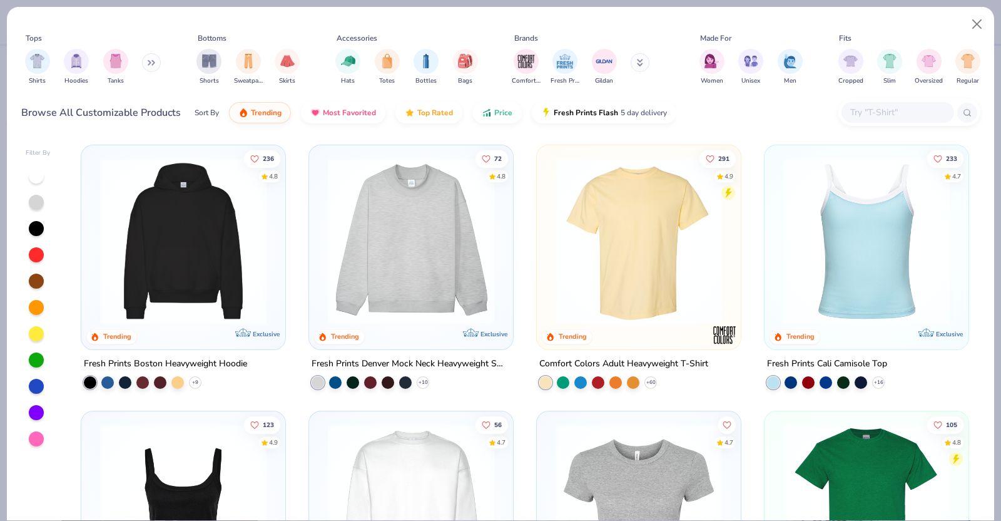
click at [426, 256] on img at bounding box center [411, 241] width 179 height 166
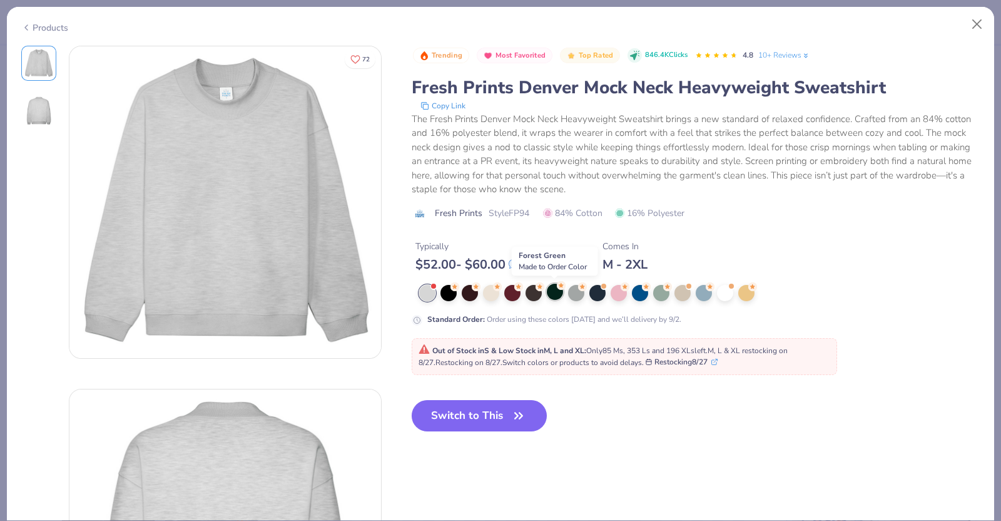
click at [556, 292] on div at bounding box center [555, 291] width 16 height 16
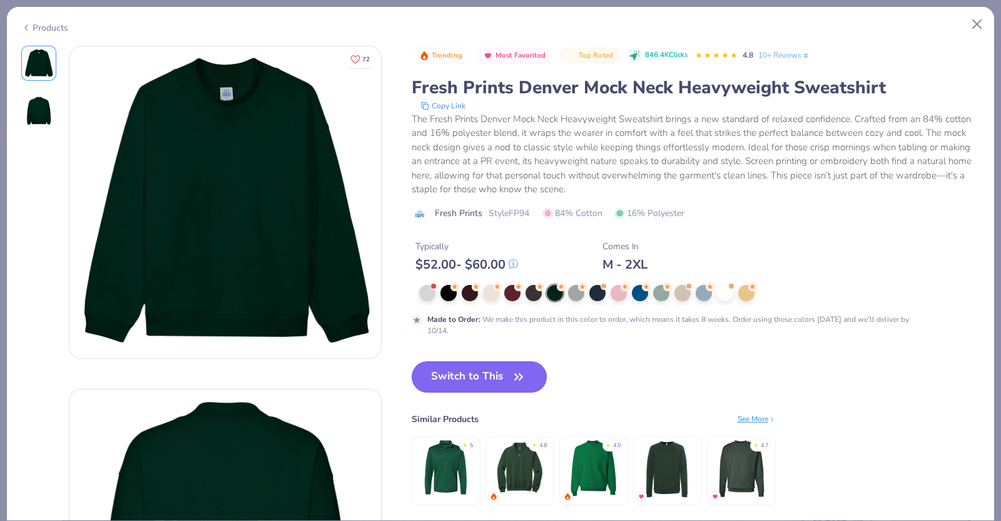
click at [474, 372] on button "Switch to This" at bounding box center [480, 376] width 136 height 31
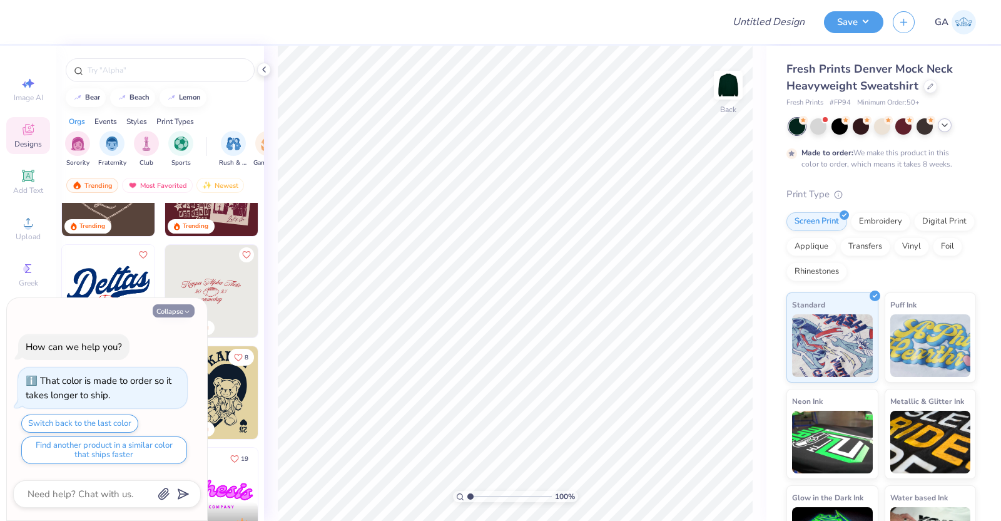
click at [177, 310] on button "Collapse" at bounding box center [174, 310] width 42 height 13
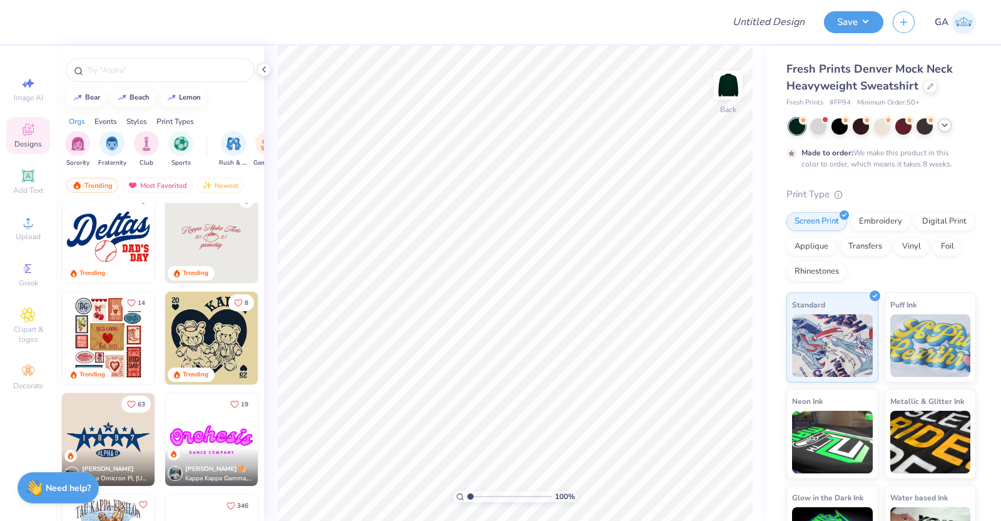
scroll to position [1032, 0]
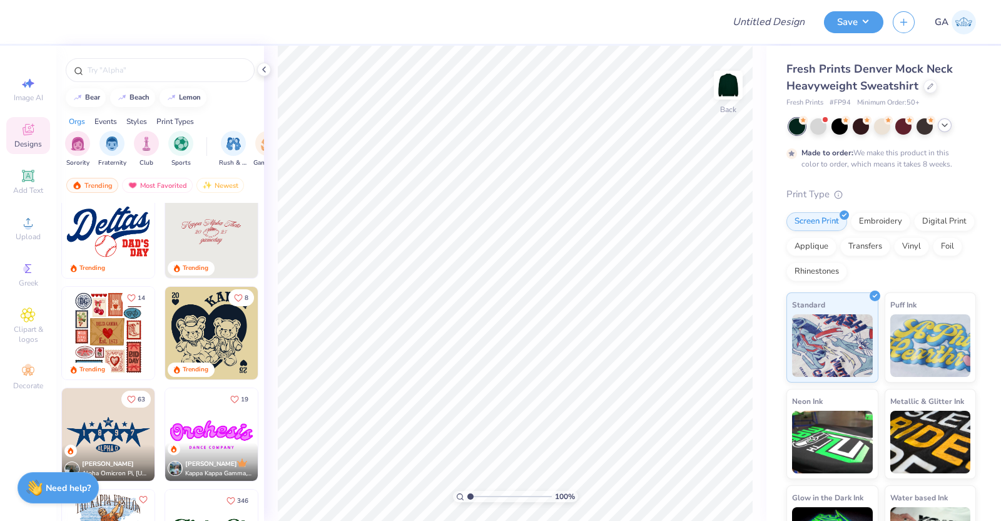
click at [109, 332] on img at bounding box center [108, 333] width 93 height 93
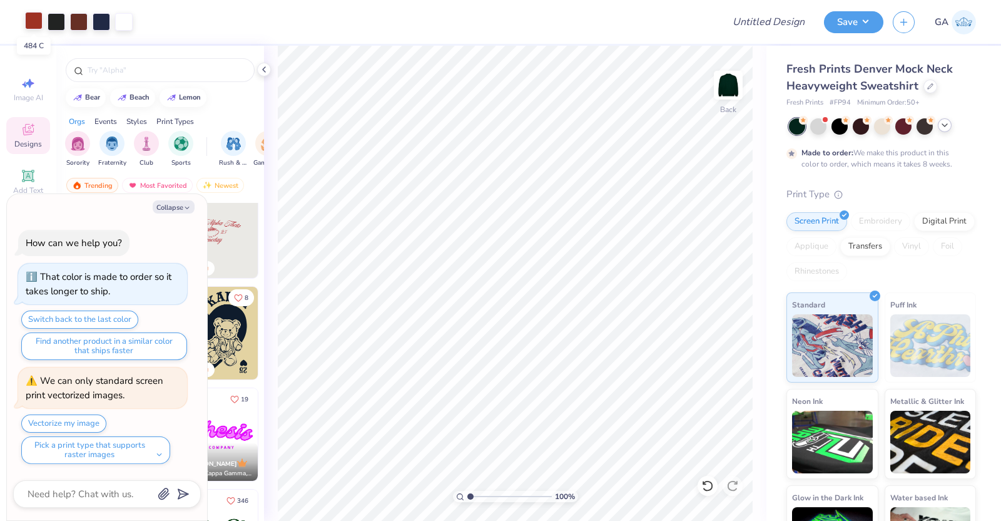
click at [34, 21] on div at bounding box center [34, 21] width 18 height 18
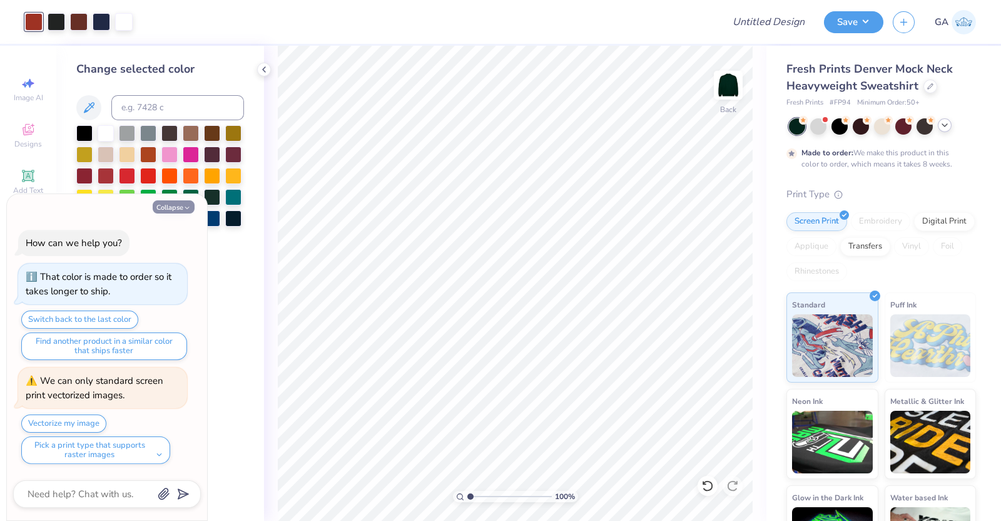
click at [181, 208] on button "Collapse" at bounding box center [174, 206] width 42 height 13
type textarea "x"
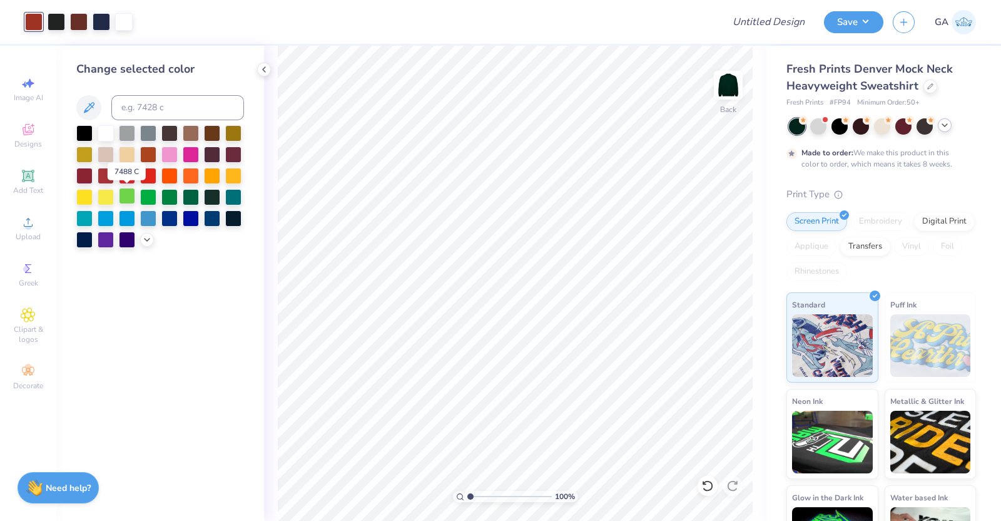
click at [133, 198] on div at bounding box center [127, 196] width 16 height 16
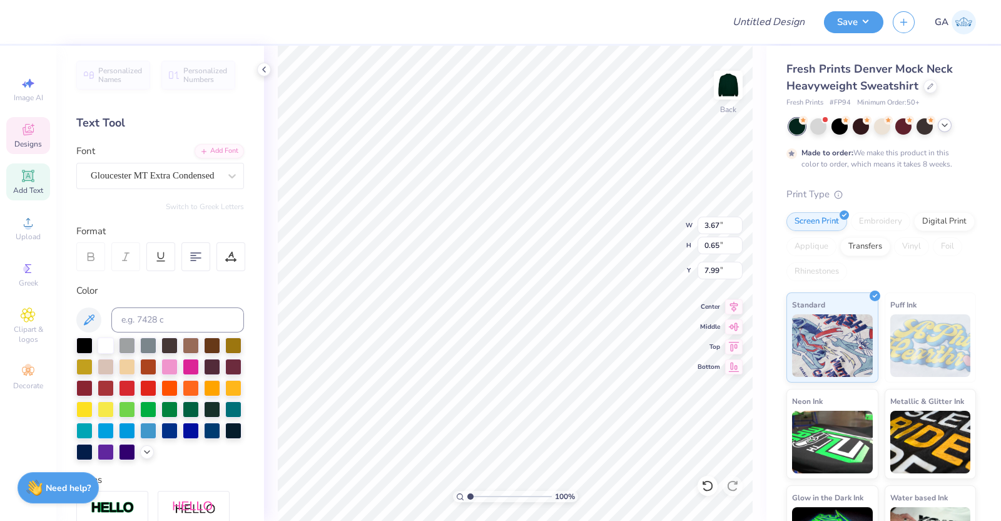
scroll to position [13, 3]
type textarea "DELTA"
type input "1.43"
type input "0.74"
type input "10.99"
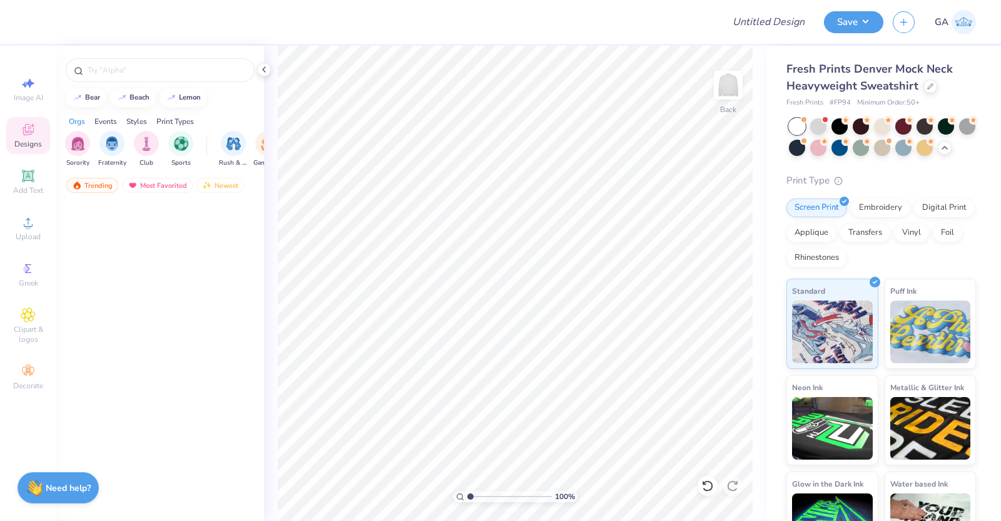
scroll to position [2677, 0]
